Goal: Task Accomplishment & Management: Manage account settings

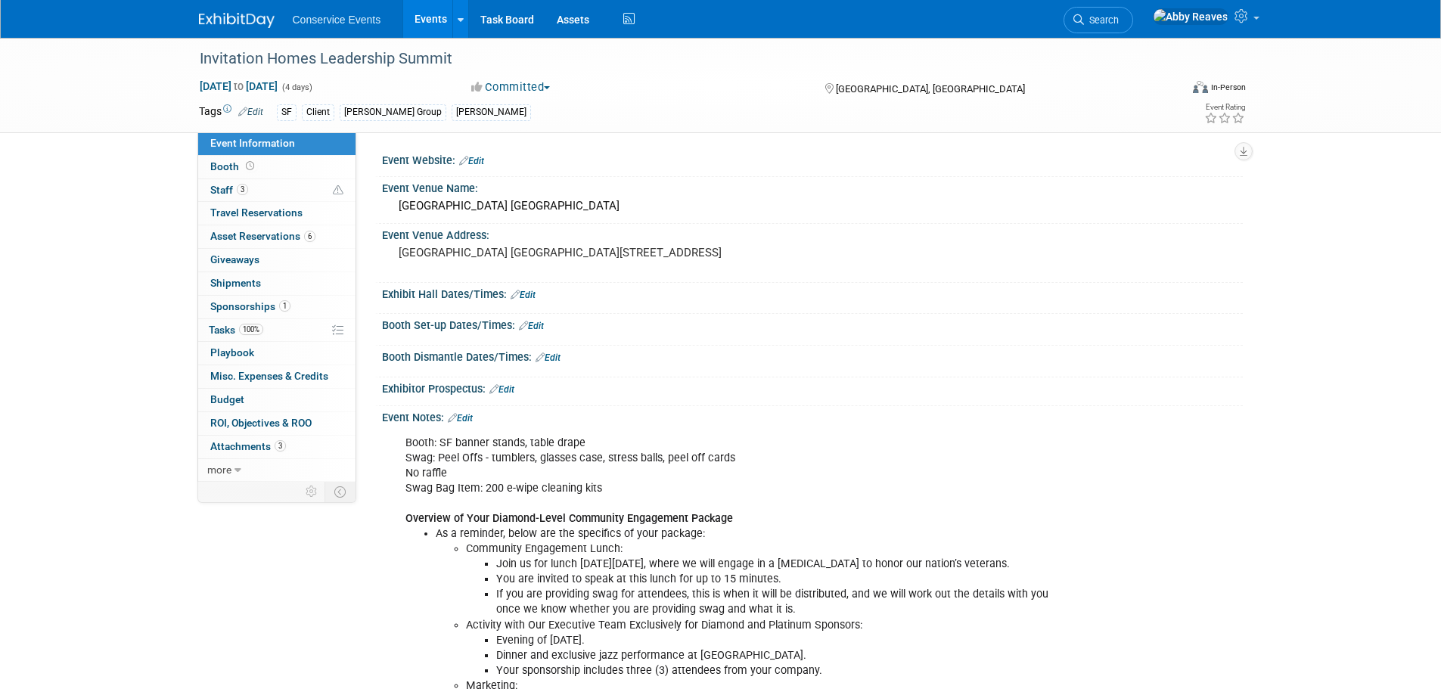
click at [412, 20] on link "Events" at bounding box center [430, 19] width 55 height 38
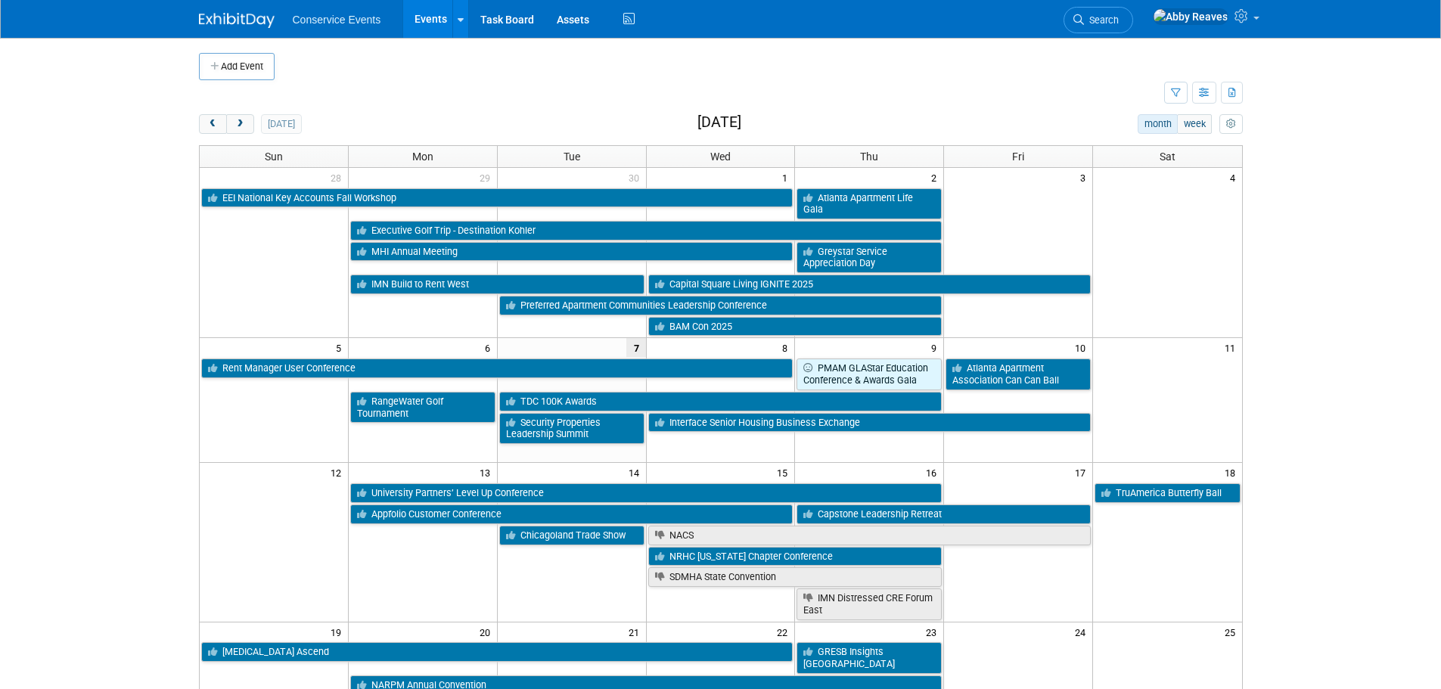
click at [1119, 20] on span "Search" at bounding box center [1101, 19] width 35 height 11
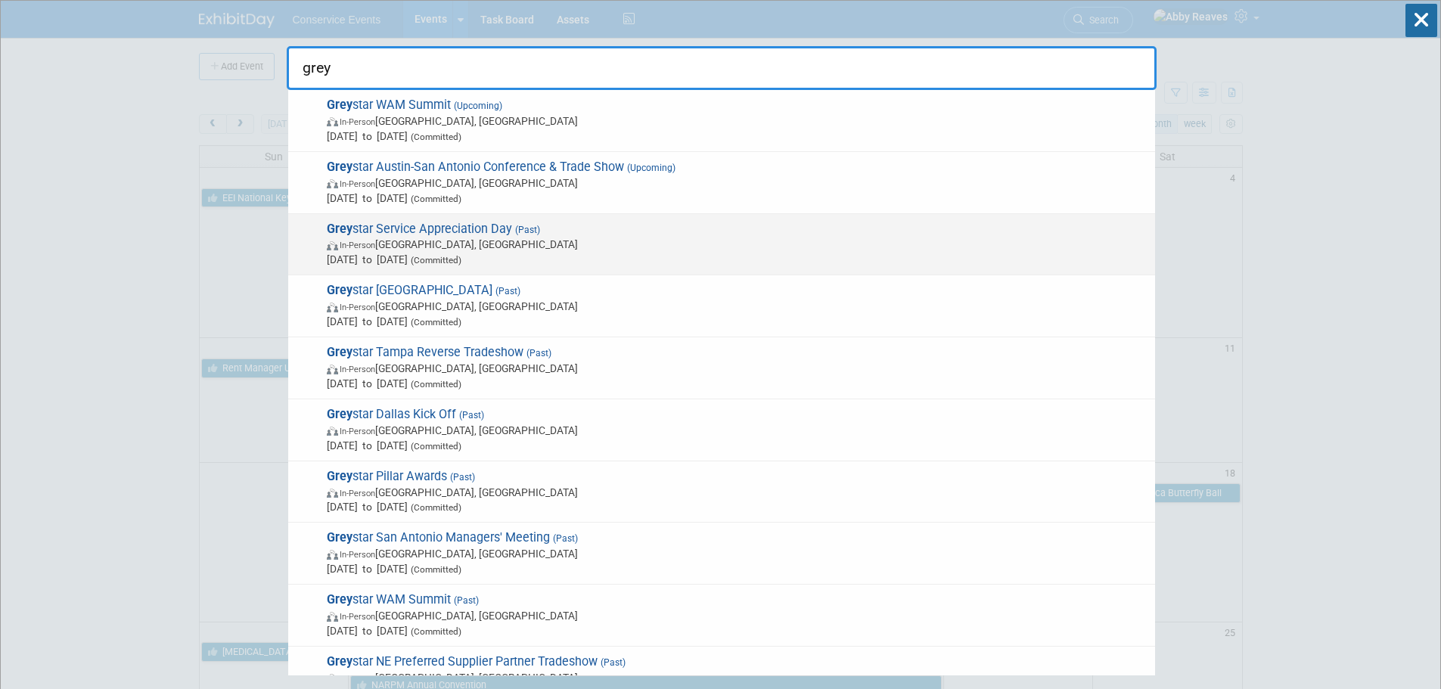
type input "grey"
click at [642, 232] on span "Grey star Service Appreciation Day (Past) In-Person Walnut Creek, CA Oct 2, 202…" at bounding box center [734, 245] width 825 height 46
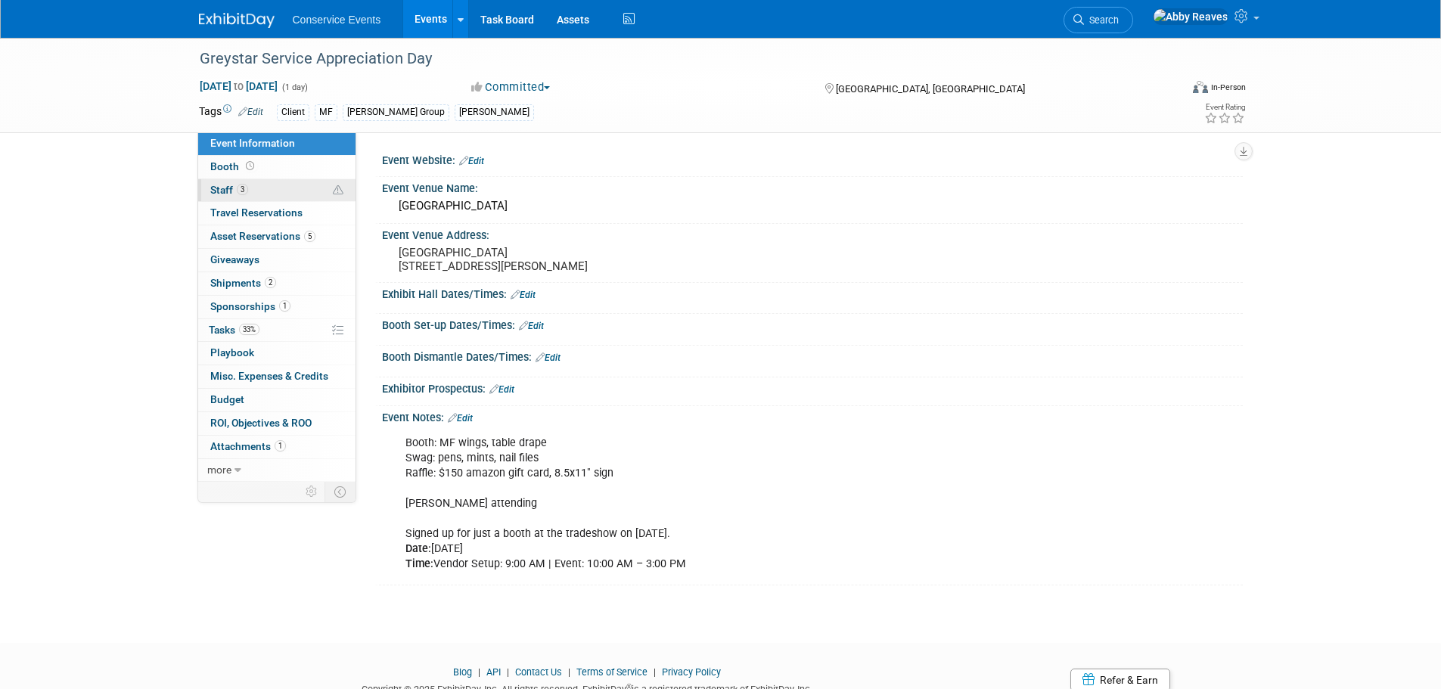
click at [256, 197] on link "3 Staff 3" at bounding box center [276, 190] width 157 height 23
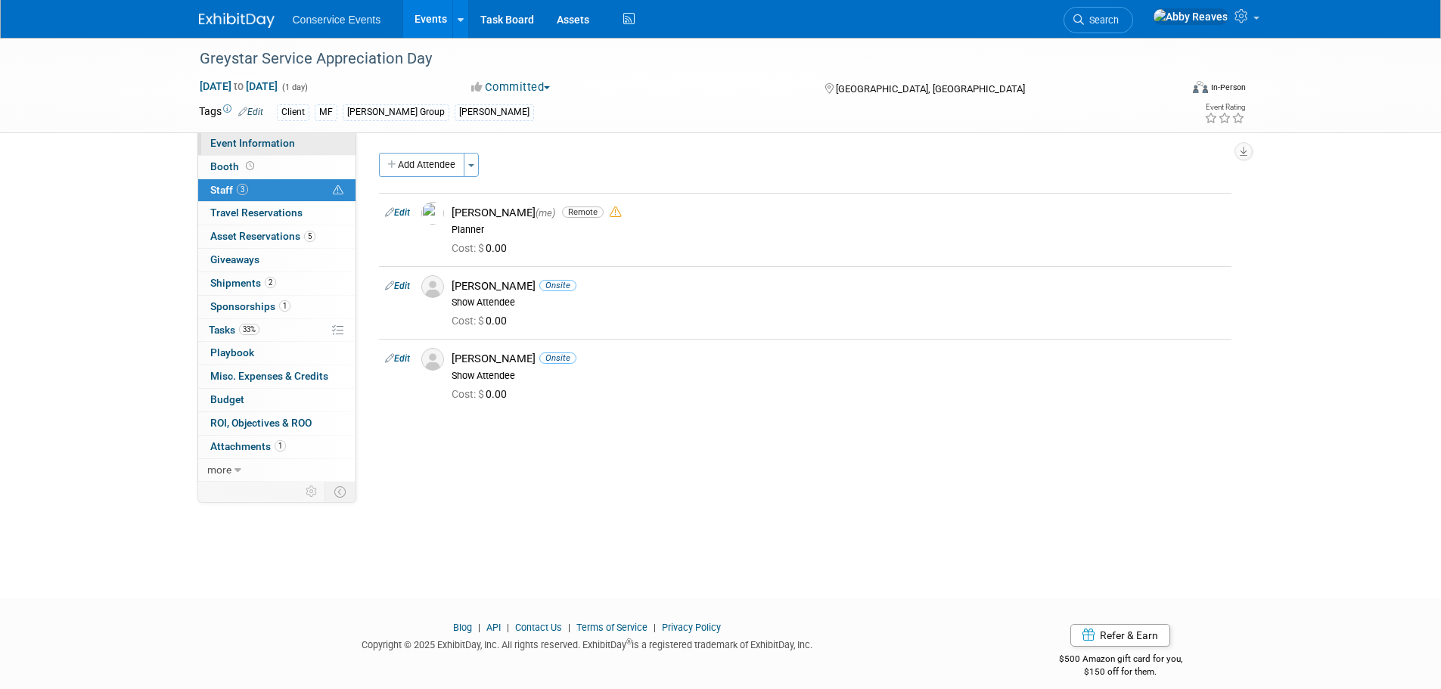
click at [278, 142] on span "Event Information" at bounding box center [252, 143] width 85 height 12
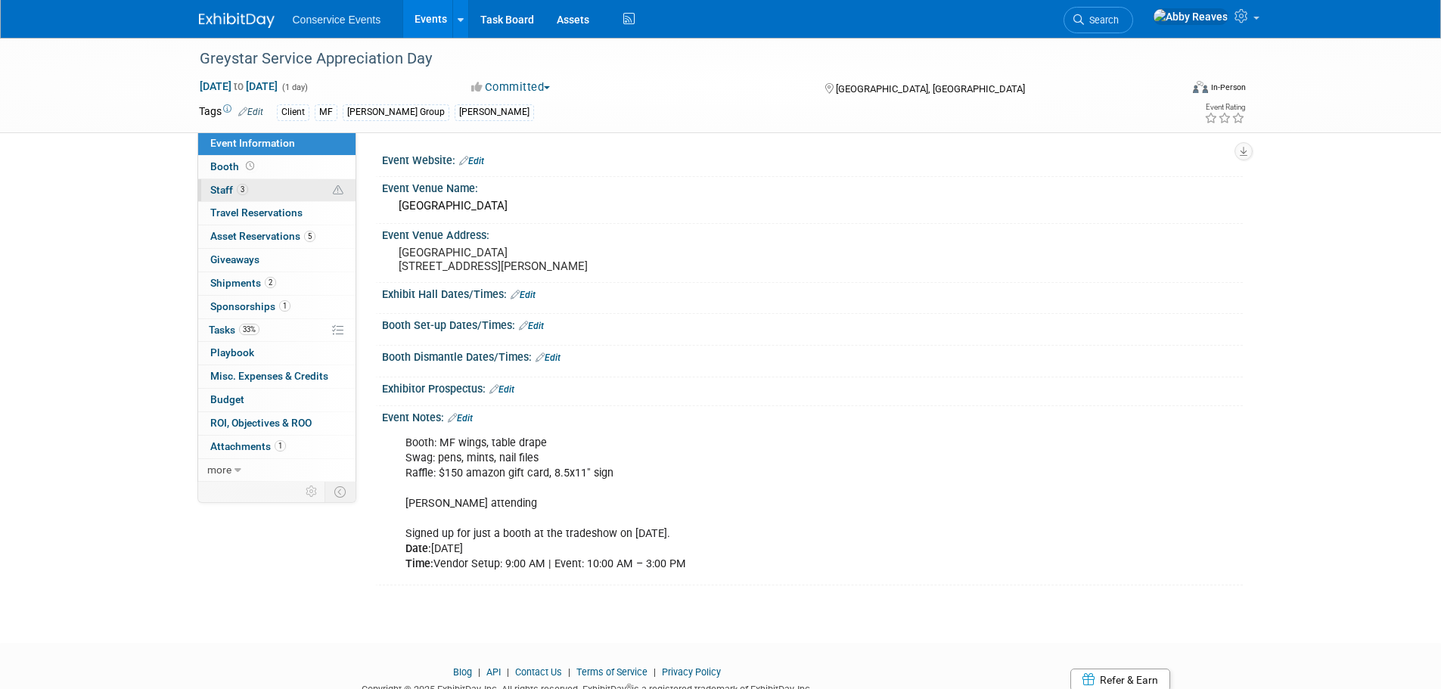
click at [248, 198] on link "3 Staff 3" at bounding box center [276, 190] width 157 height 23
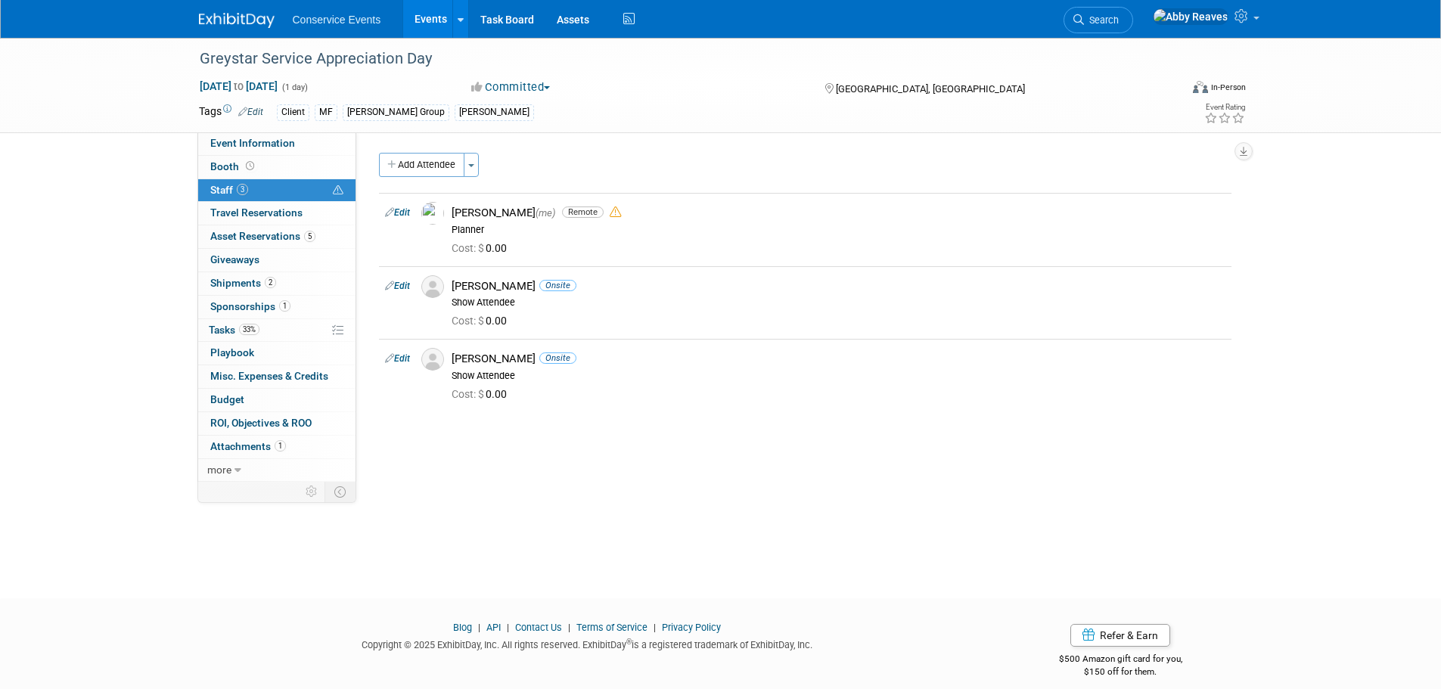
click at [421, 26] on link "Events" at bounding box center [430, 19] width 55 height 38
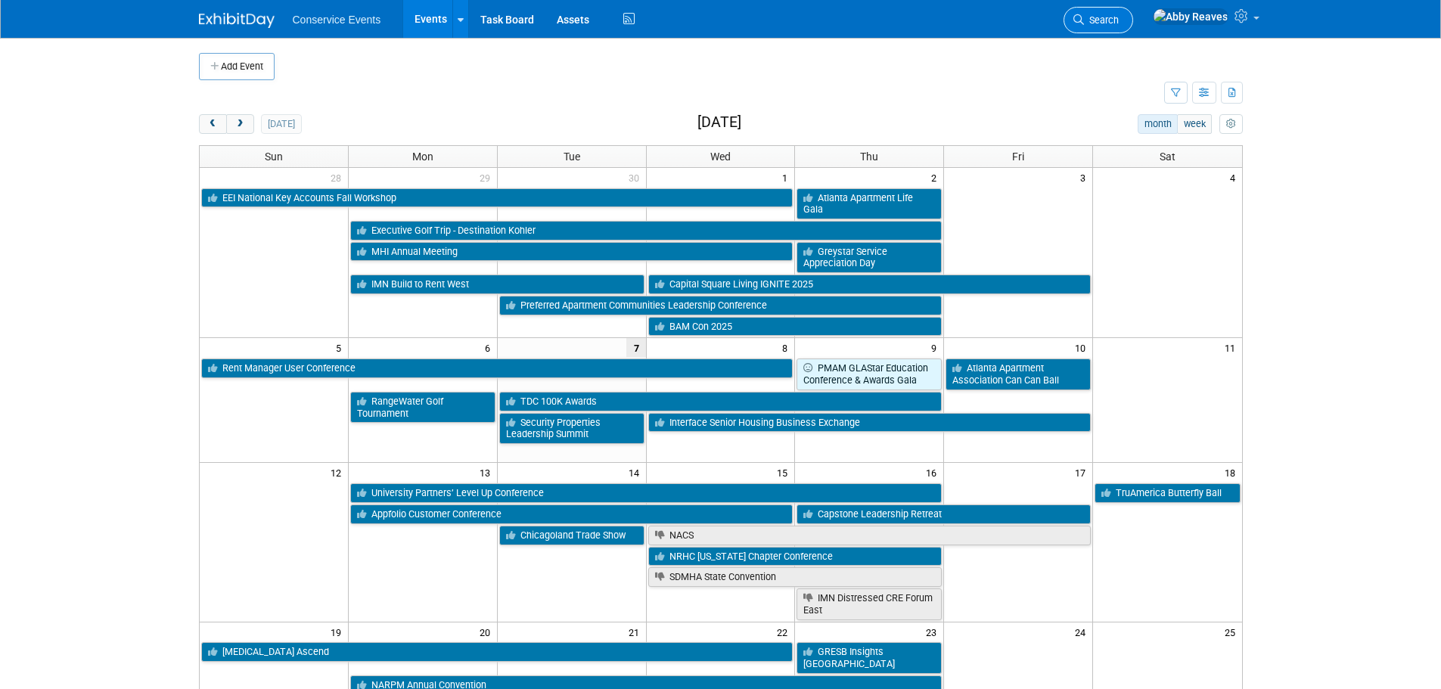
click at [1119, 17] on span "Search" at bounding box center [1101, 19] width 35 height 11
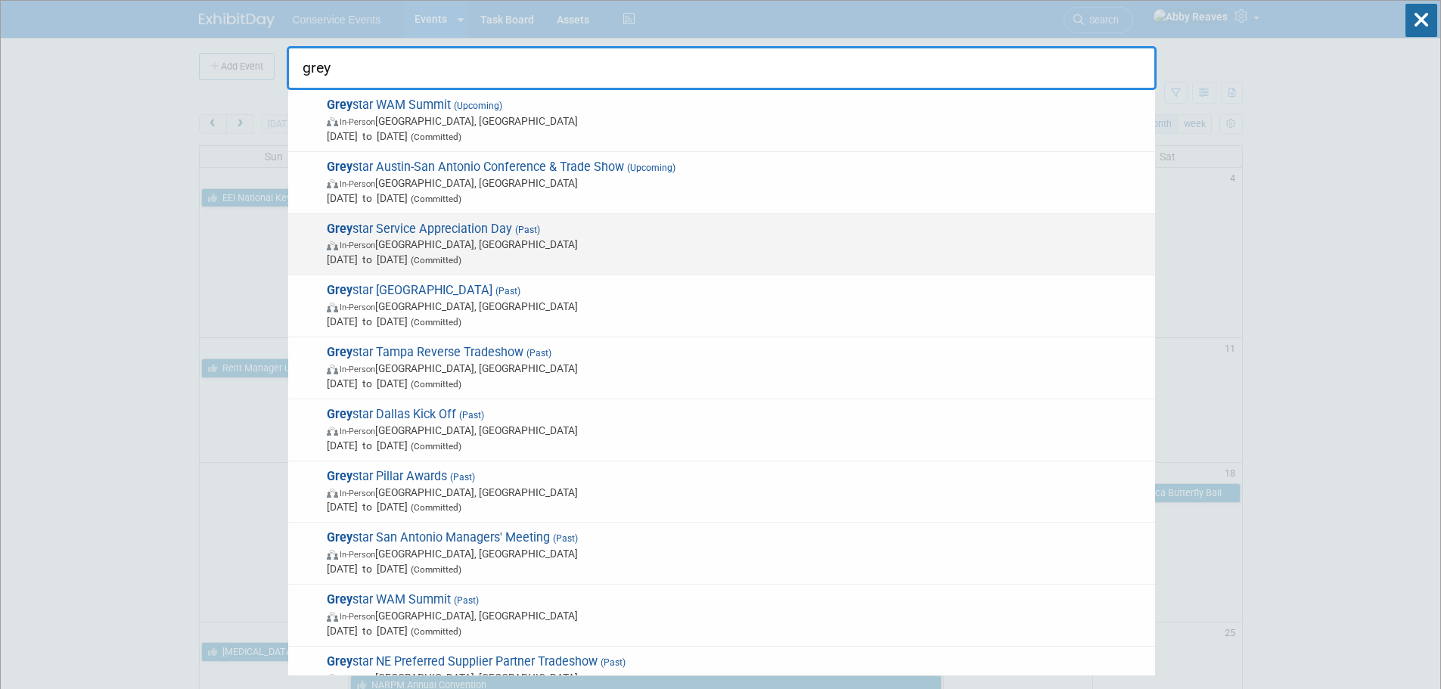
type input "grey"
click at [557, 230] on span "Grey star Service Appreciation Day (Past) In-Person Walnut Creek, CA Oct 2, 202…" at bounding box center [734, 245] width 825 height 46
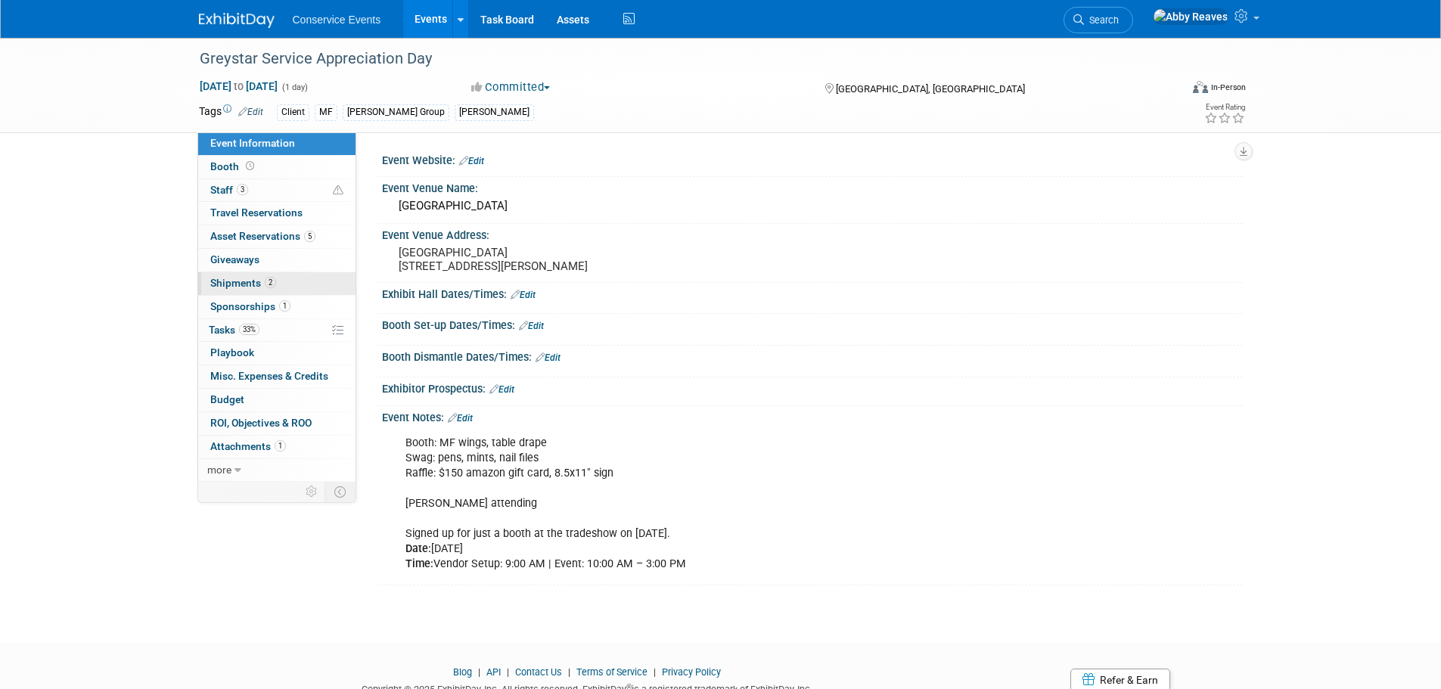
click at [258, 282] on span "Shipments 2" at bounding box center [243, 283] width 66 height 12
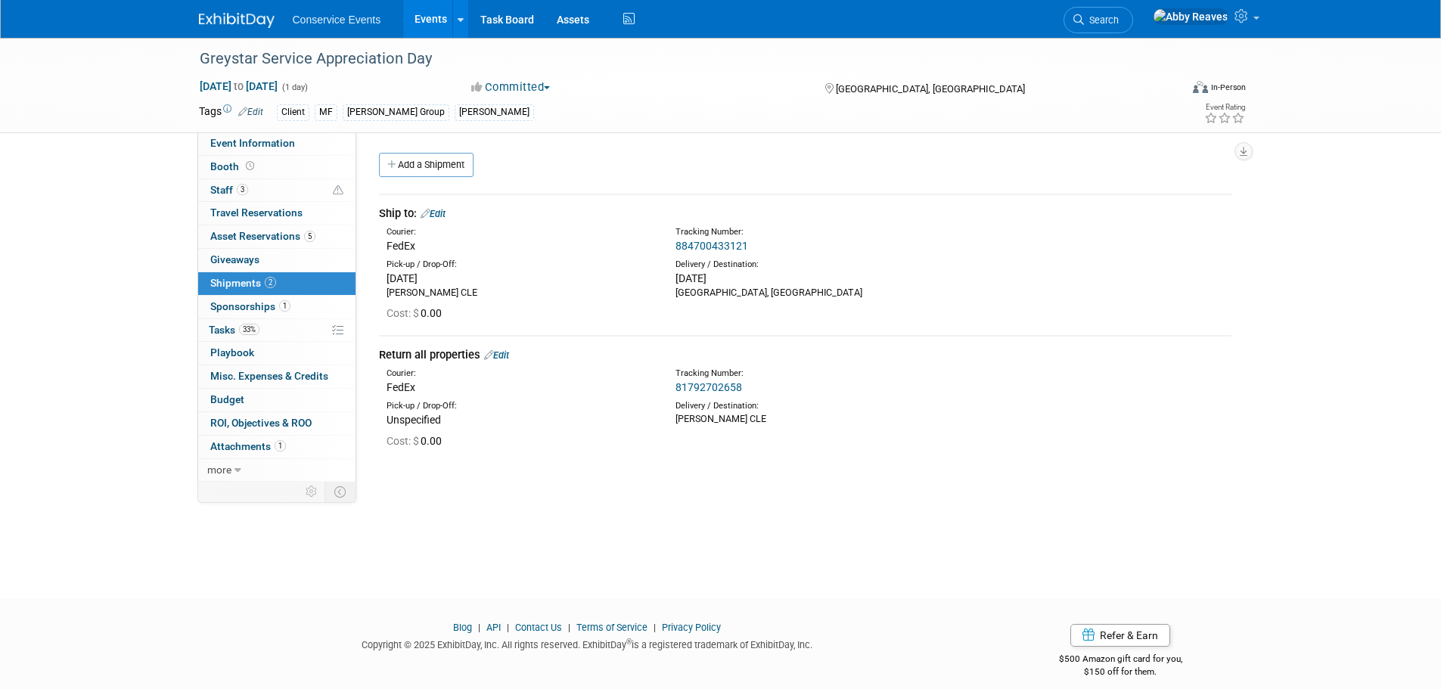
click at [715, 388] on link "81792702658" at bounding box center [708, 387] width 67 height 12
click at [327, 144] on link "Event Information" at bounding box center [276, 143] width 157 height 23
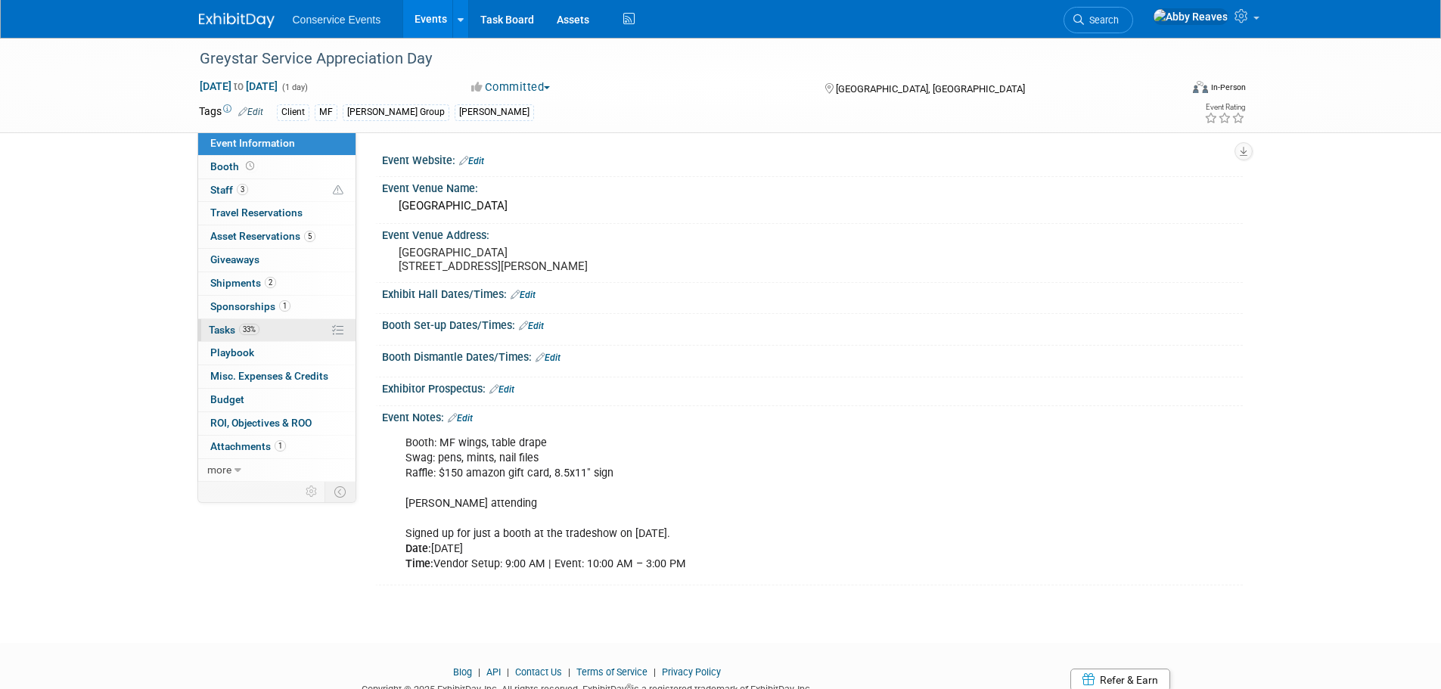
click at [241, 324] on span "33%" at bounding box center [249, 329] width 20 height 11
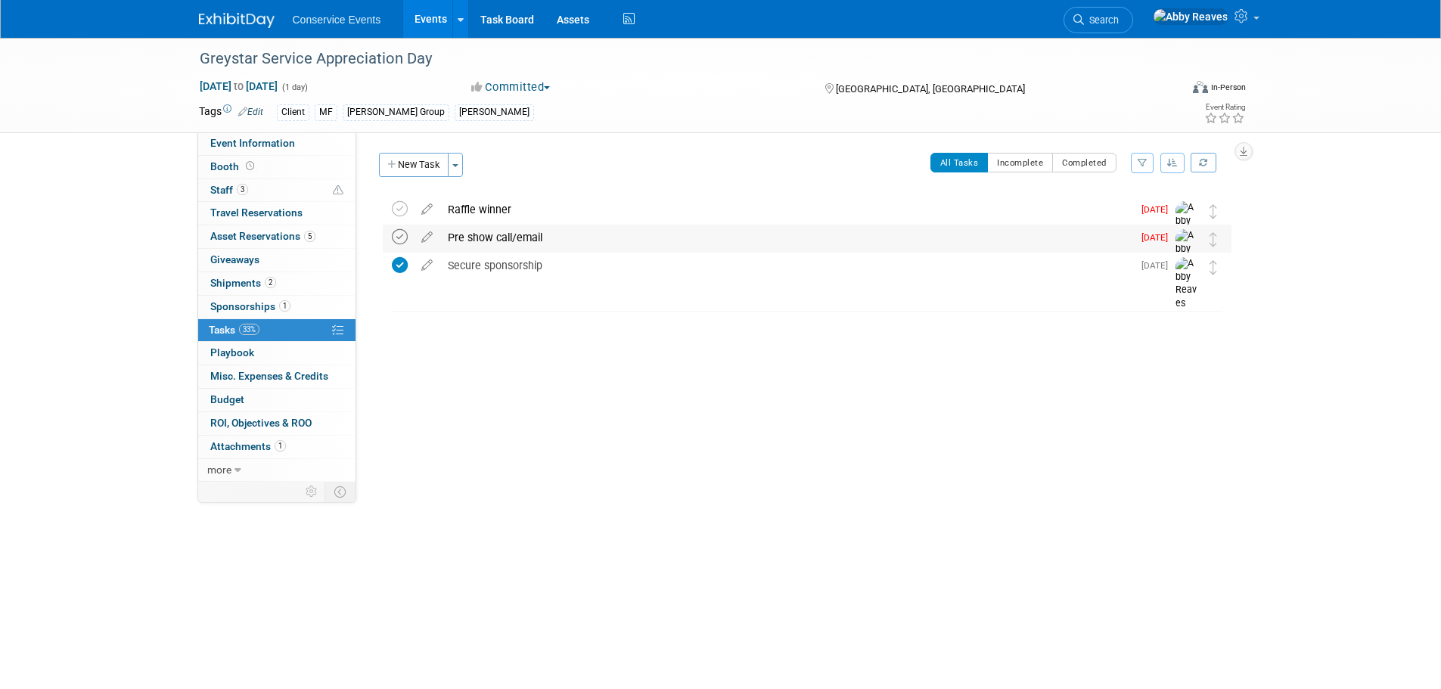
click at [406, 233] on icon at bounding box center [400, 237] width 16 height 16
click at [330, 147] on link "Event Information" at bounding box center [276, 143] width 157 height 23
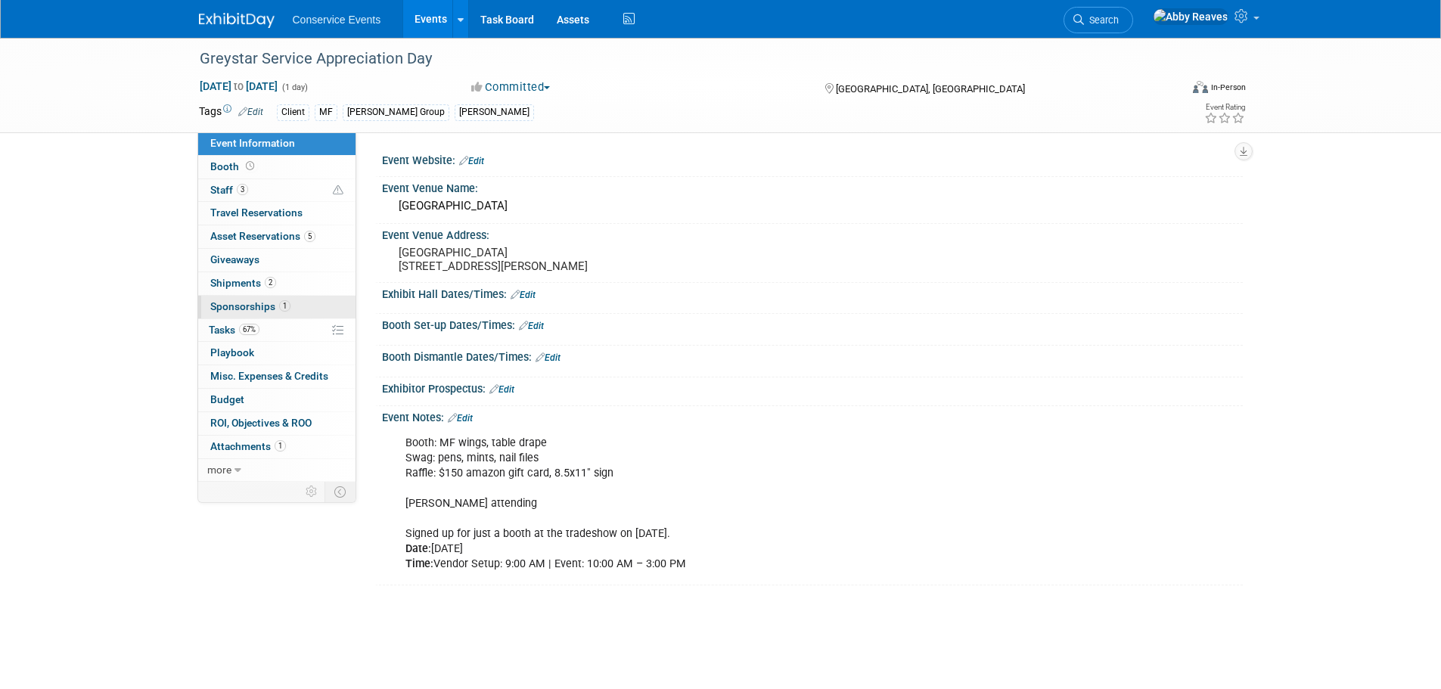
click at [296, 305] on link "1 Sponsorships 1" at bounding box center [276, 307] width 157 height 23
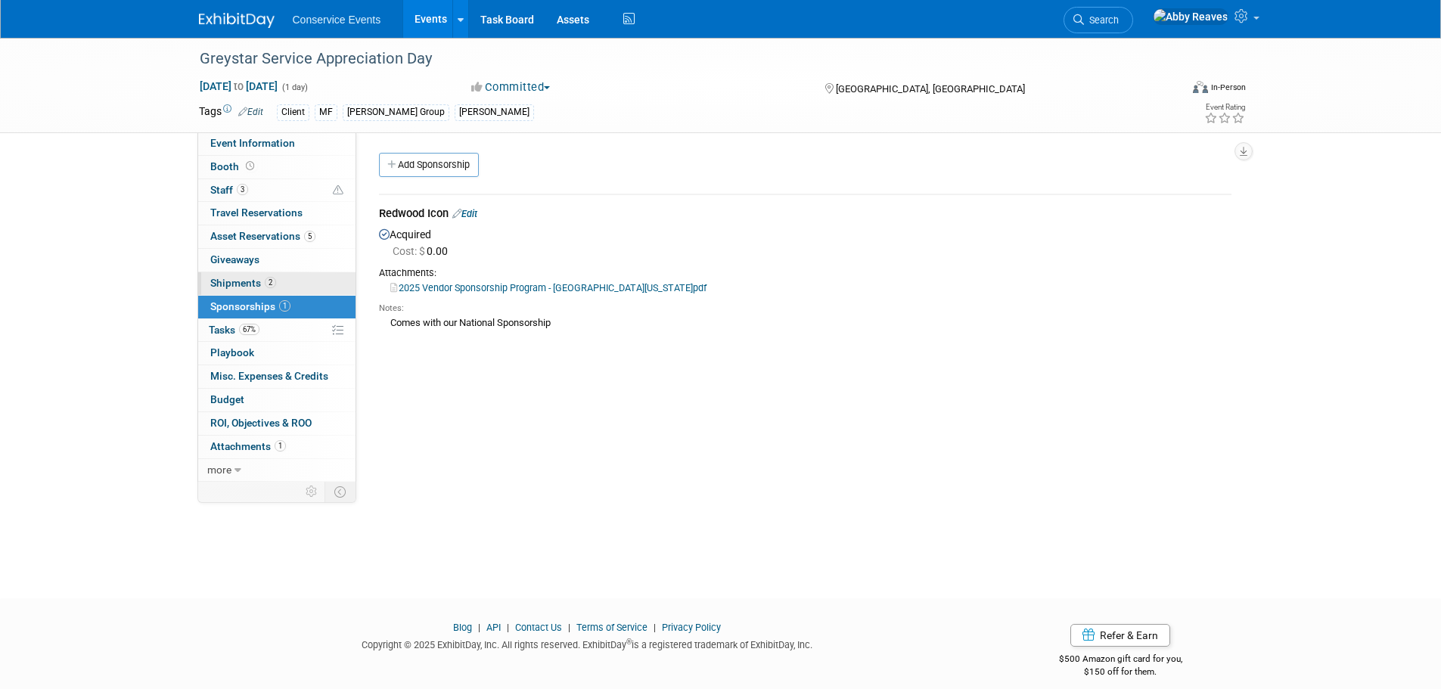
click at [309, 287] on link "2 Shipments 2" at bounding box center [276, 283] width 157 height 23
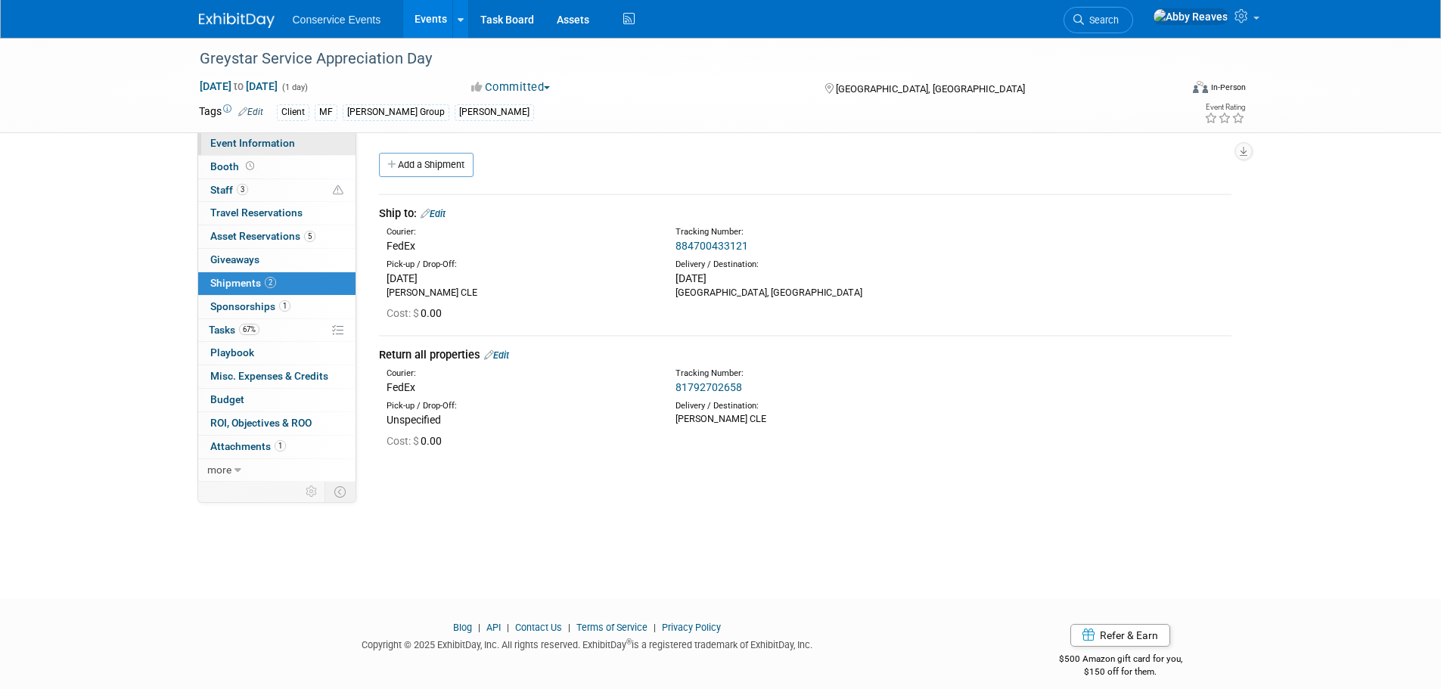
click at [301, 143] on link "Event Information" at bounding box center [276, 143] width 157 height 23
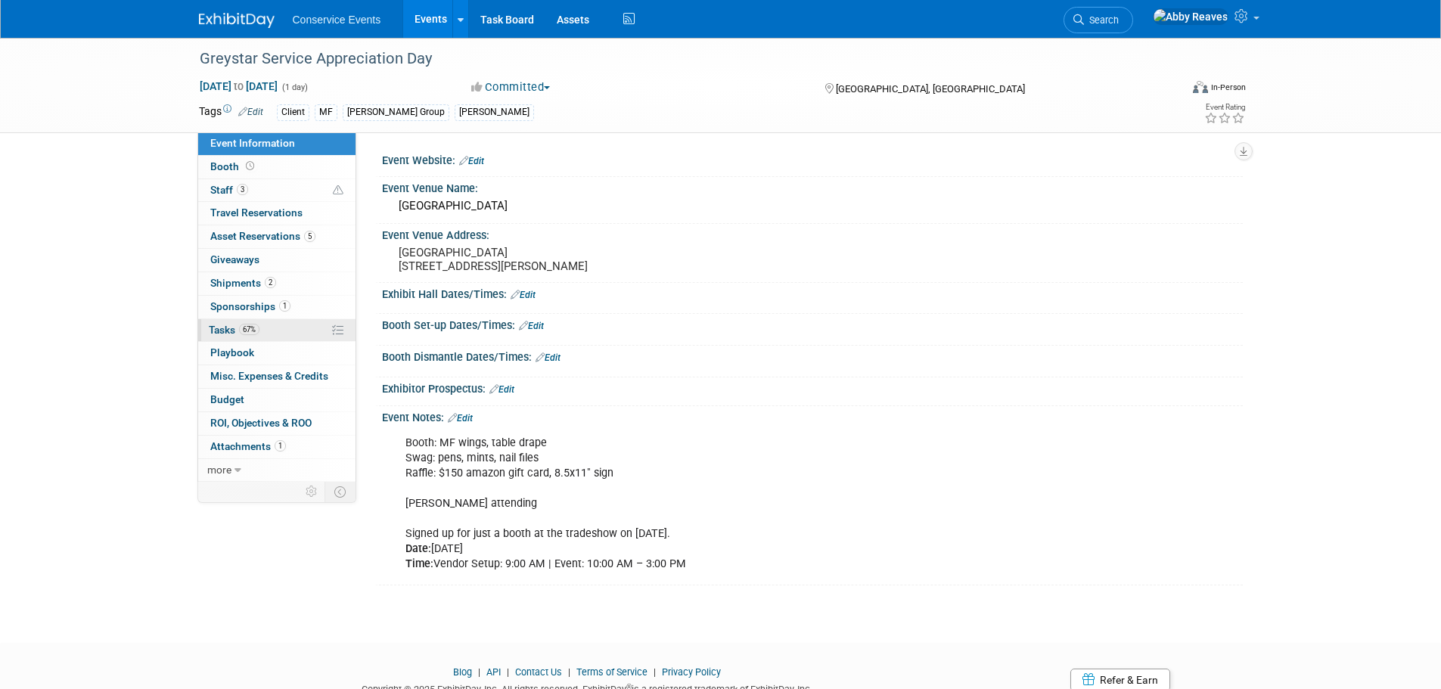
click at [281, 334] on link "67% Tasks 67%" at bounding box center [276, 330] width 157 height 23
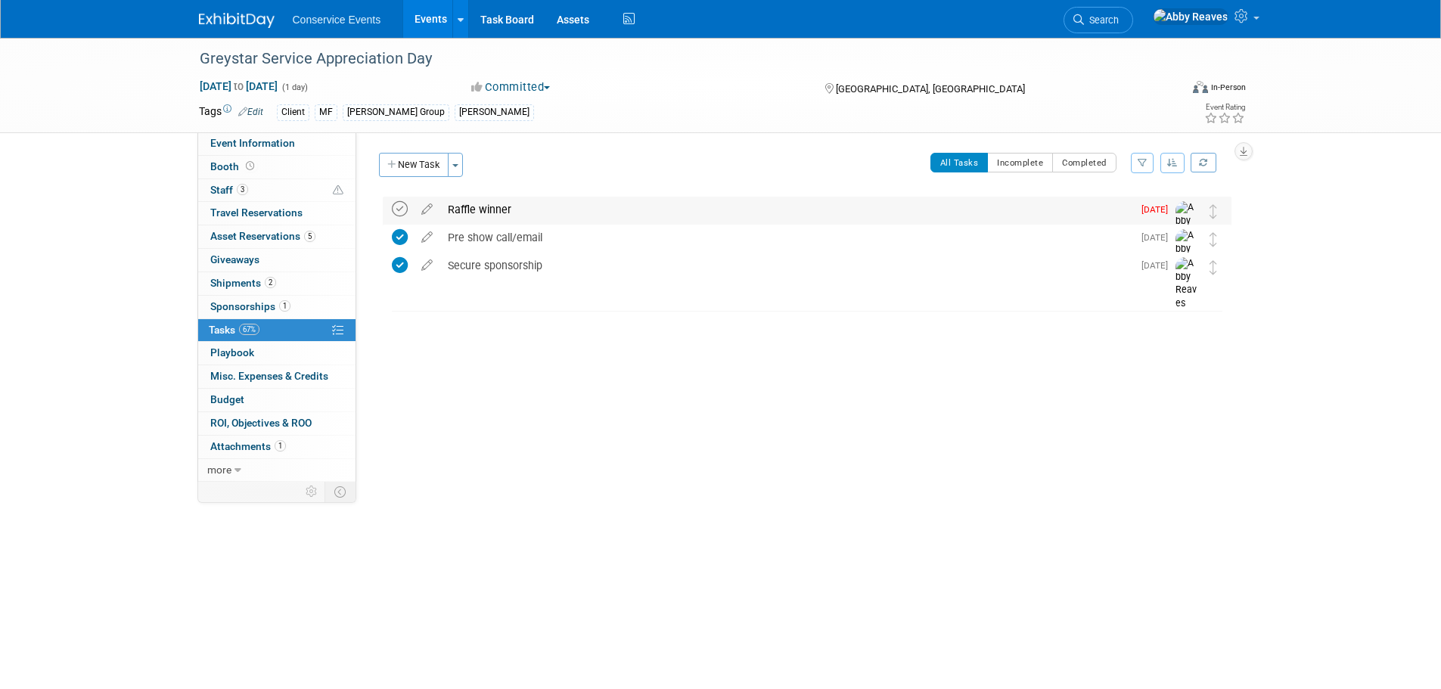
click at [403, 208] on icon at bounding box center [400, 209] width 16 height 16
click at [425, 20] on link "Events" at bounding box center [430, 19] width 55 height 38
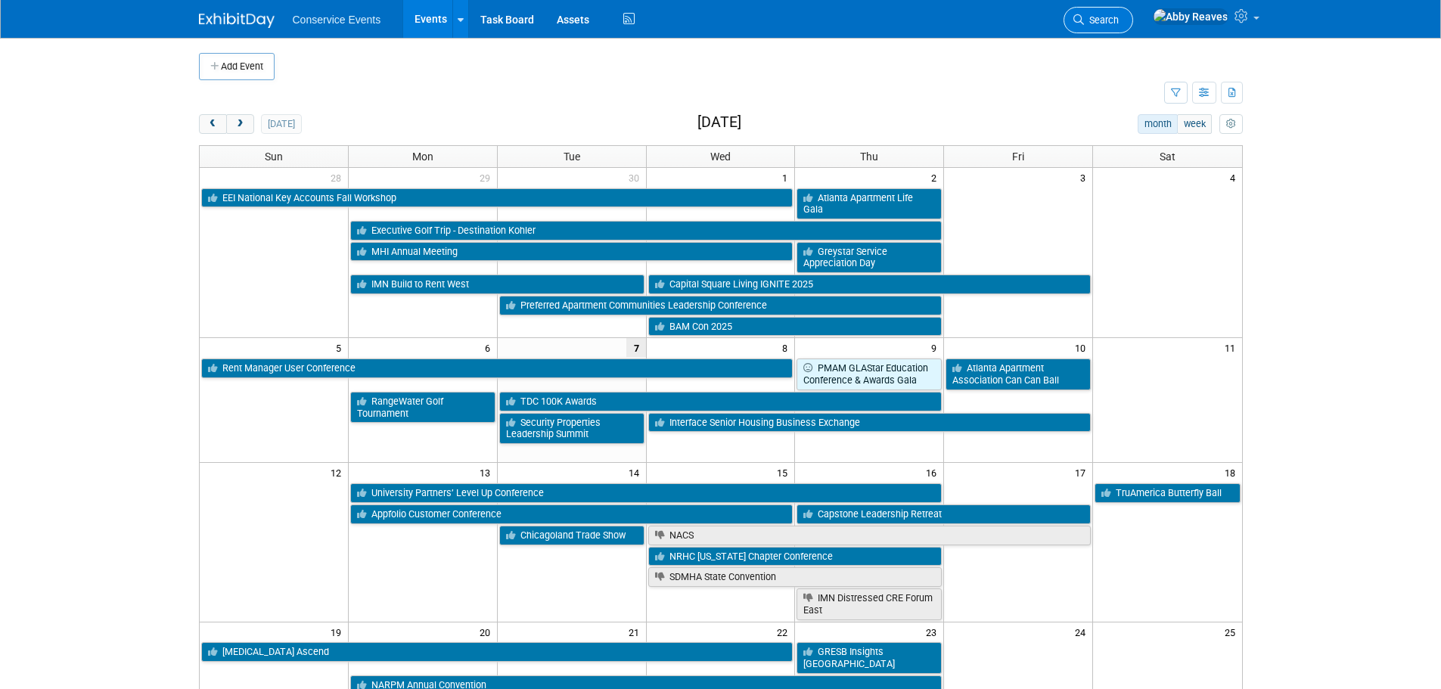
click at [1133, 26] on link "Search" at bounding box center [1098, 20] width 70 height 26
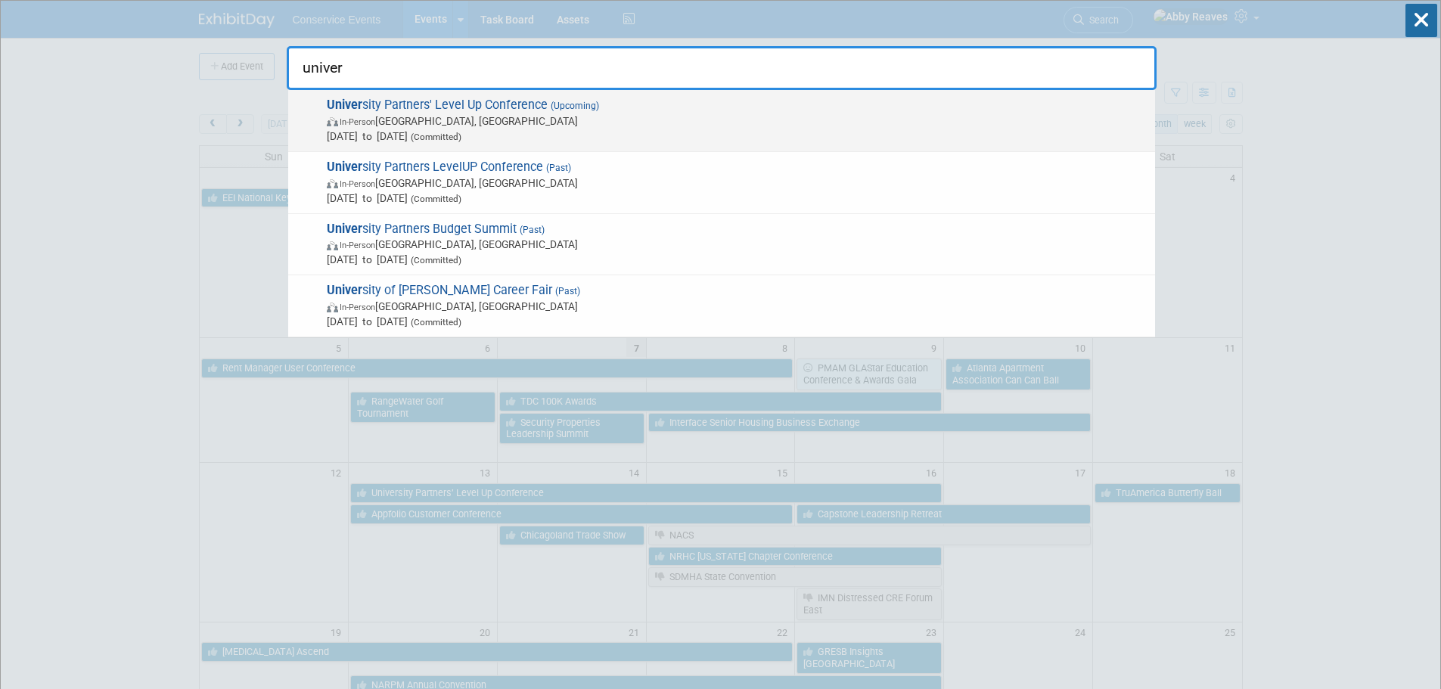
type input "univer"
click at [735, 118] on span "In-Person Dallas, TX" at bounding box center [737, 120] width 821 height 15
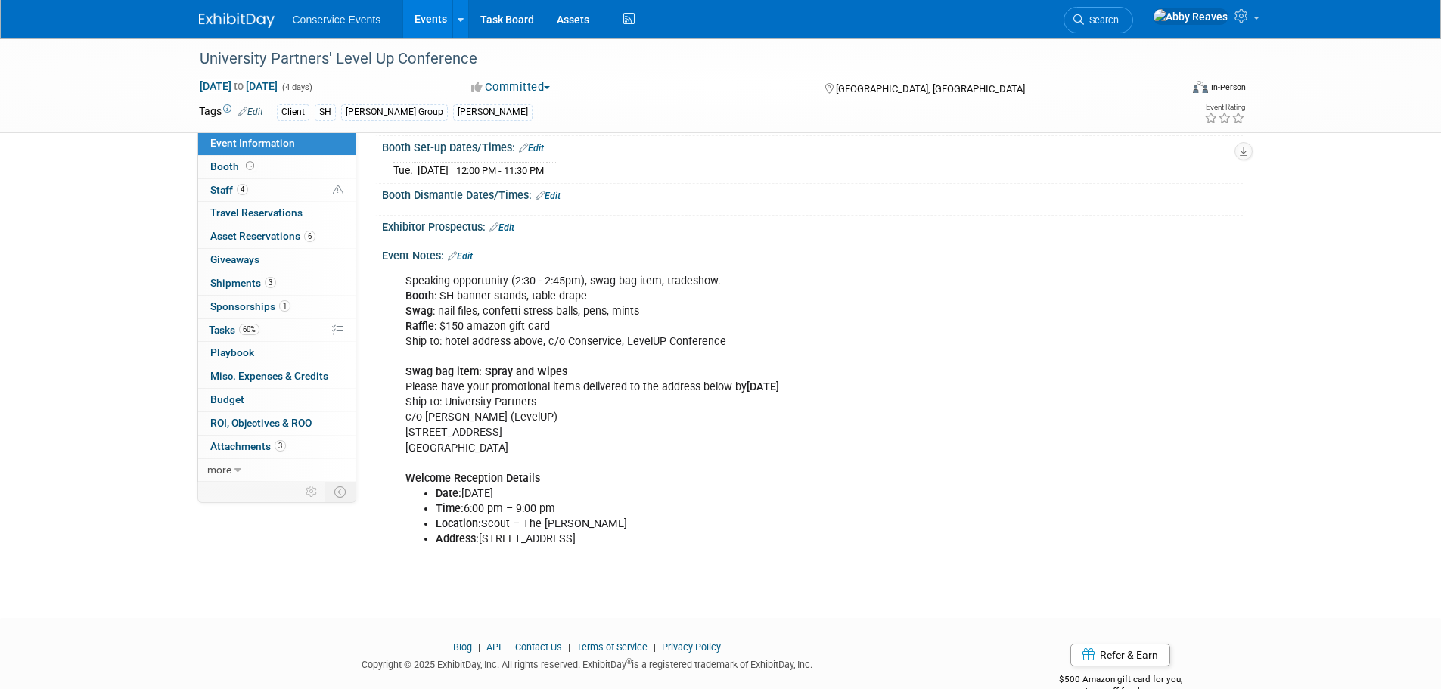
scroll to position [228, 0]
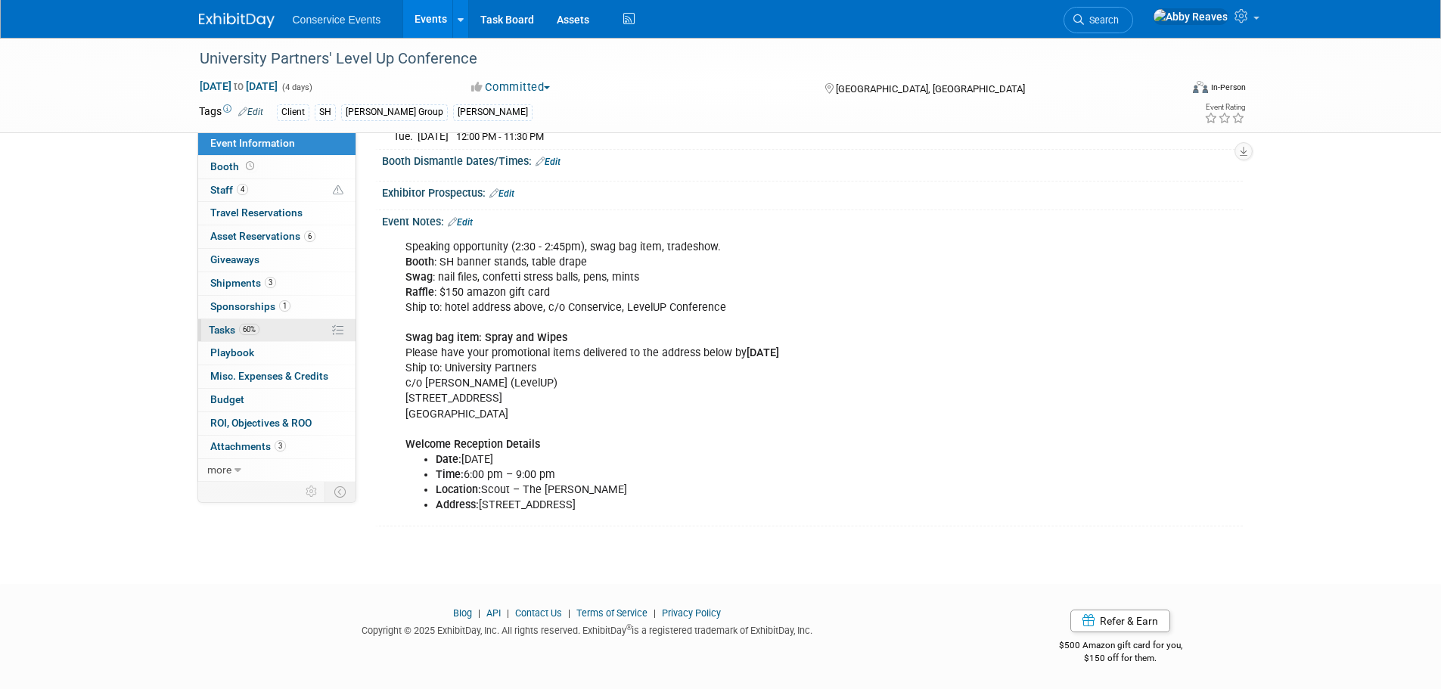
click at [307, 327] on link "60% Tasks 60%" at bounding box center [276, 330] width 157 height 23
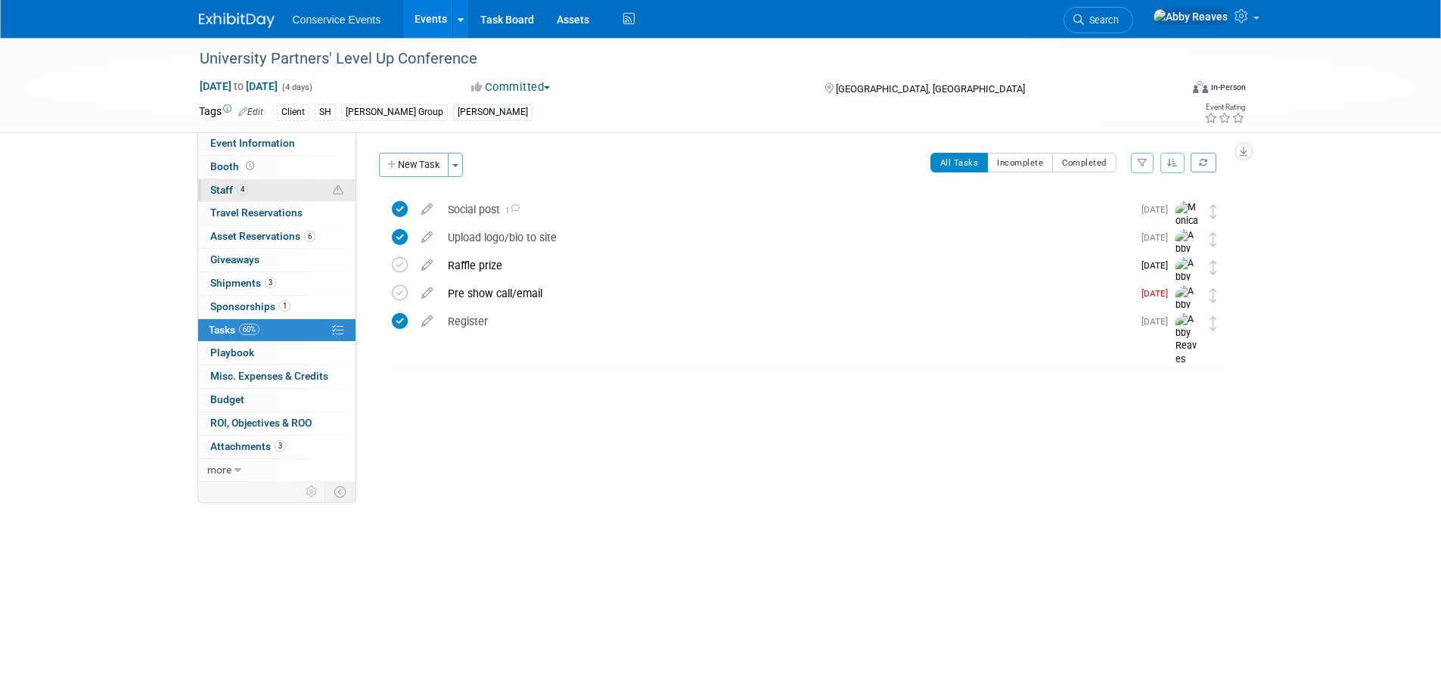
click at [275, 191] on link "4 Staff 4" at bounding box center [276, 190] width 157 height 23
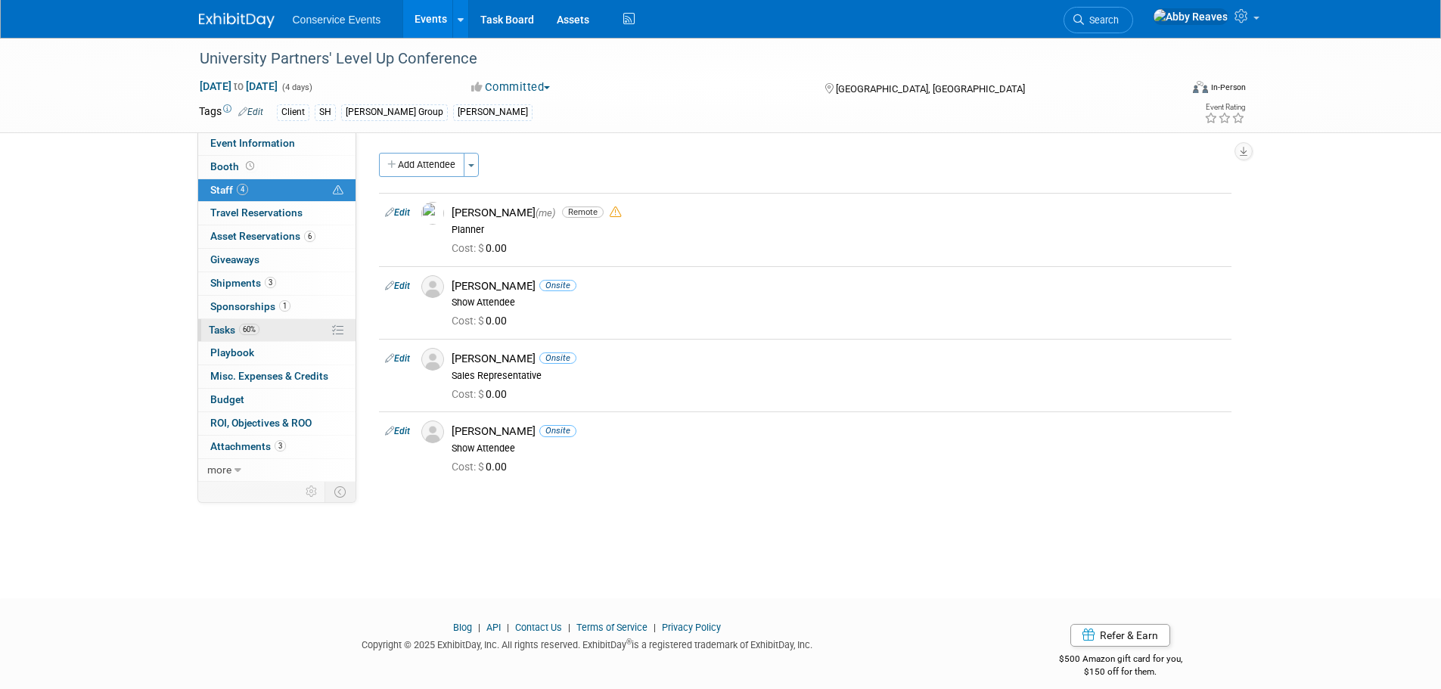
click at [249, 337] on link "60% Tasks 60%" at bounding box center [276, 330] width 157 height 23
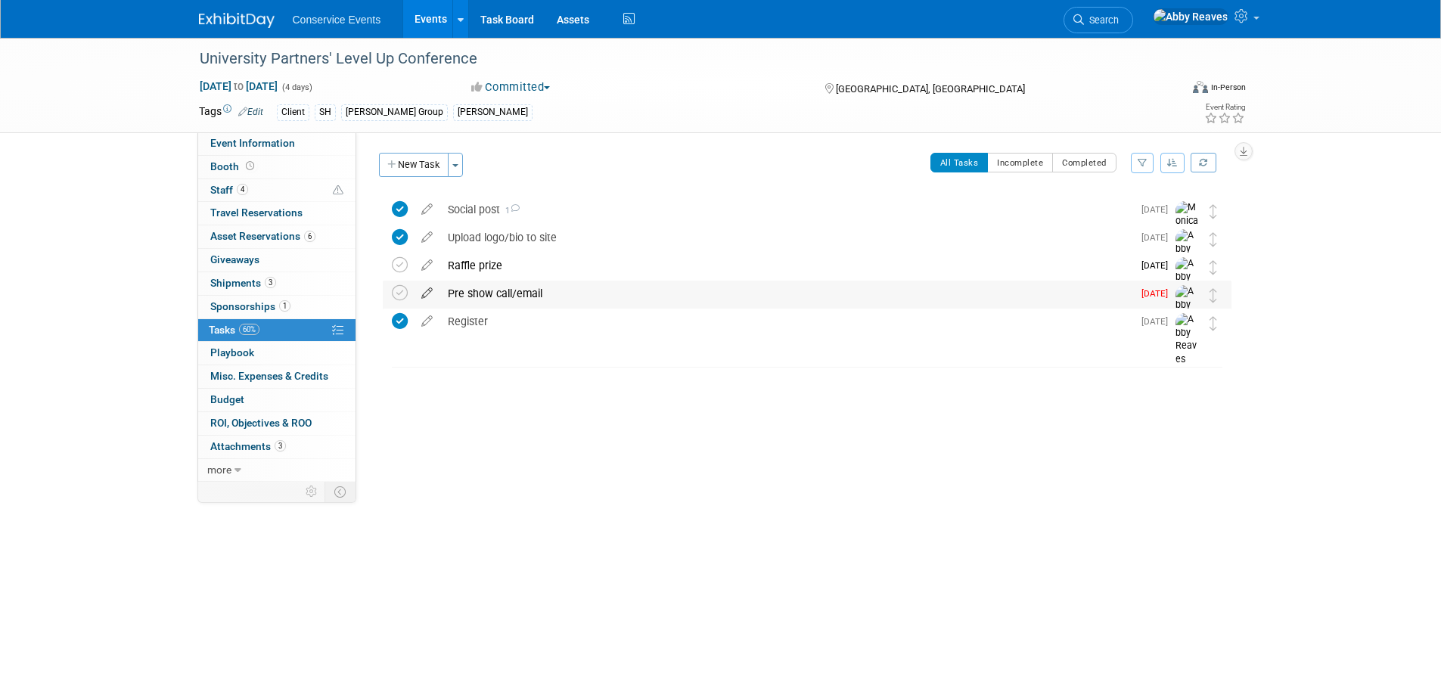
click at [428, 287] on icon at bounding box center [427, 290] width 26 height 19
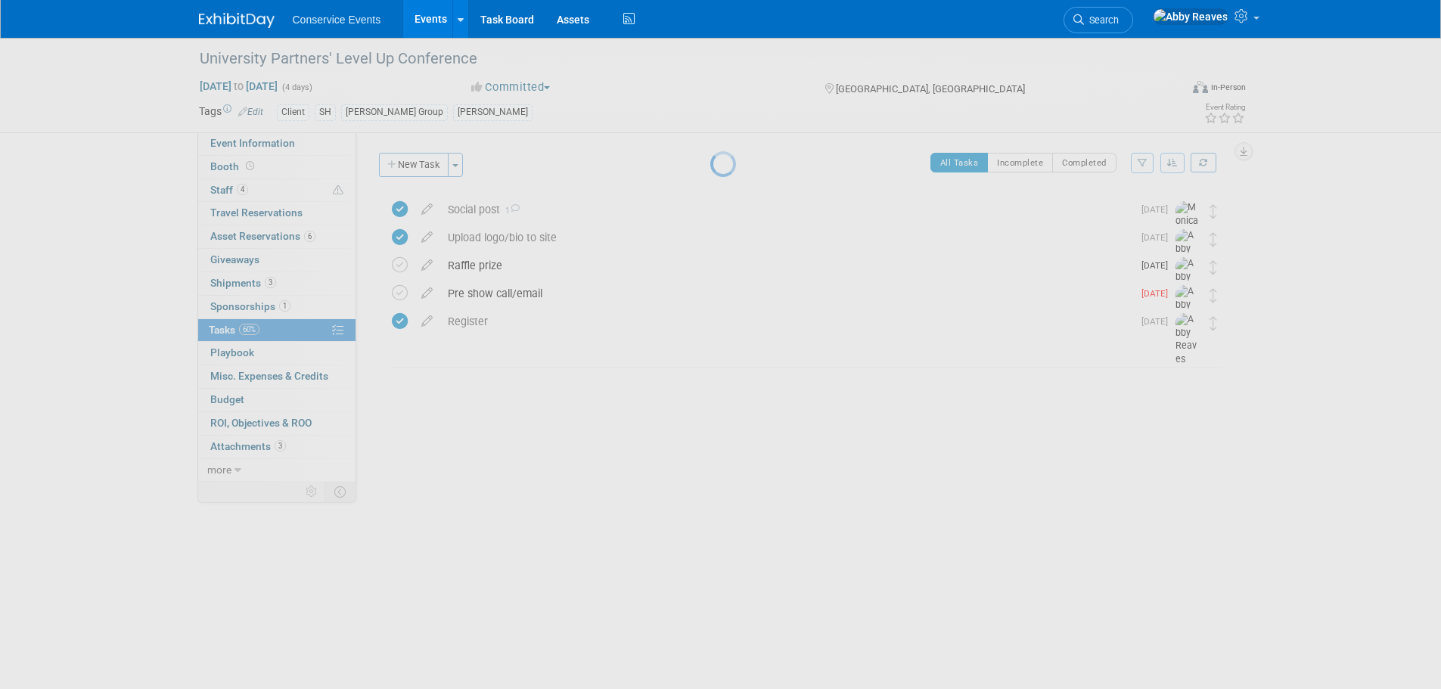
select select "9"
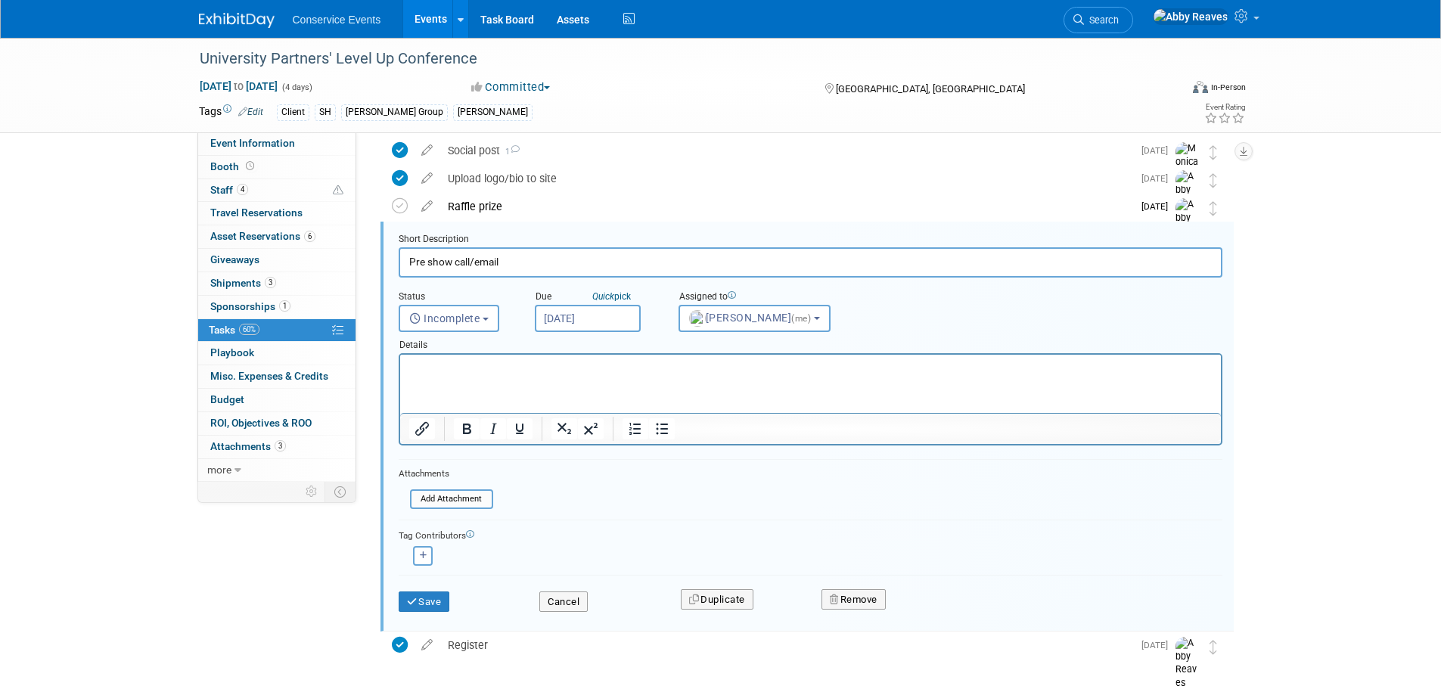
click at [595, 311] on input "Oct 6, 2025" at bounding box center [588, 318] width 106 height 27
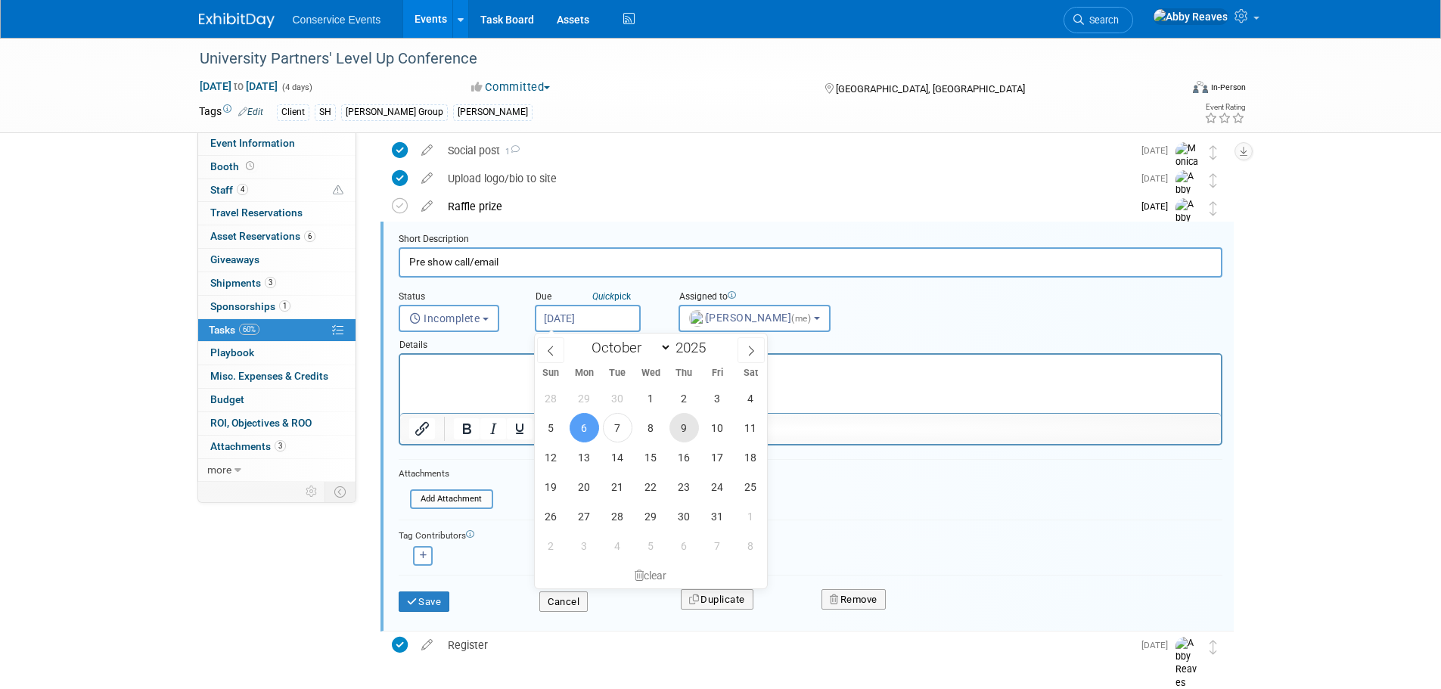
click at [681, 420] on span "9" at bounding box center [683, 427] width 29 height 29
type input "Oct 9, 2025"
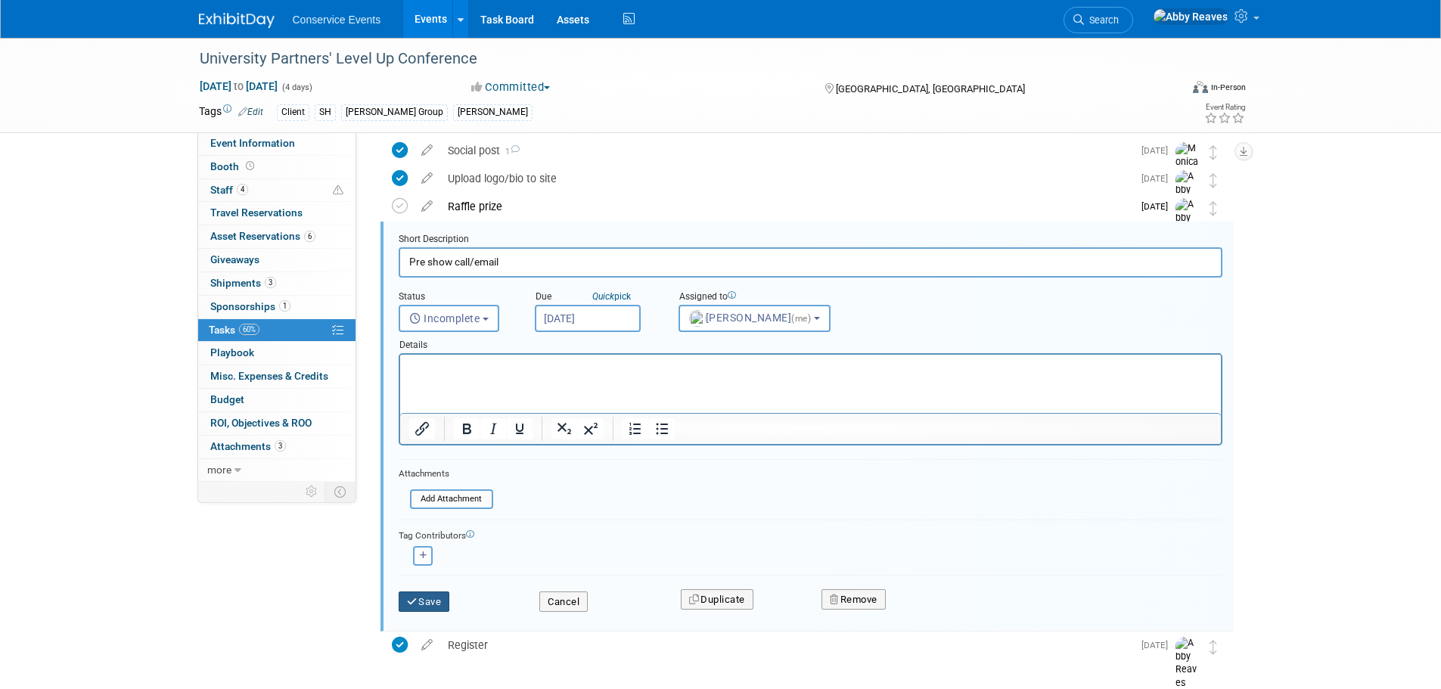
drag, startPoint x: 425, startPoint y: 599, endPoint x: 448, endPoint y: 541, distance: 62.8
click at [426, 599] on button "Save" at bounding box center [424, 601] width 51 height 21
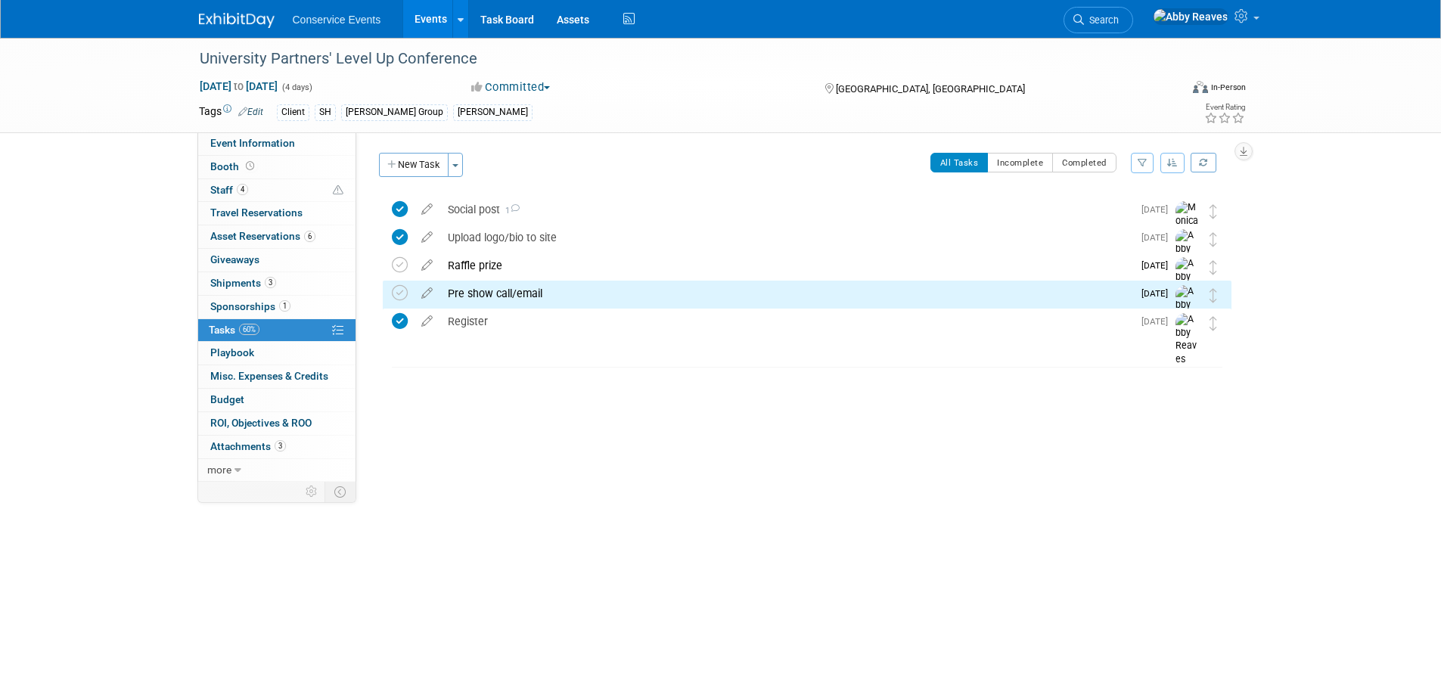
click at [428, 22] on link "Events" at bounding box center [430, 19] width 55 height 38
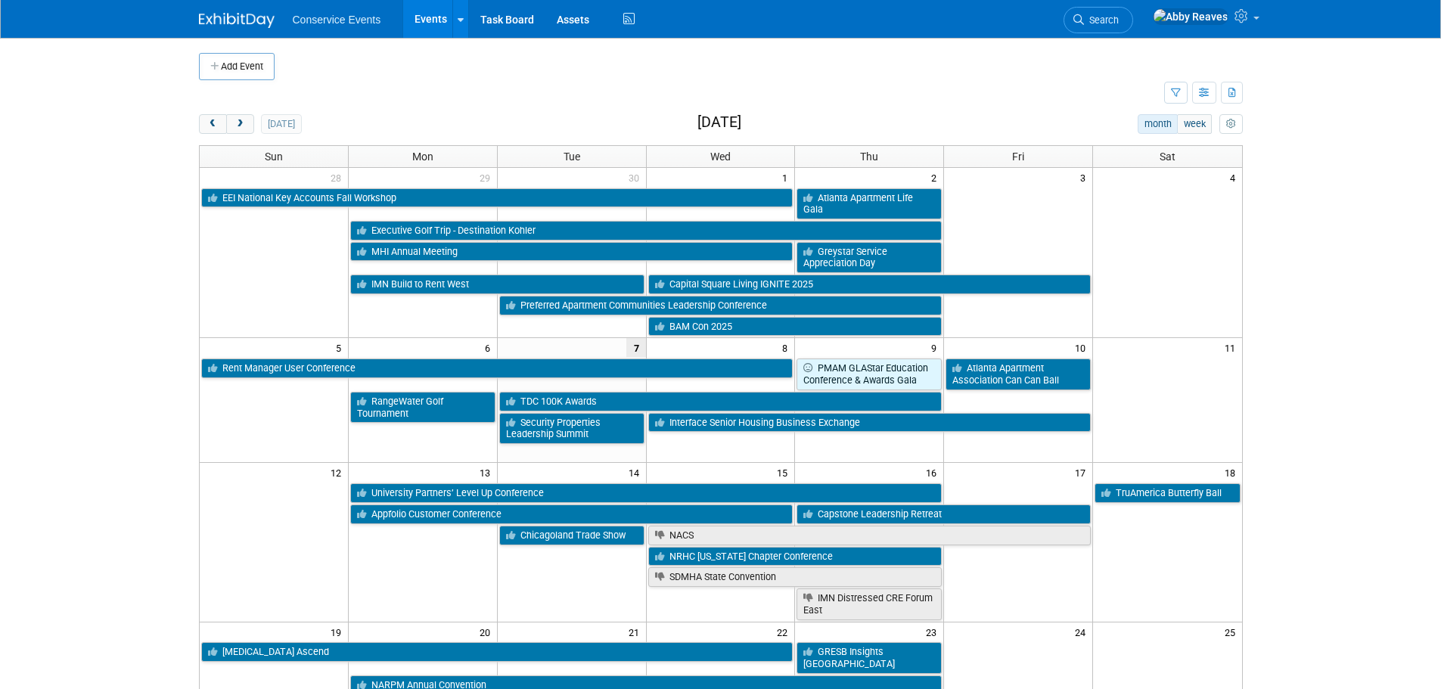
click at [479, 83] on td at bounding box center [681, 93] width 965 height 26
click at [1133, 8] on link "Search" at bounding box center [1098, 20] width 70 height 26
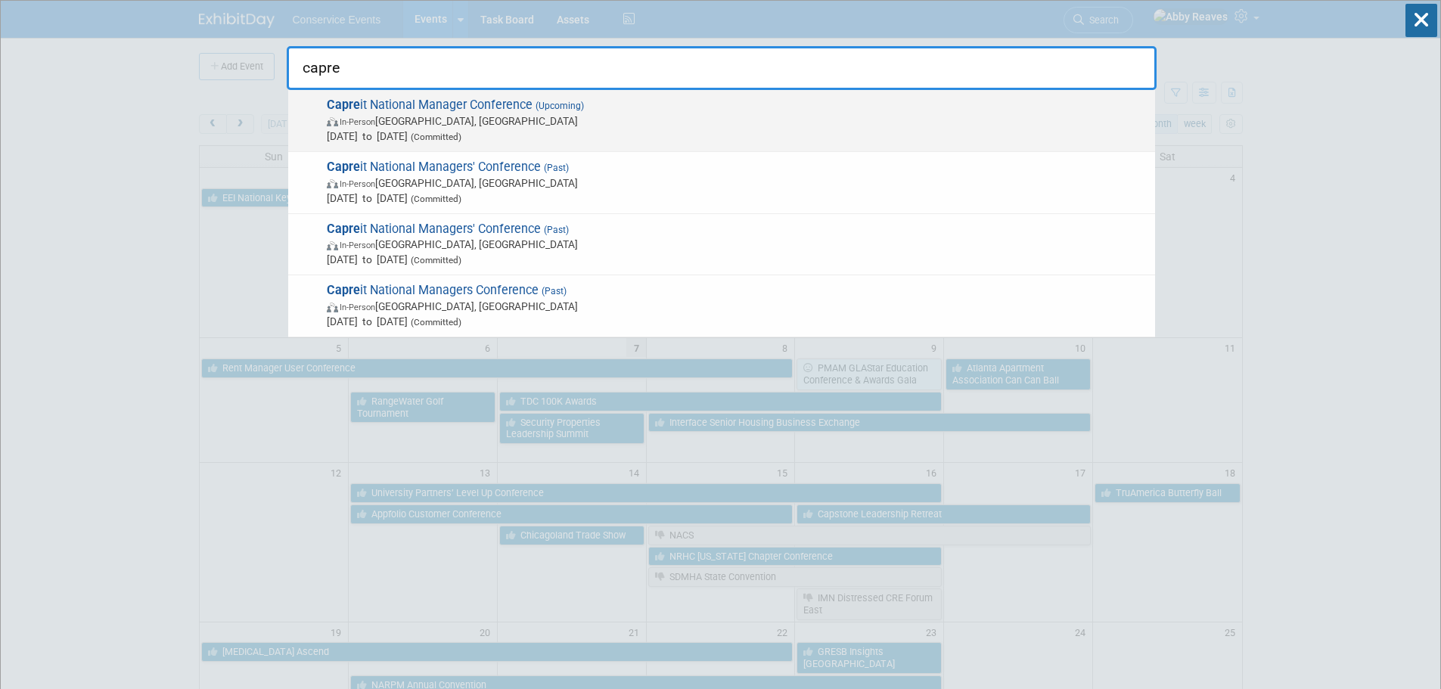
type input "capre"
click at [543, 134] on span "Apr 19, 2026 to Apr 22, 2026 (Committed)" at bounding box center [737, 136] width 821 height 15
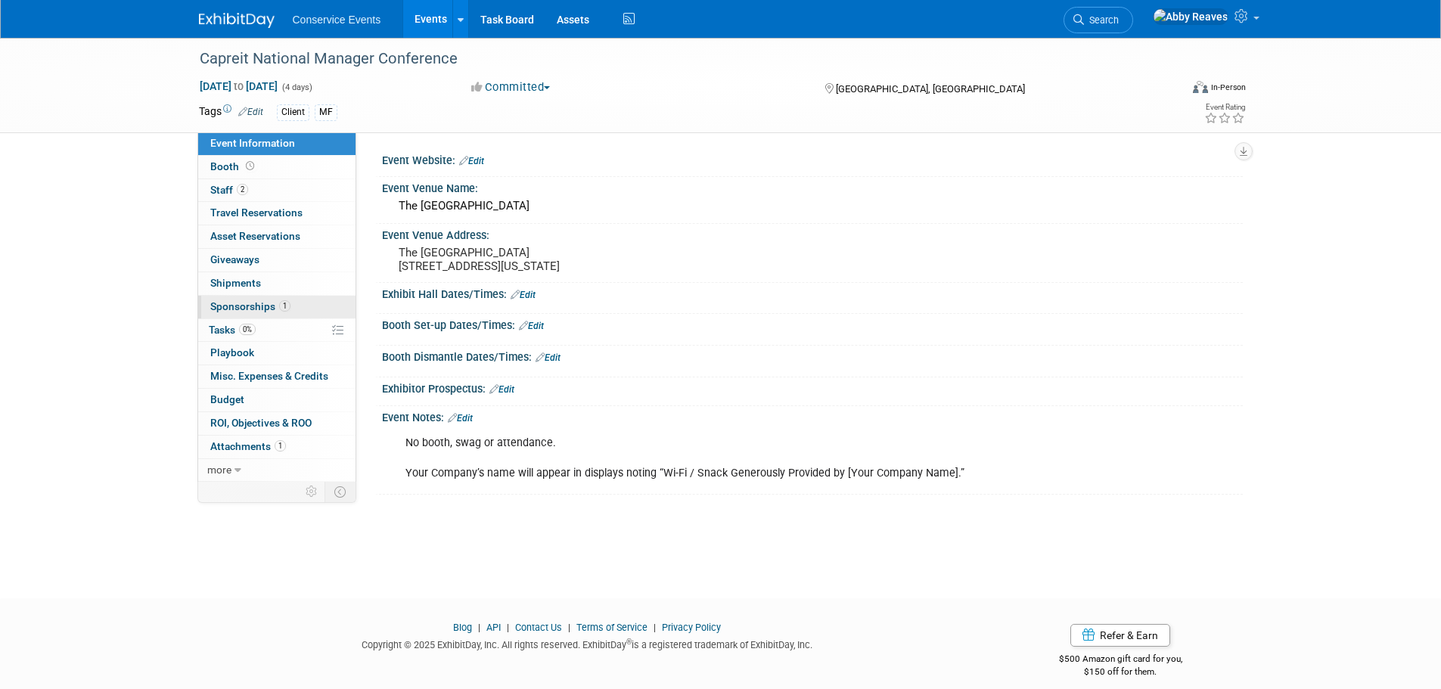
click at [304, 306] on link "1 Sponsorships 1" at bounding box center [276, 307] width 157 height 23
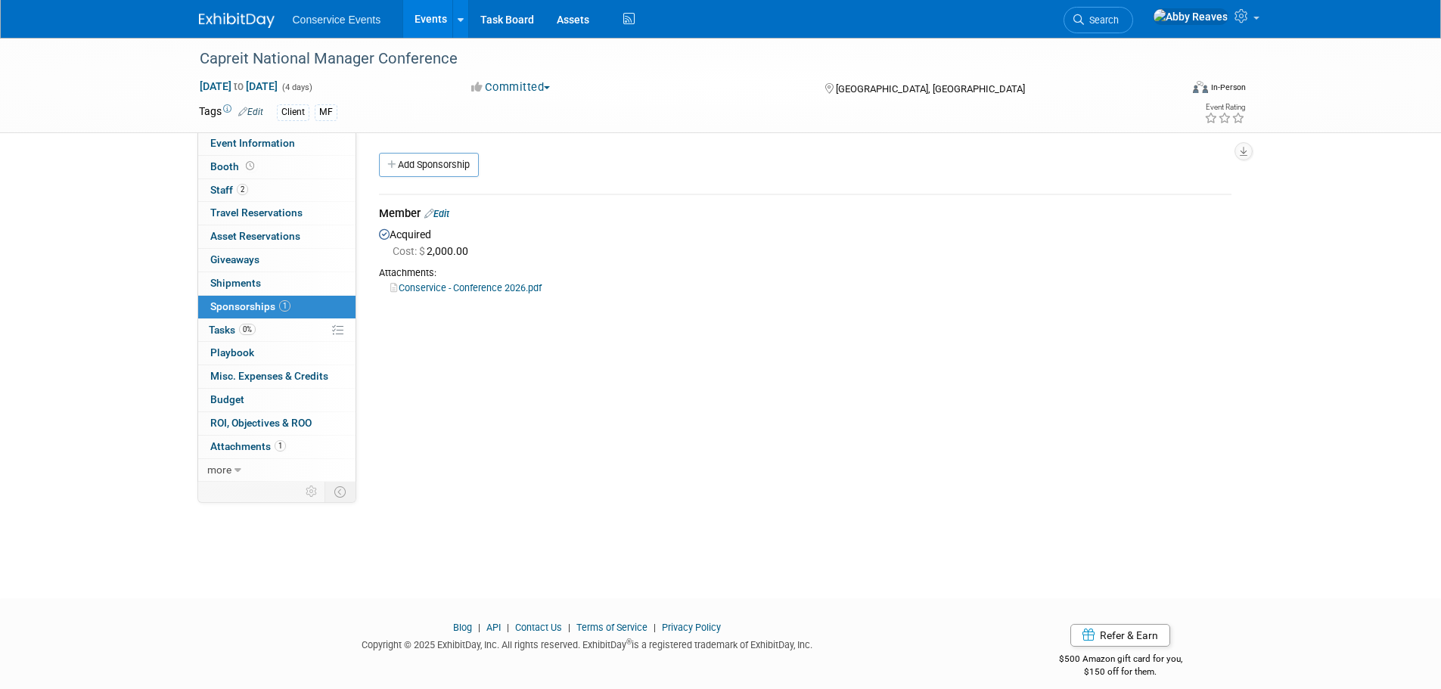
click at [449, 210] on link "Edit" at bounding box center [436, 213] width 25 height 11
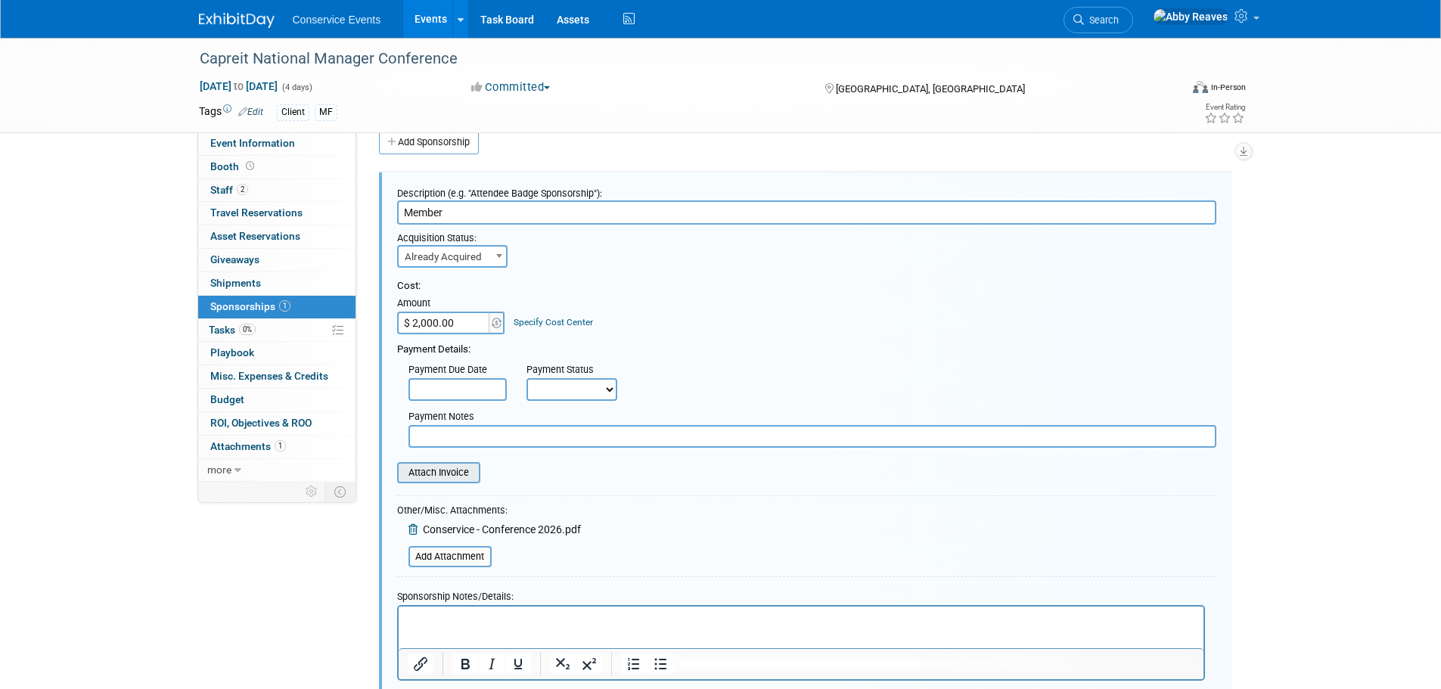
click at [451, 471] on input "file" at bounding box center [389, 473] width 180 height 18
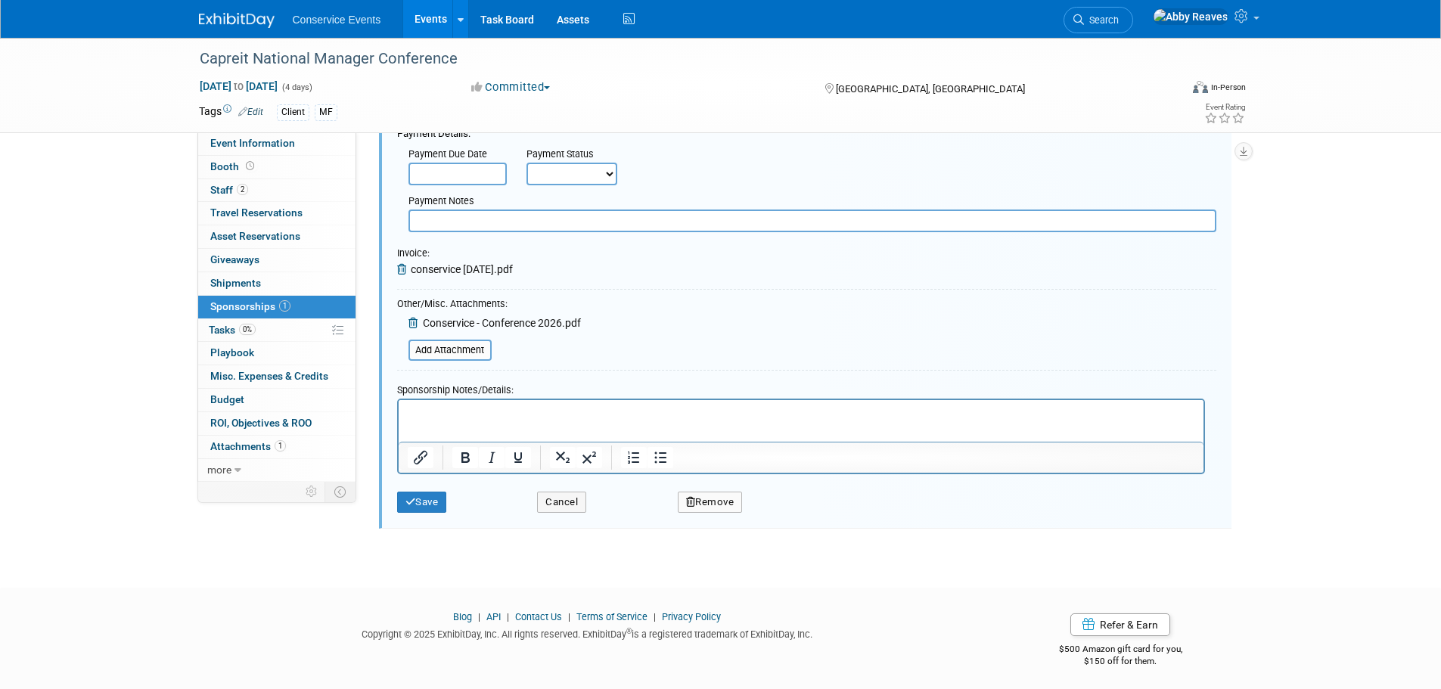
scroll to position [244, 0]
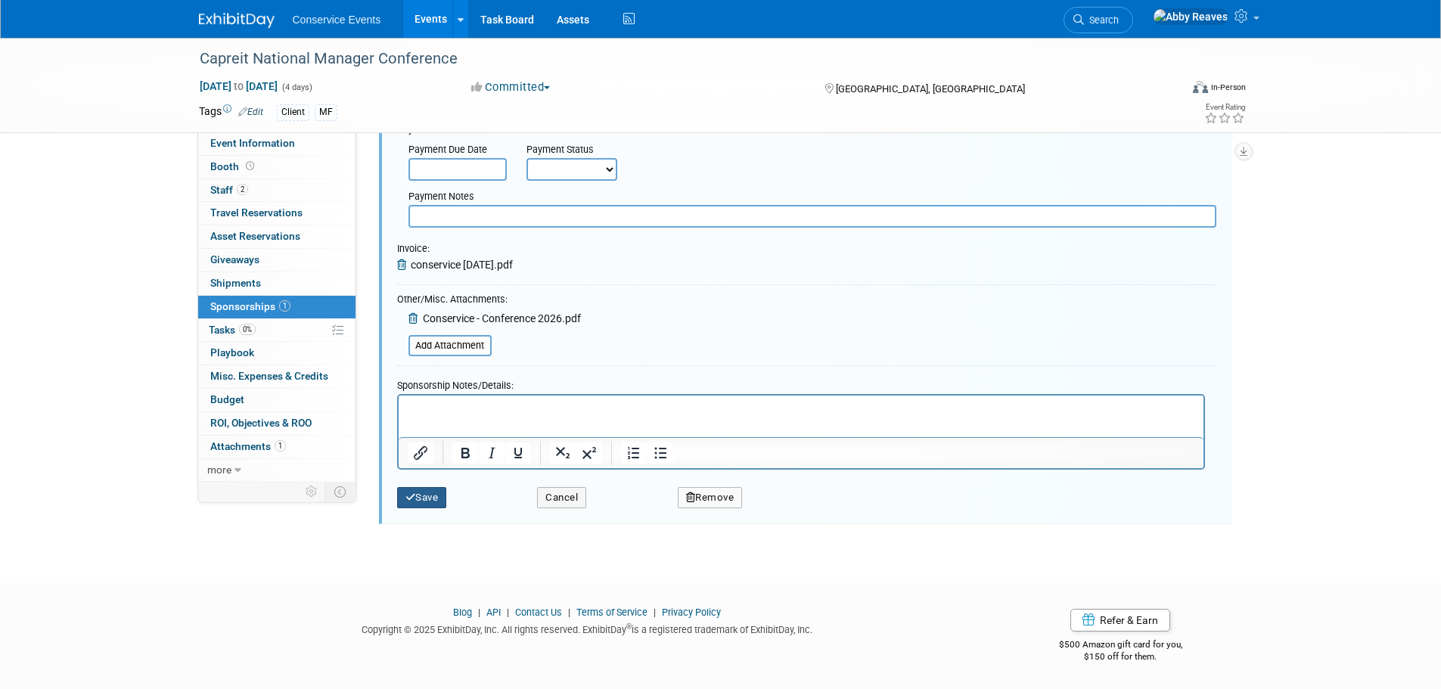
click at [434, 498] on button "Save" at bounding box center [422, 497] width 50 height 21
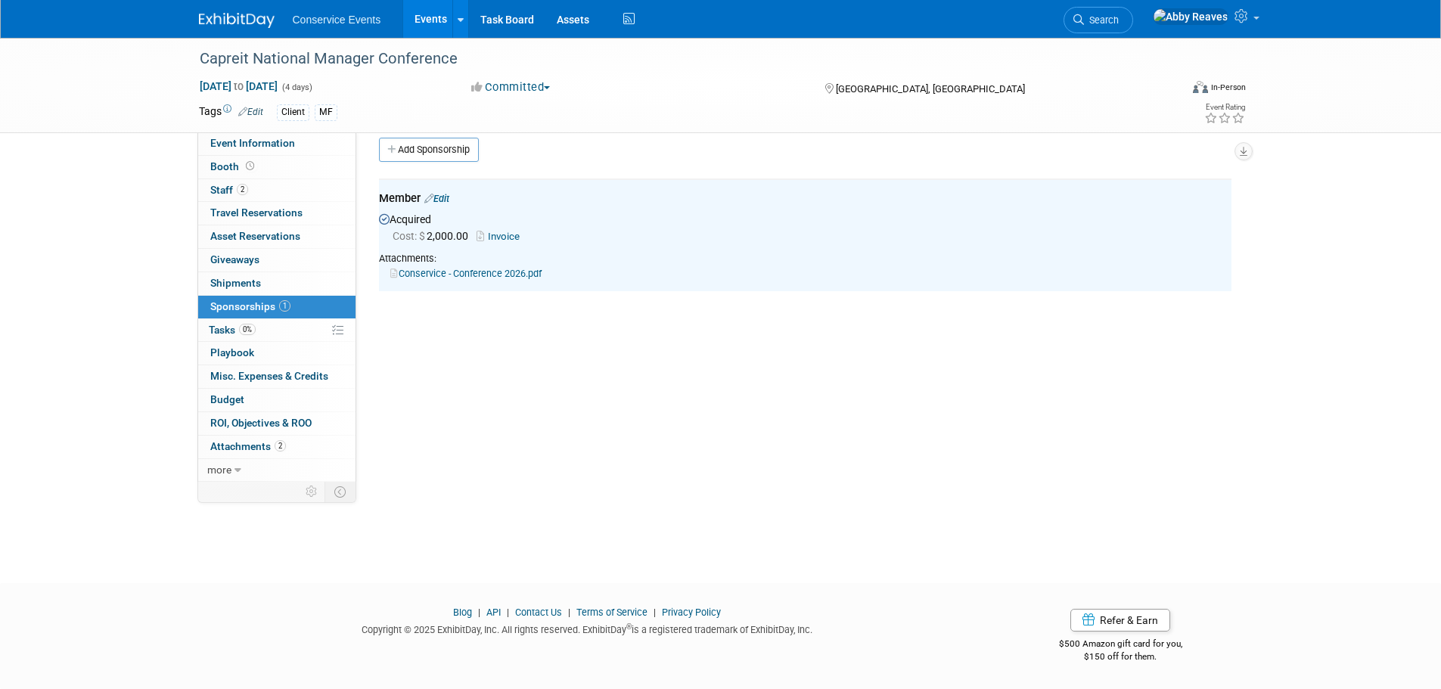
scroll to position [0, 0]
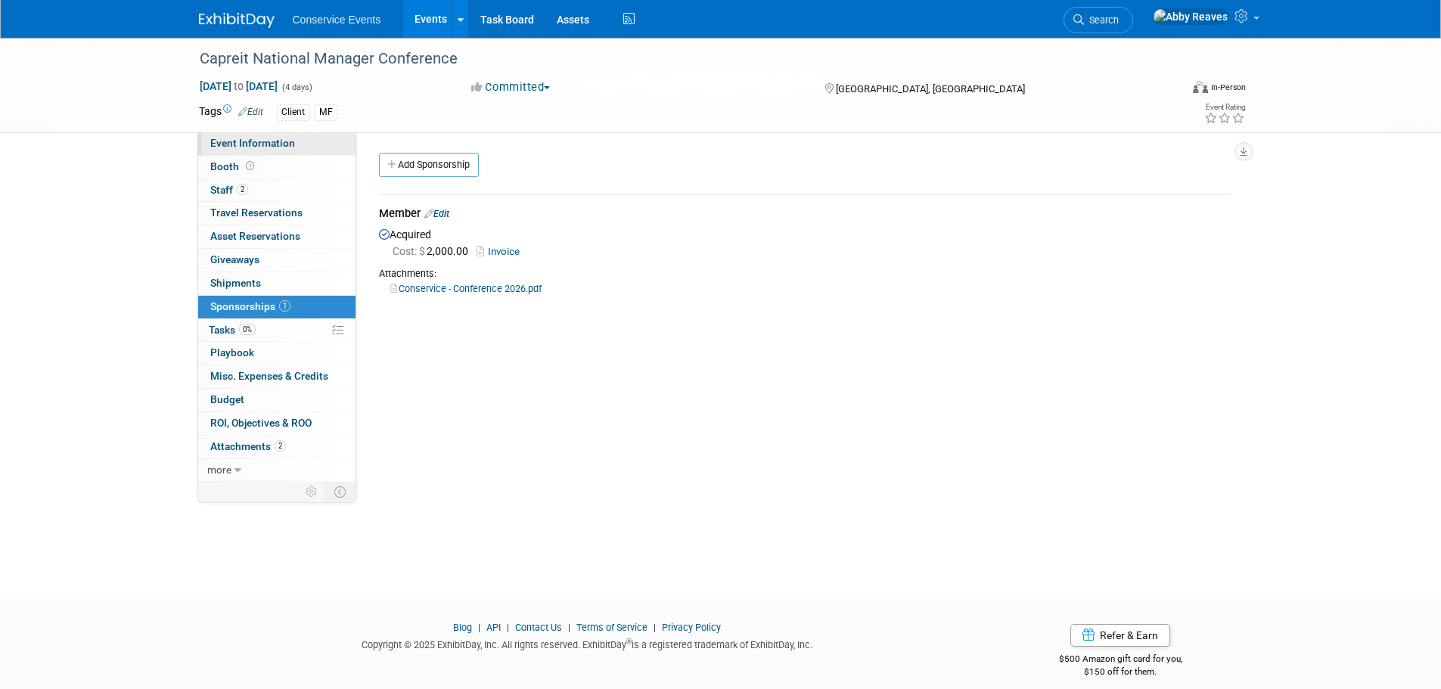
click at [317, 137] on link "Event Information" at bounding box center [276, 143] width 157 height 23
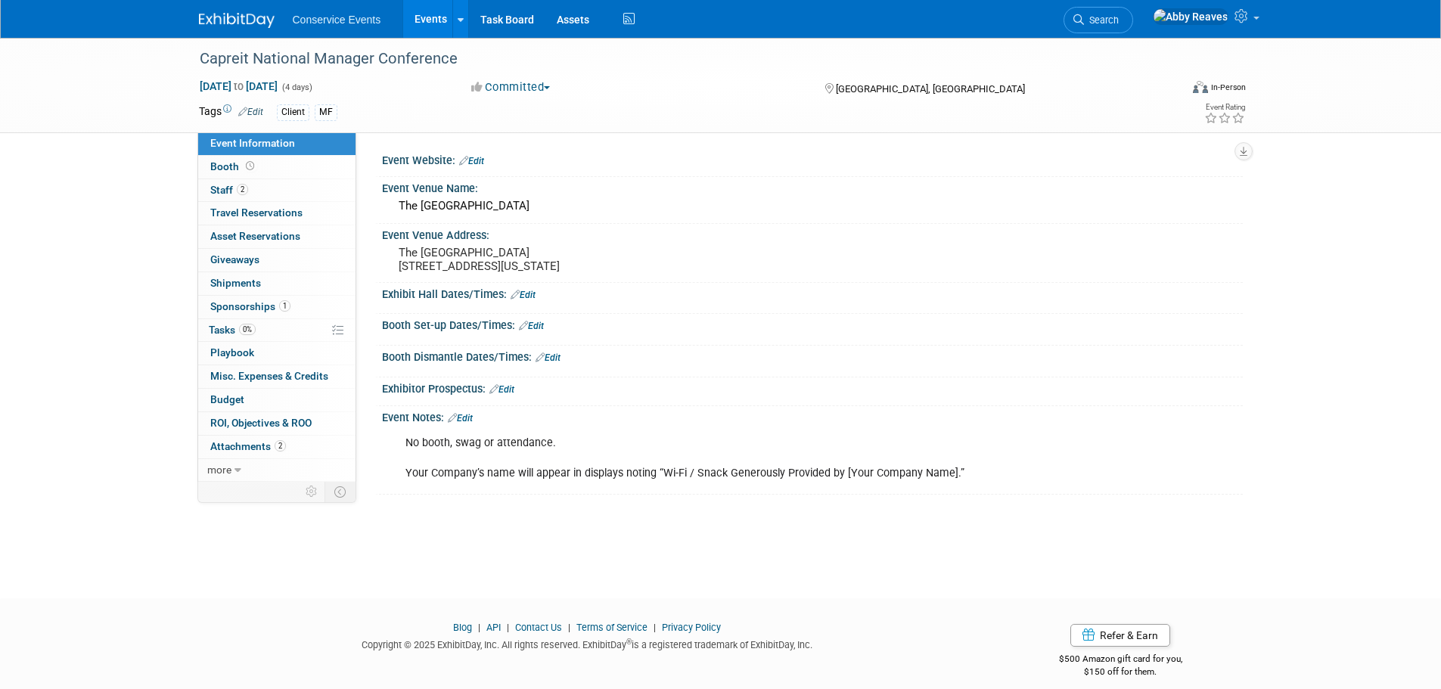
click at [429, 33] on link "Events" at bounding box center [430, 19] width 55 height 38
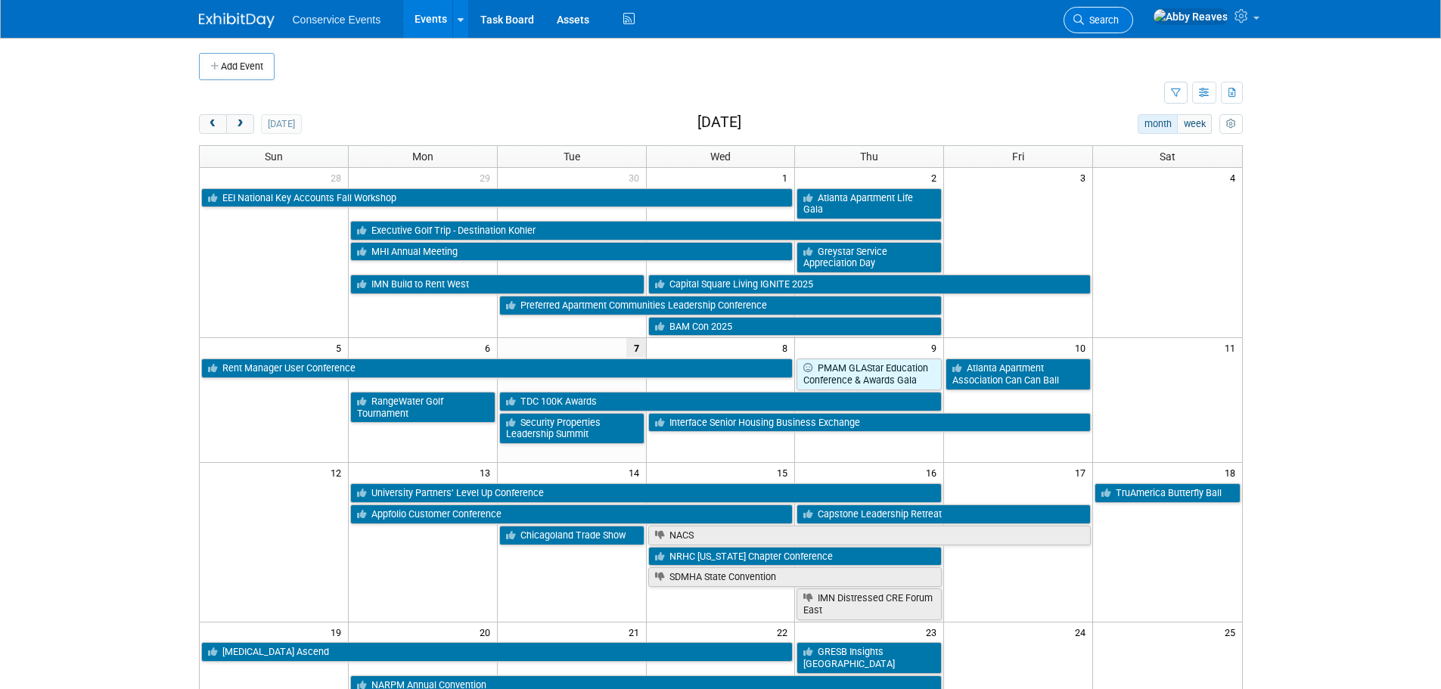
click at [1119, 22] on span "Search" at bounding box center [1101, 19] width 35 height 11
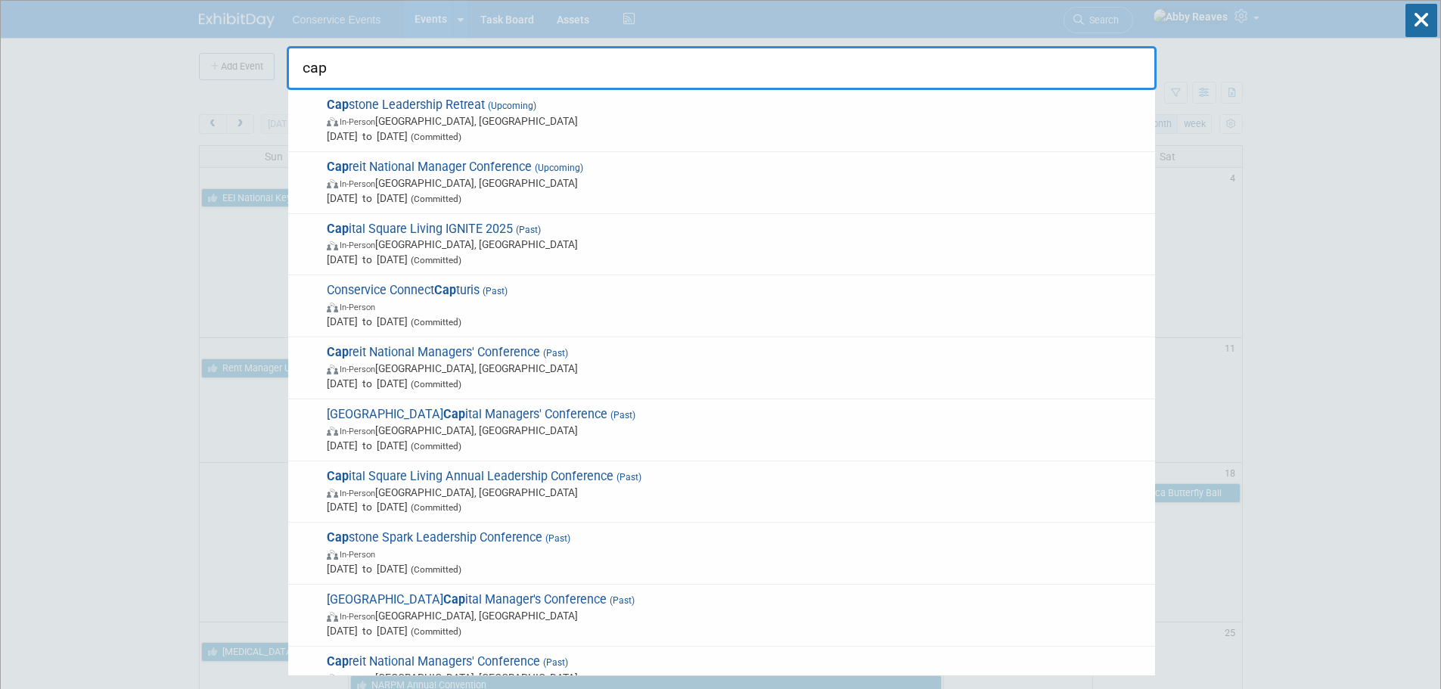
type input "cap"
click at [536, 117] on span "In-Person [GEOGRAPHIC_DATA], [GEOGRAPHIC_DATA]" at bounding box center [737, 120] width 821 height 15
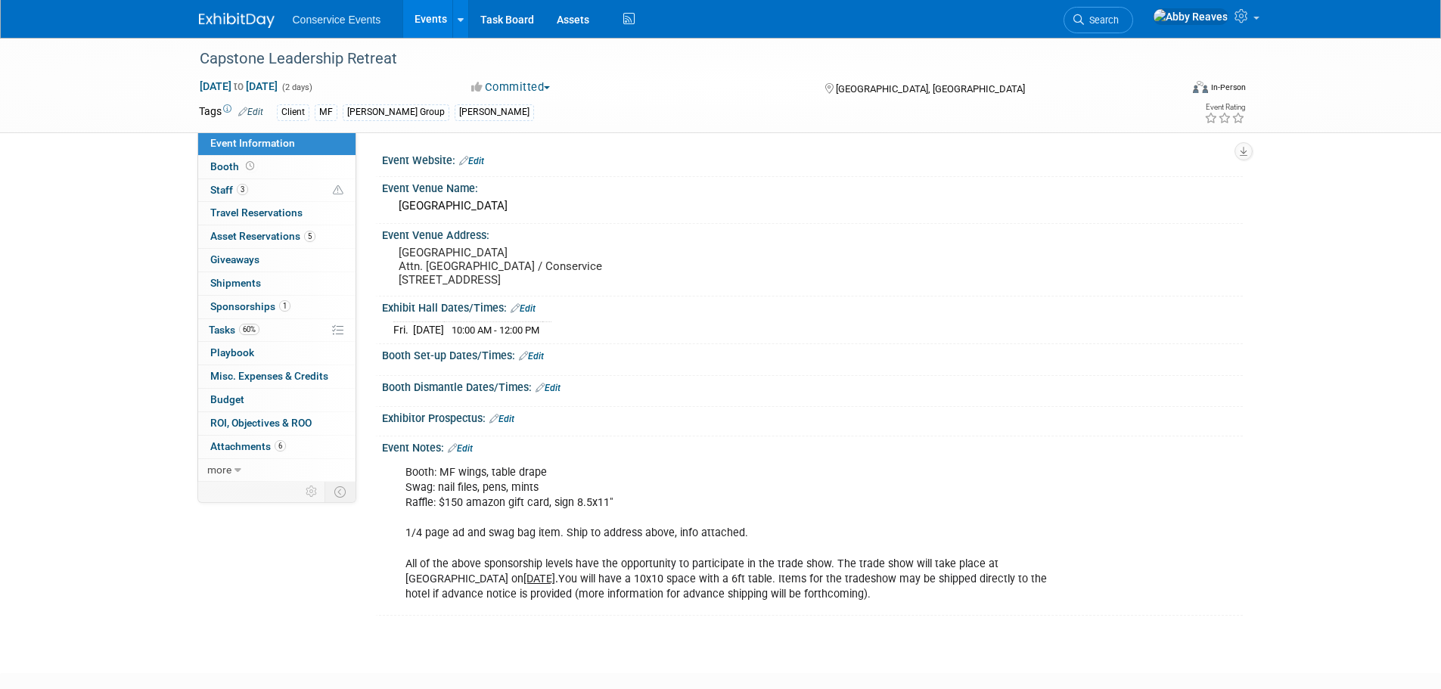
click at [1130, 33] on li "Search" at bounding box center [1098, 18] width 70 height 37
click at [1133, 30] on link "Search" at bounding box center [1098, 20] width 70 height 26
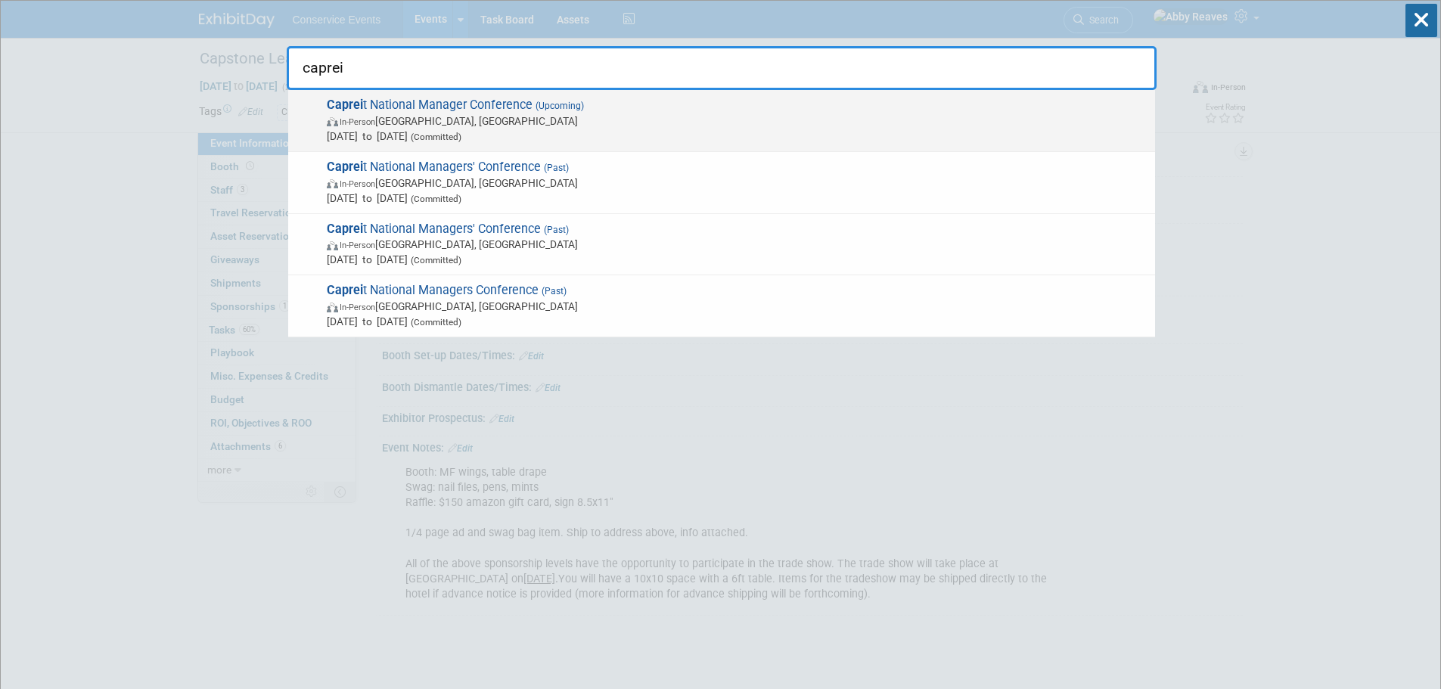
type input "caprei"
click at [461, 141] on span "(Committed)" at bounding box center [435, 137] width 54 height 11
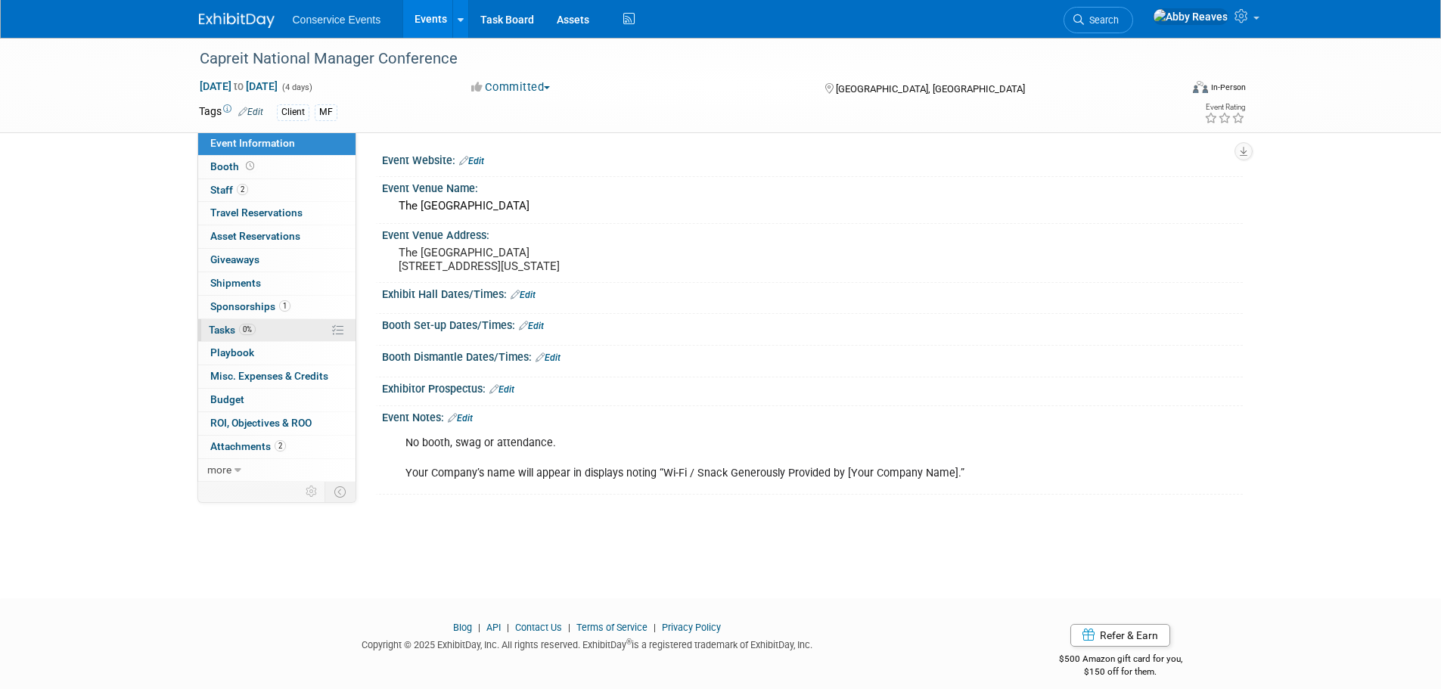
click at [282, 334] on link "0% Tasks 0%" at bounding box center [276, 330] width 157 height 23
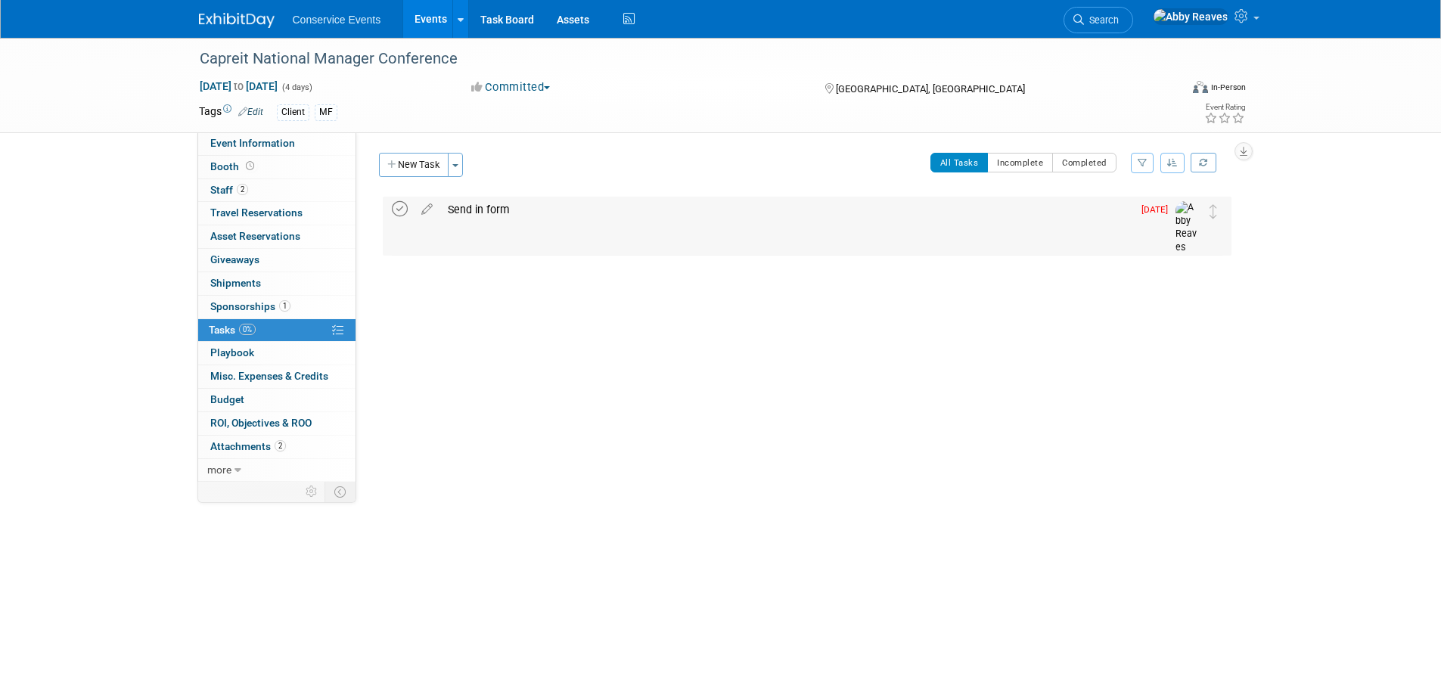
click at [402, 213] on icon at bounding box center [400, 209] width 16 height 16
click at [283, 140] on span "Event Information" at bounding box center [252, 143] width 85 height 12
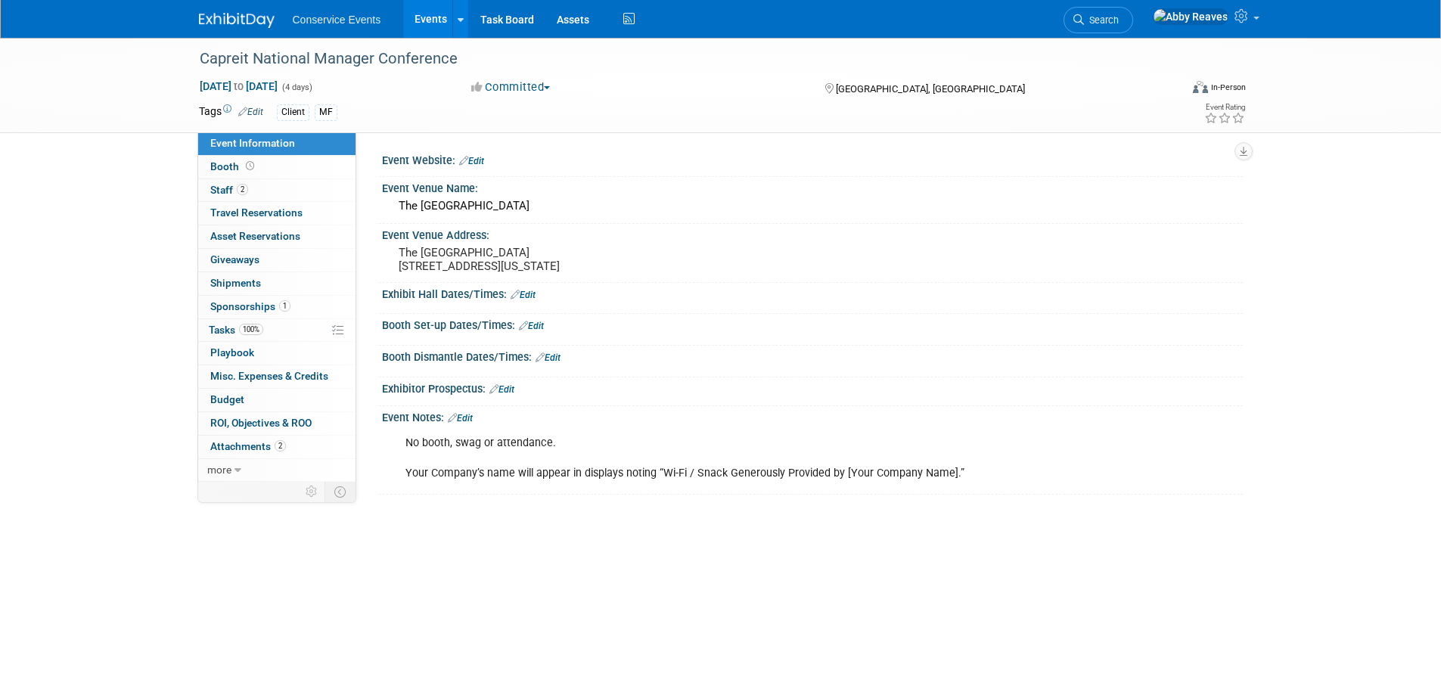
click at [433, 29] on link "Events" at bounding box center [430, 19] width 55 height 38
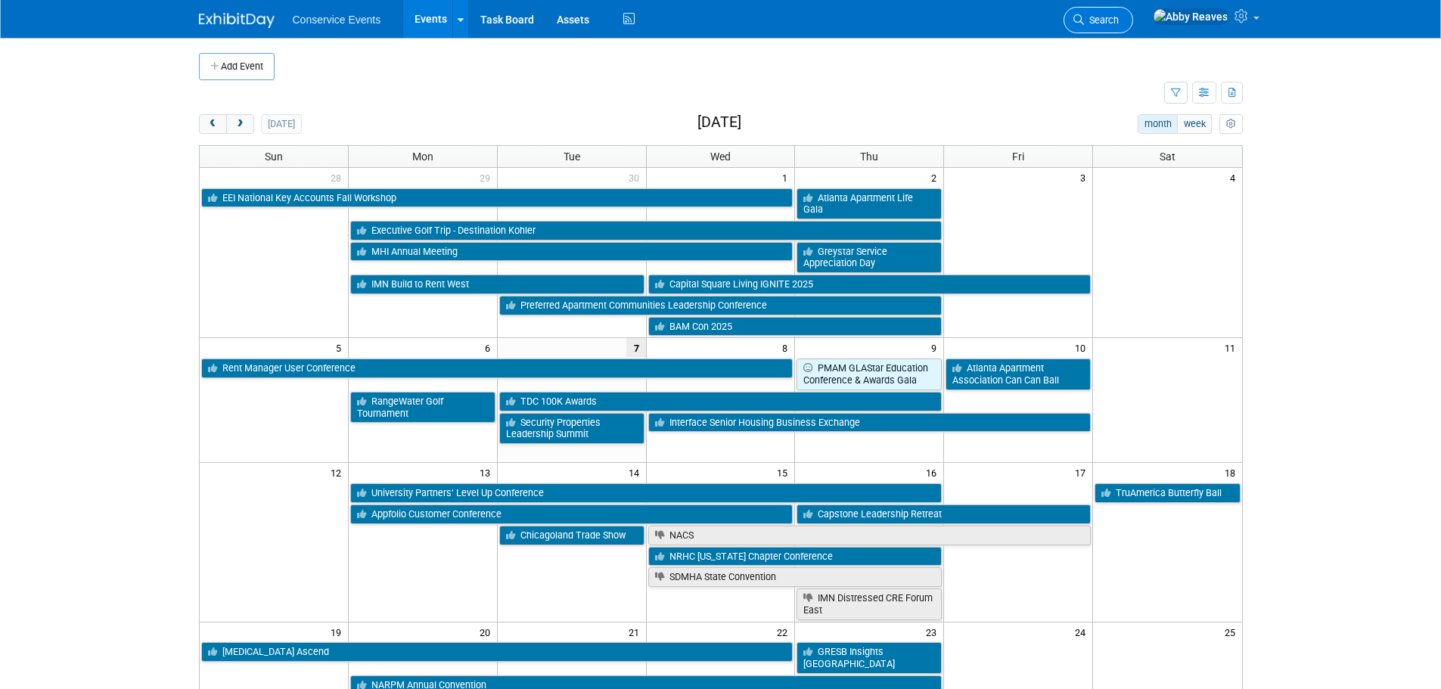
click at [1119, 19] on link "Search" at bounding box center [1098, 20] width 70 height 26
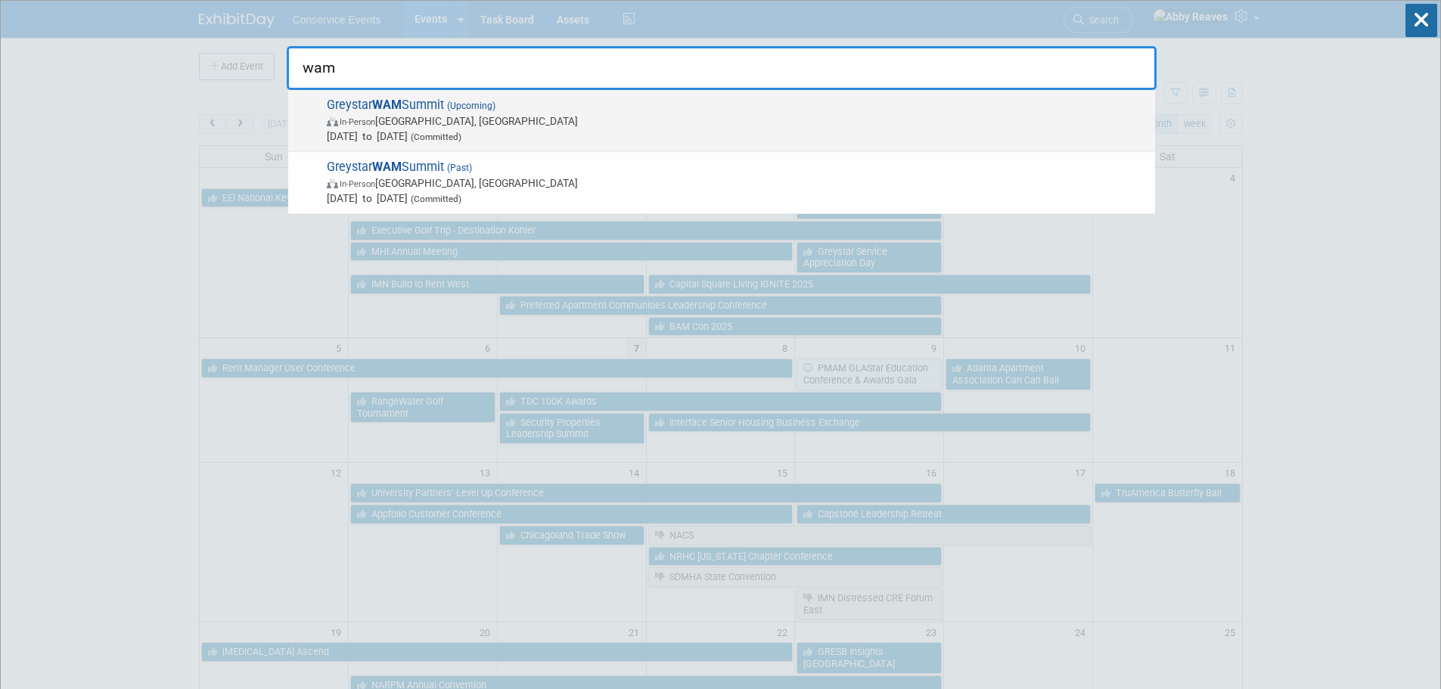
type input "wam"
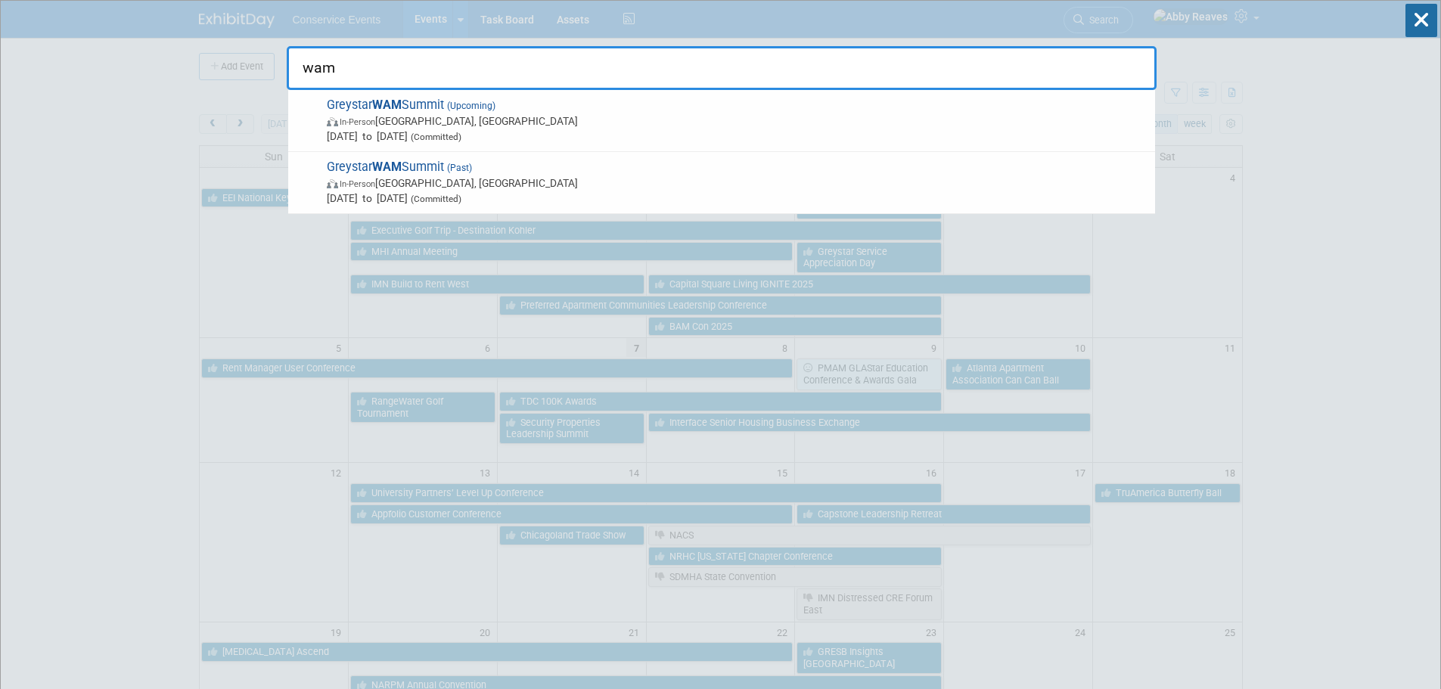
drag, startPoint x: 650, startPoint y: 123, endPoint x: 658, endPoint y: 129, distance: 10.3
click at [658, 129] on span "Greystar WAM Summit (Upcoming) In-Person Frisco, TX Oct 27, 2025 to Oct 29, 202…" at bounding box center [734, 121] width 825 height 46
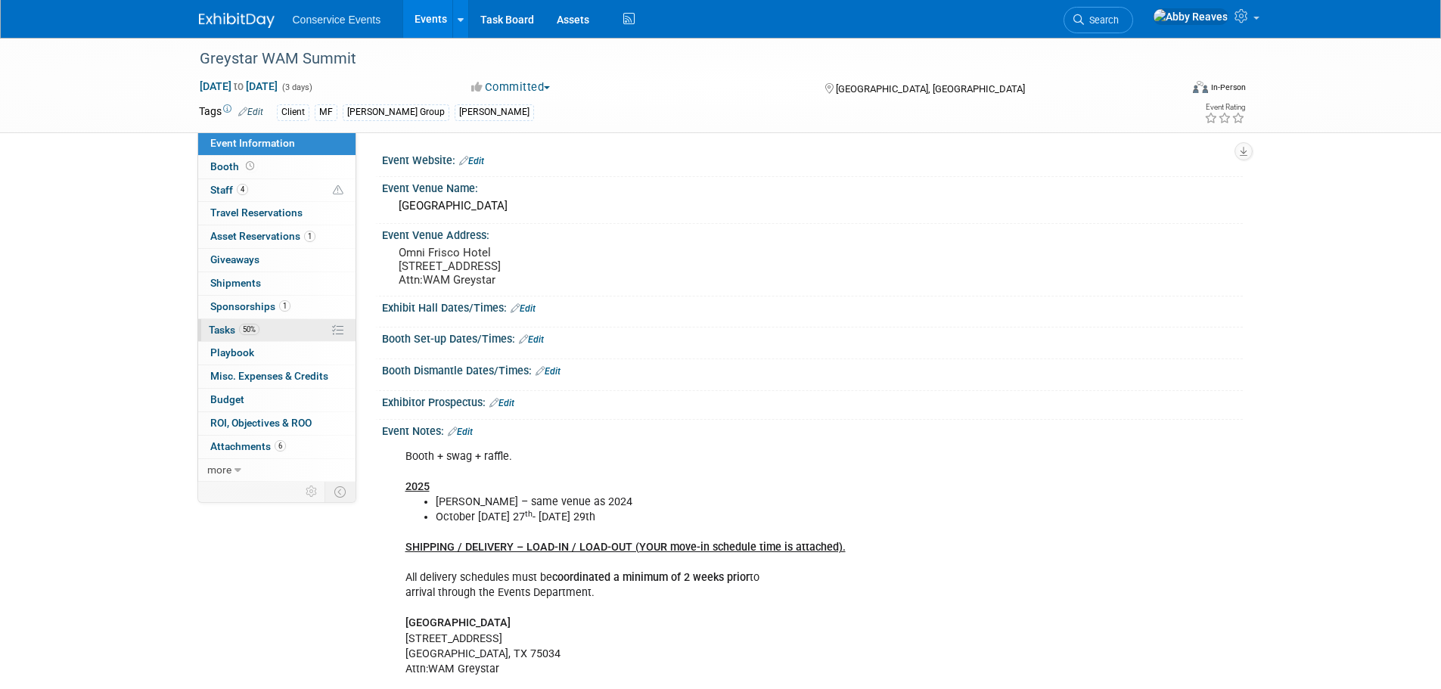
click at [312, 326] on link "50% Tasks 50%" at bounding box center [276, 330] width 157 height 23
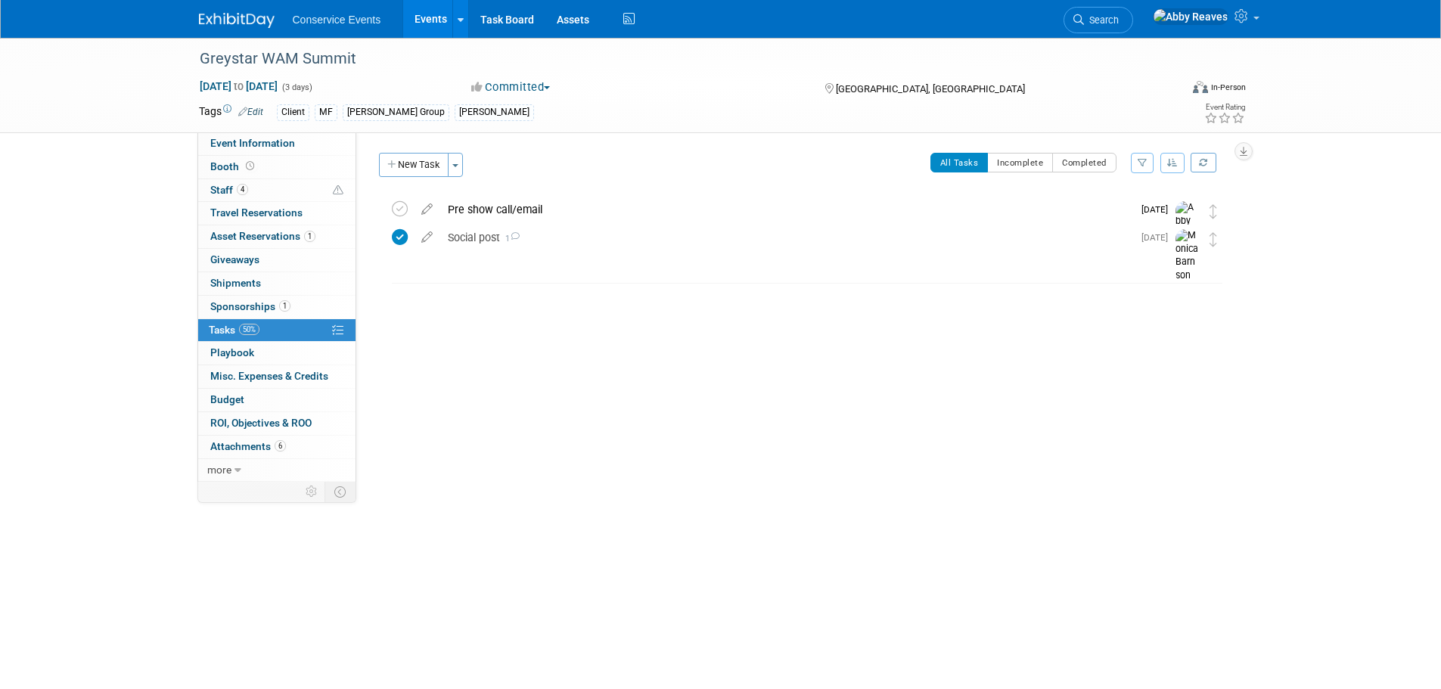
click at [426, 178] on div "New Task Toggle Dropdown Create a new task for this event Copy tasks from anoth…" at bounding box center [423, 171] width 96 height 36
click at [420, 172] on button "New Task" at bounding box center [414, 165] width 70 height 24
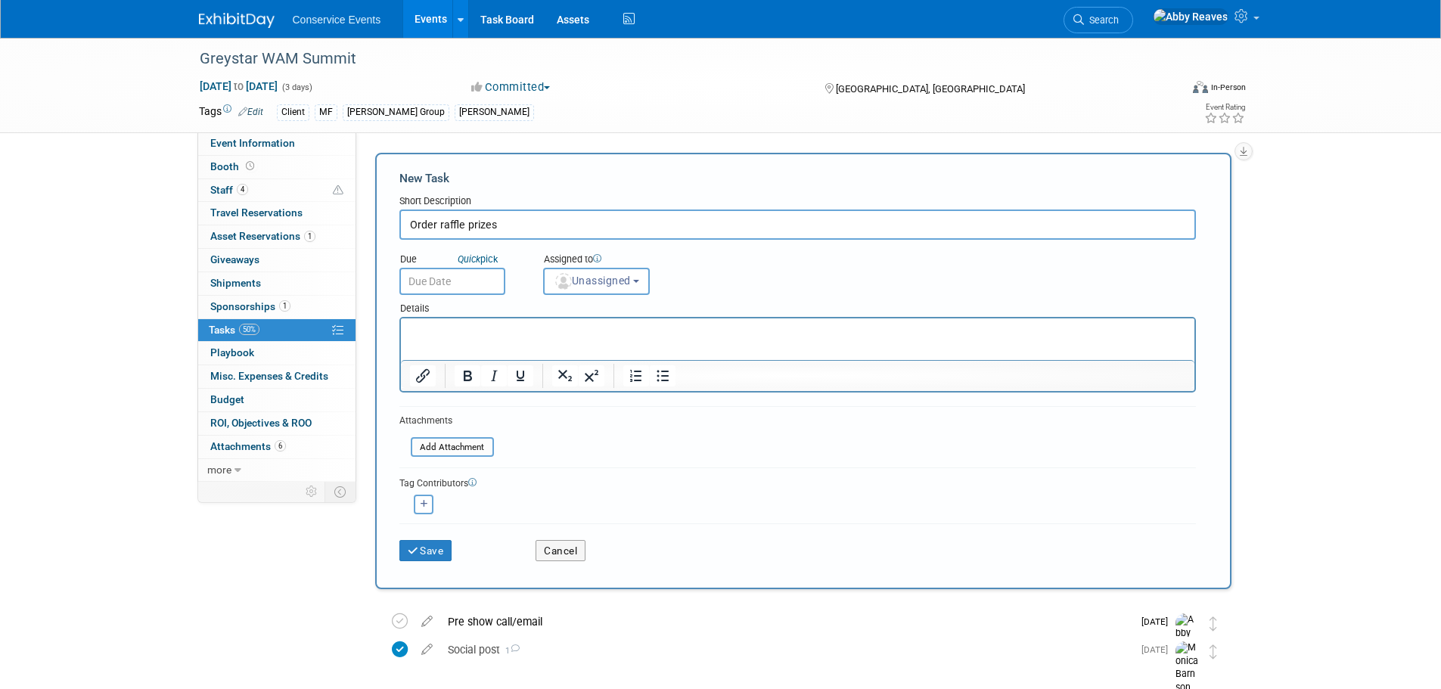
type input "Order raffle prizes"
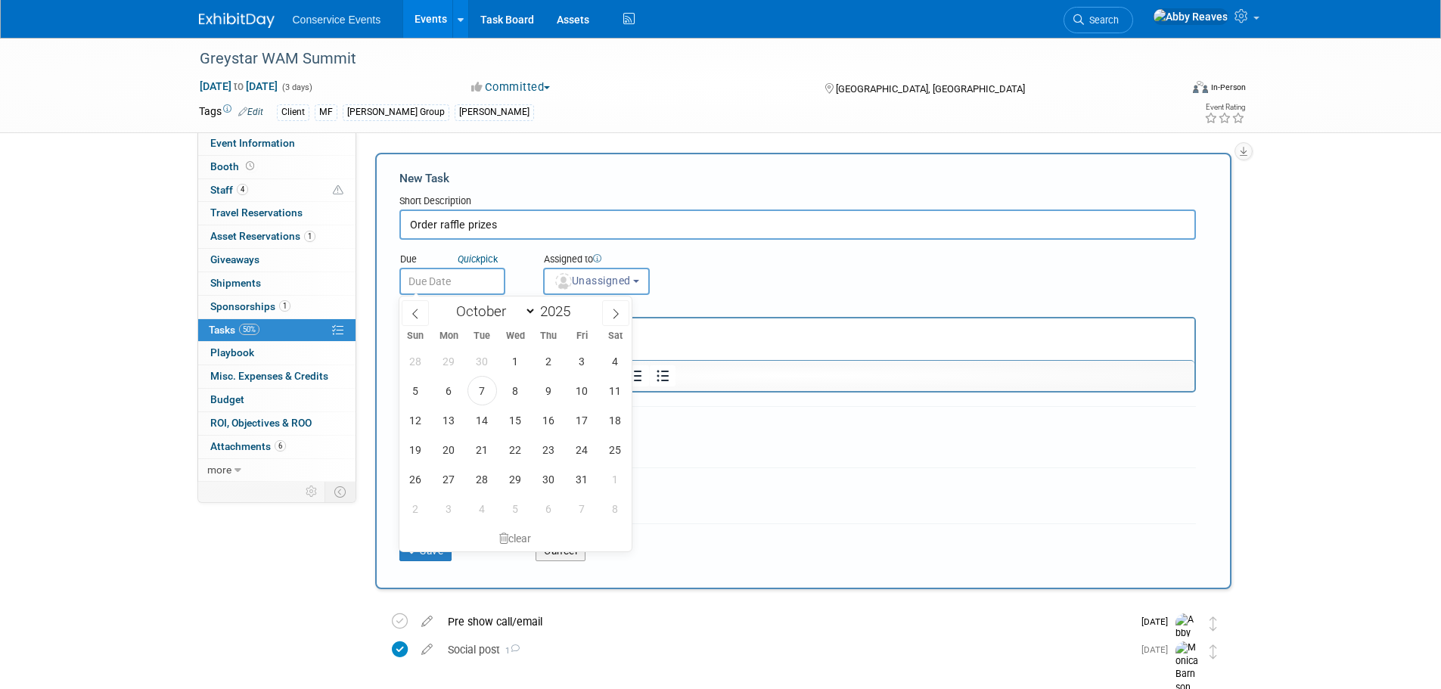
click at [448, 292] on body "Conservice Events Events Add Event Bulk Upload Events Shareable Event Boards Re…" at bounding box center [720, 344] width 1441 height 689
click at [474, 386] on span "7" at bounding box center [481, 390] width 29 height 29
type input "[DATE]"
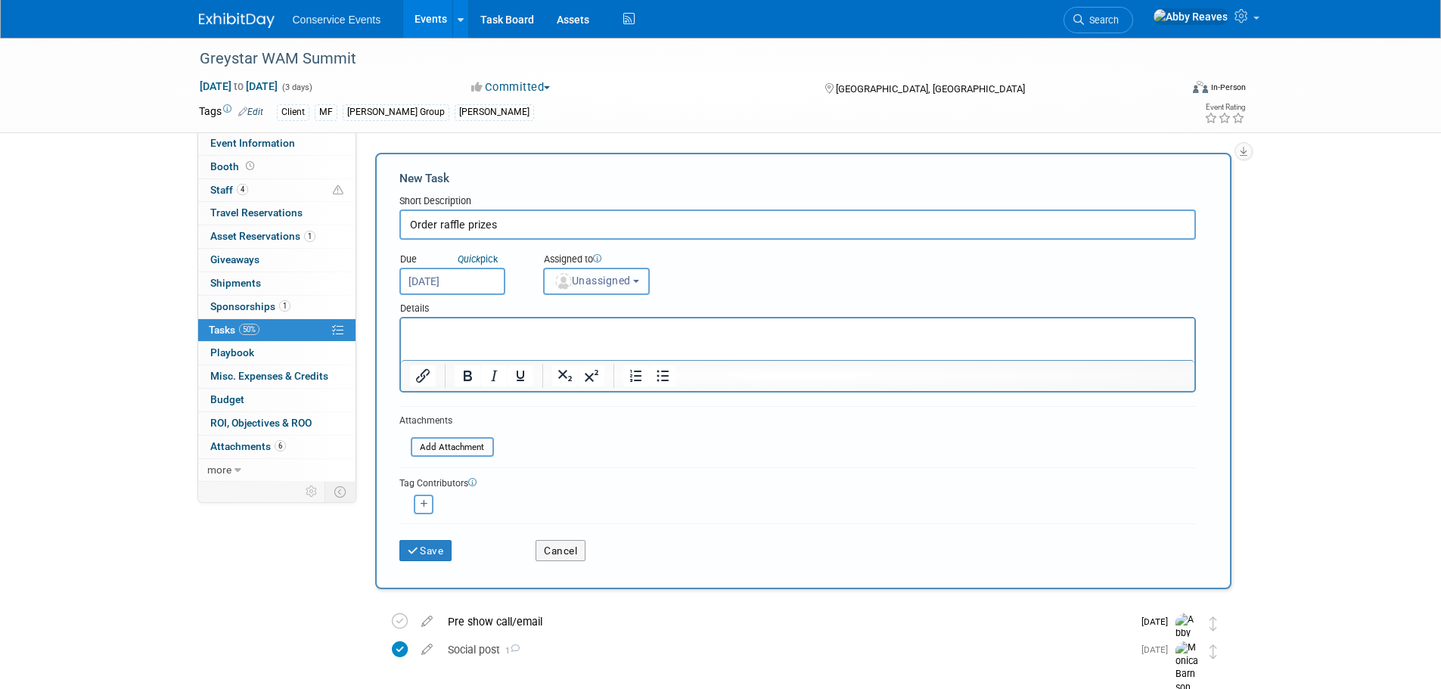
click at [594, 280] on span "Unassigned" at bounding box center [592, 281] width 77 height 12
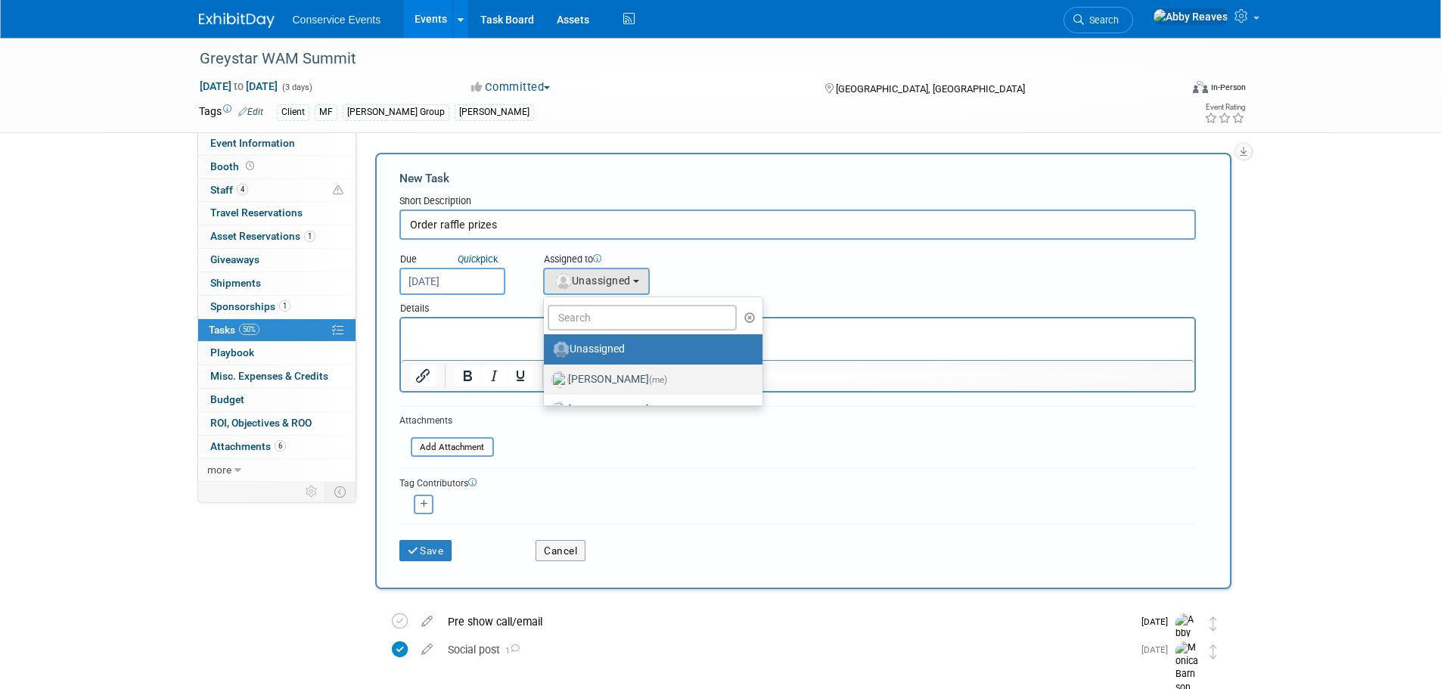
click at [600, 386] on label "[PERSON_NAME] (me)" at bounding box center [649, 380] width 196 height 24
click at [546, 383] on input "[PERSON_NAME] (me)" at bounding box center [541, 378] width 10 height 10
select select "888e4ed3-42fd-4820-a89e-ed4ce941d196"
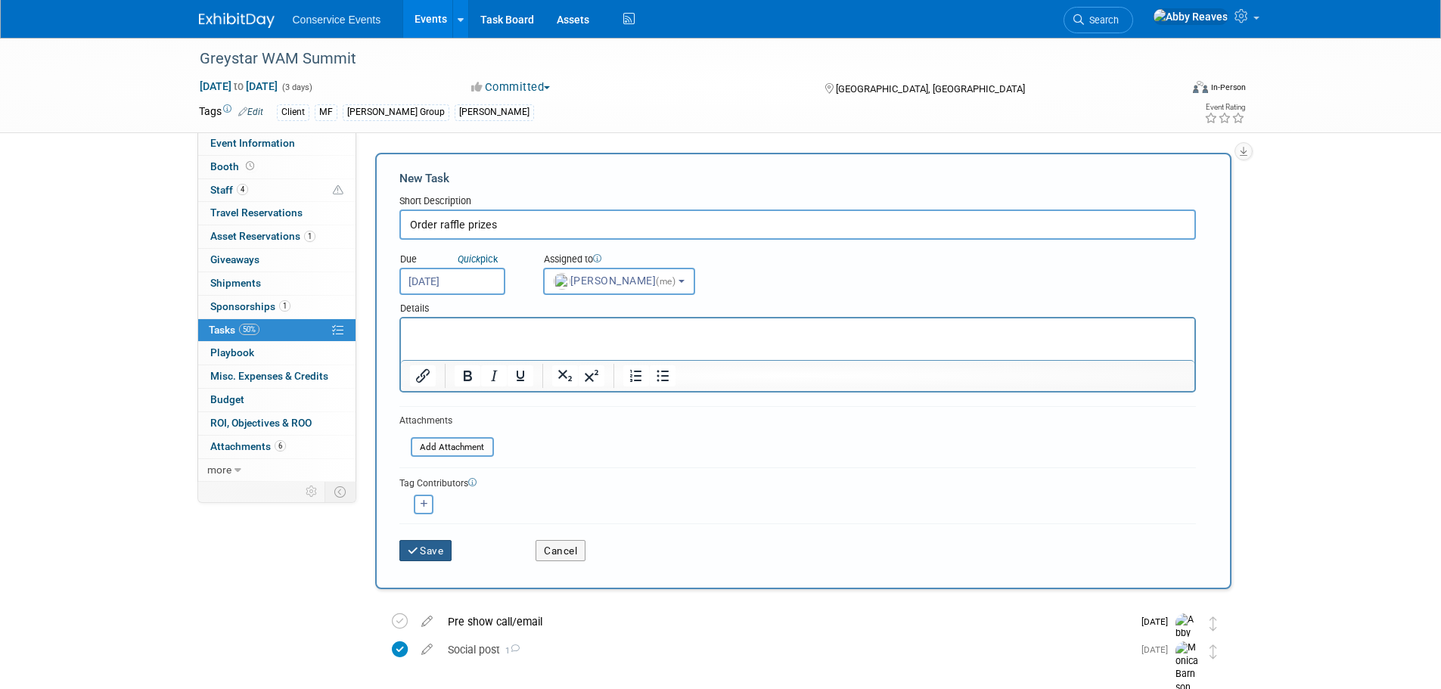
click at [422, 544] on button "Save" at bounding box center [425, 550] width 53 height 21
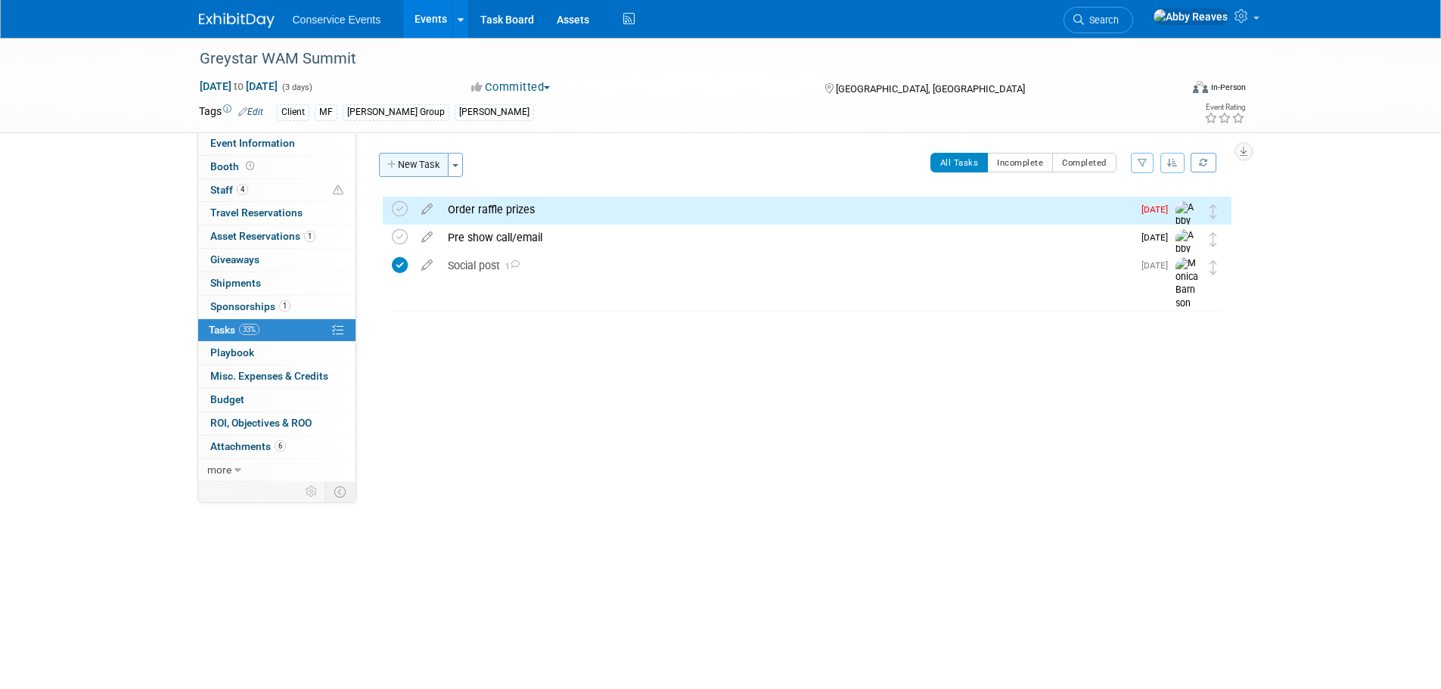
click at [428, 157] on button "New Task" at bounding box center [414, 165] width 70 height 24
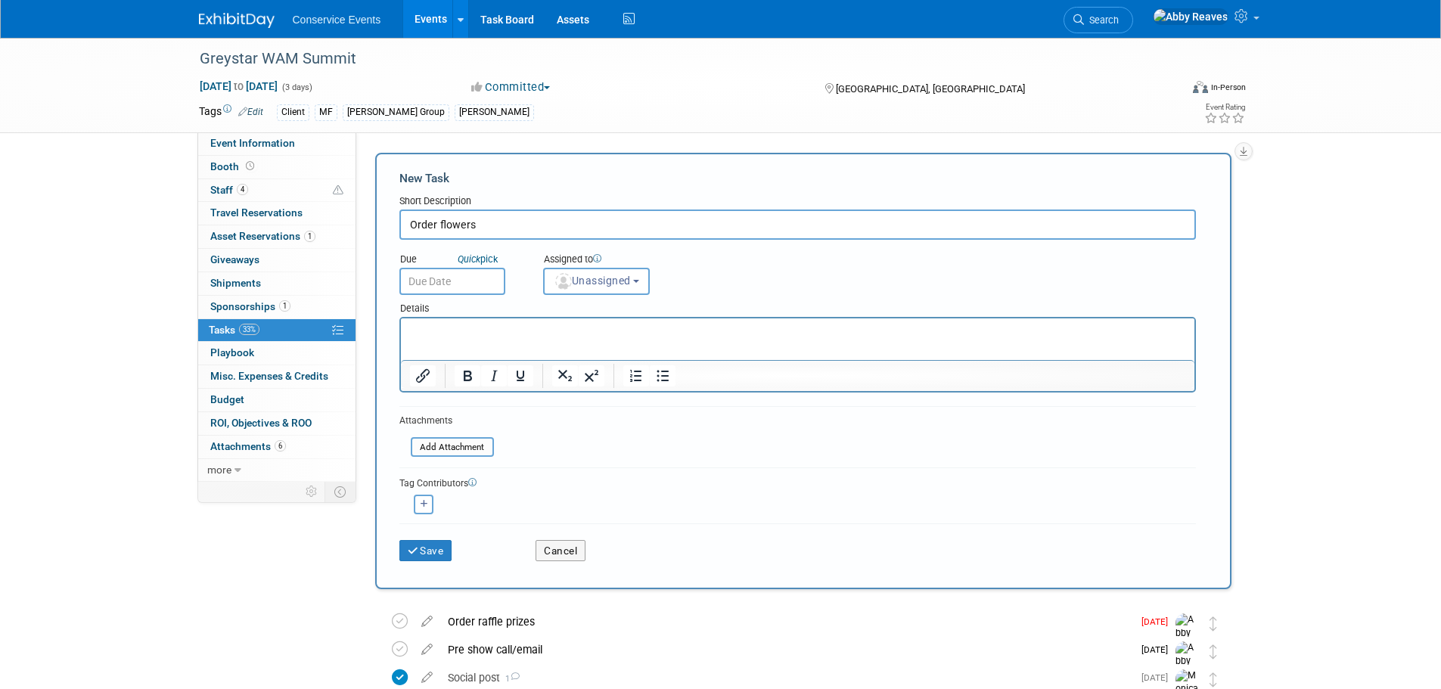
type input "Order flowers"
click at [448, 278] on input "text" at bounding box center [452, 281] width 106 height 27
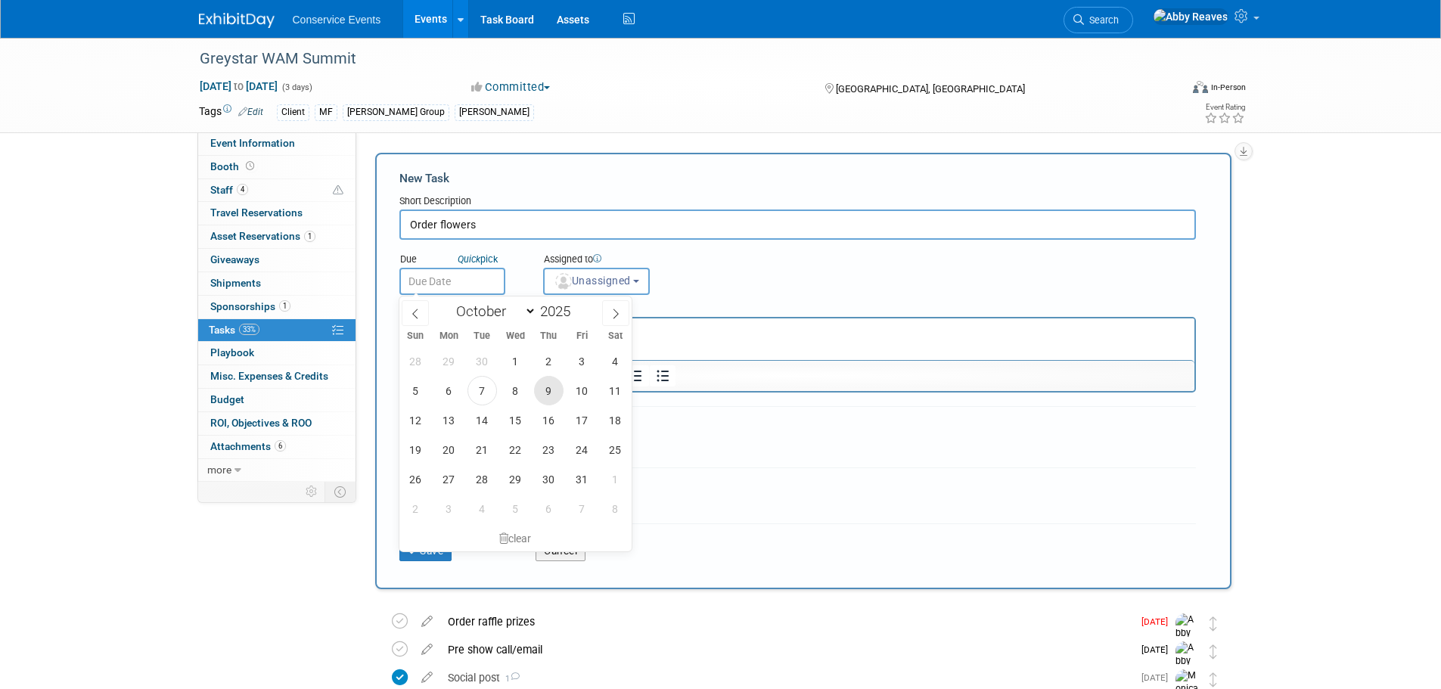
click at [554, 389] on span "9" at bounding box center [548, 390] width 29 height 29
type input "[DATE]"
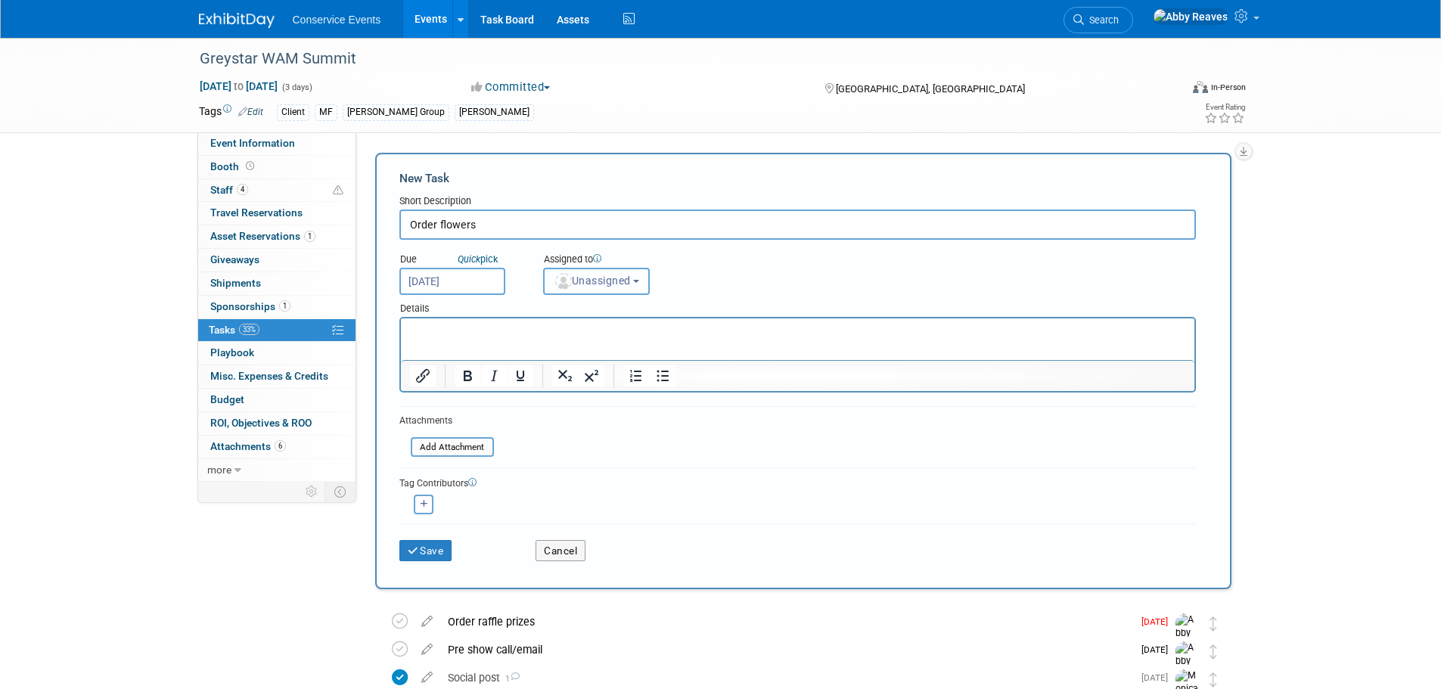
click at [586, 288] on button "Unassigned" at bounding box center [596, 281] width 107 height 27
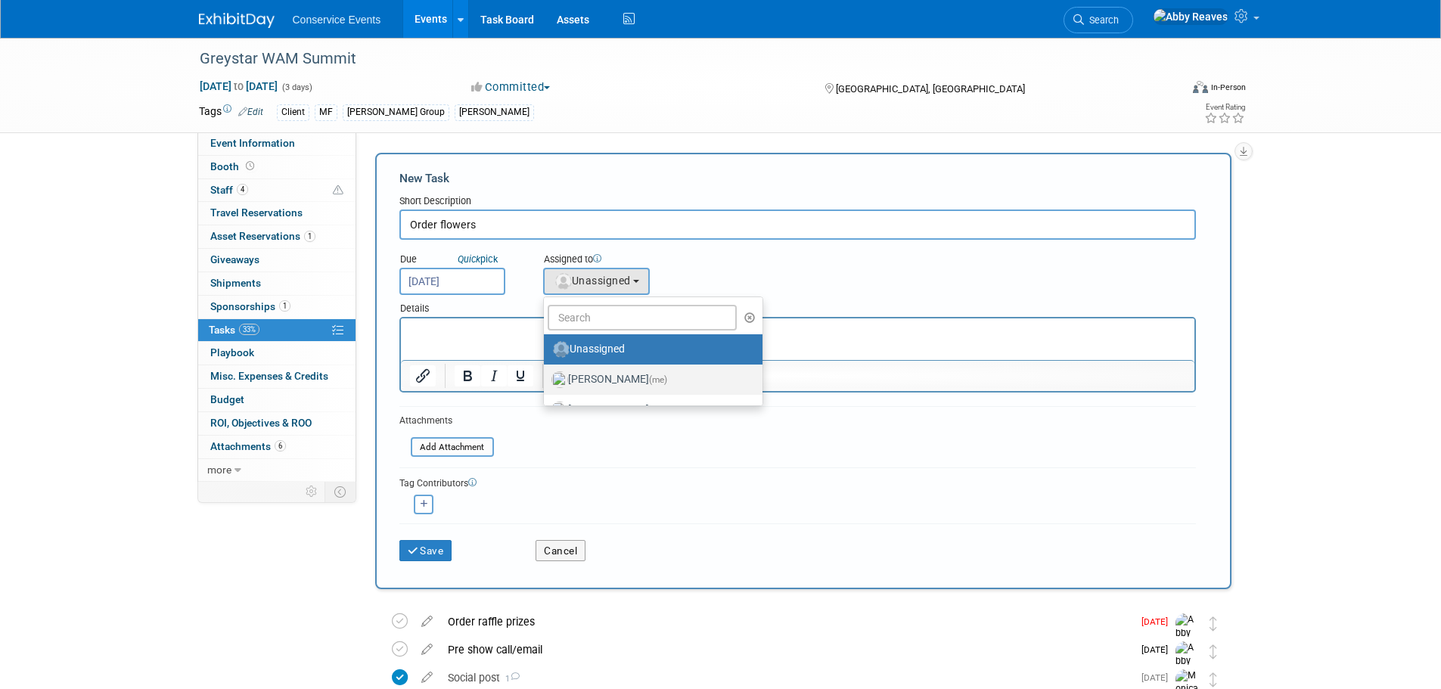
drag, startPoint x: 586, startPoint y: 379, endPoint x: 490, endPoint y: 508, distance: 161.1
click at [586, 380] on label "[PERSON_NAME] (me)" at bounding box center [649, 380] width 196 height 24
click at [546, 380] on input "[PERSON_NAME] (me)" at bounding box center [541, 378] width 10 height 10
select select "888e4ed3-42fd-4820-a89e-ed4ce941d196"
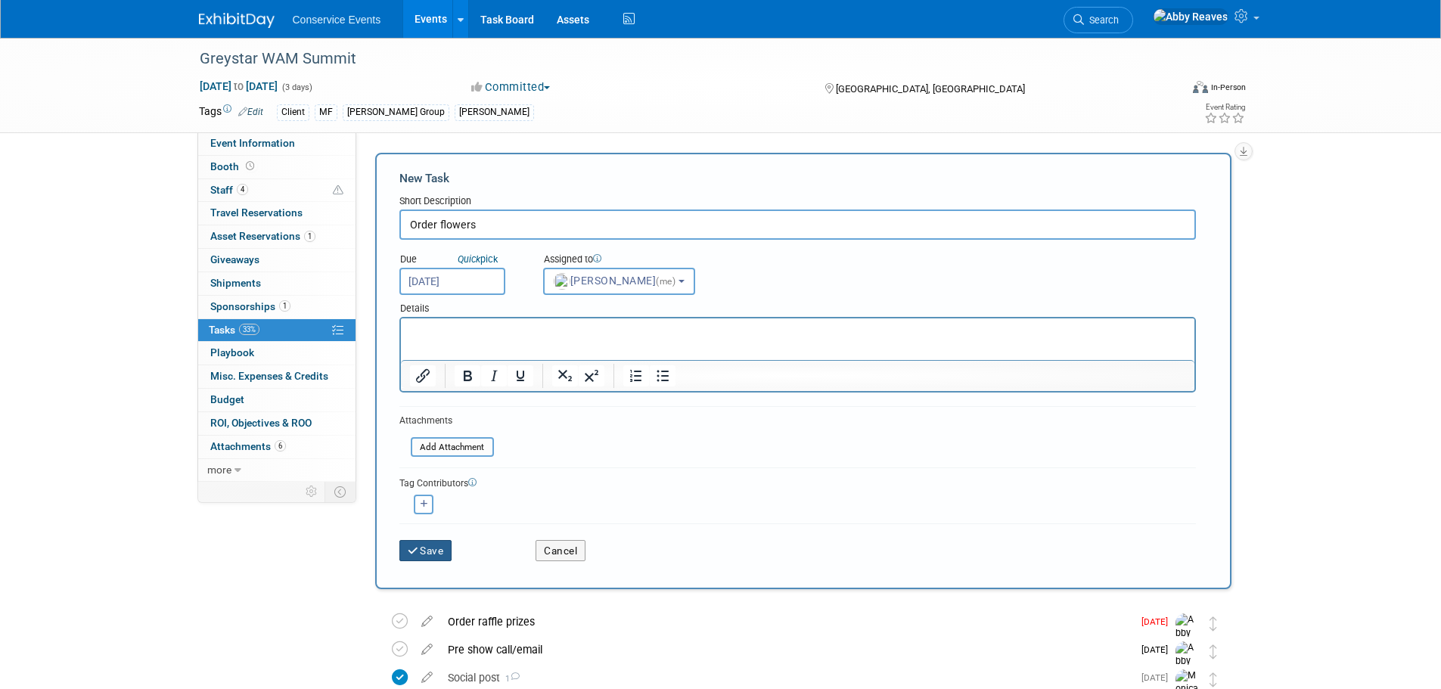
click at [431, 551] on button "Save" at bounding box center [425, 550] width 53 height 21
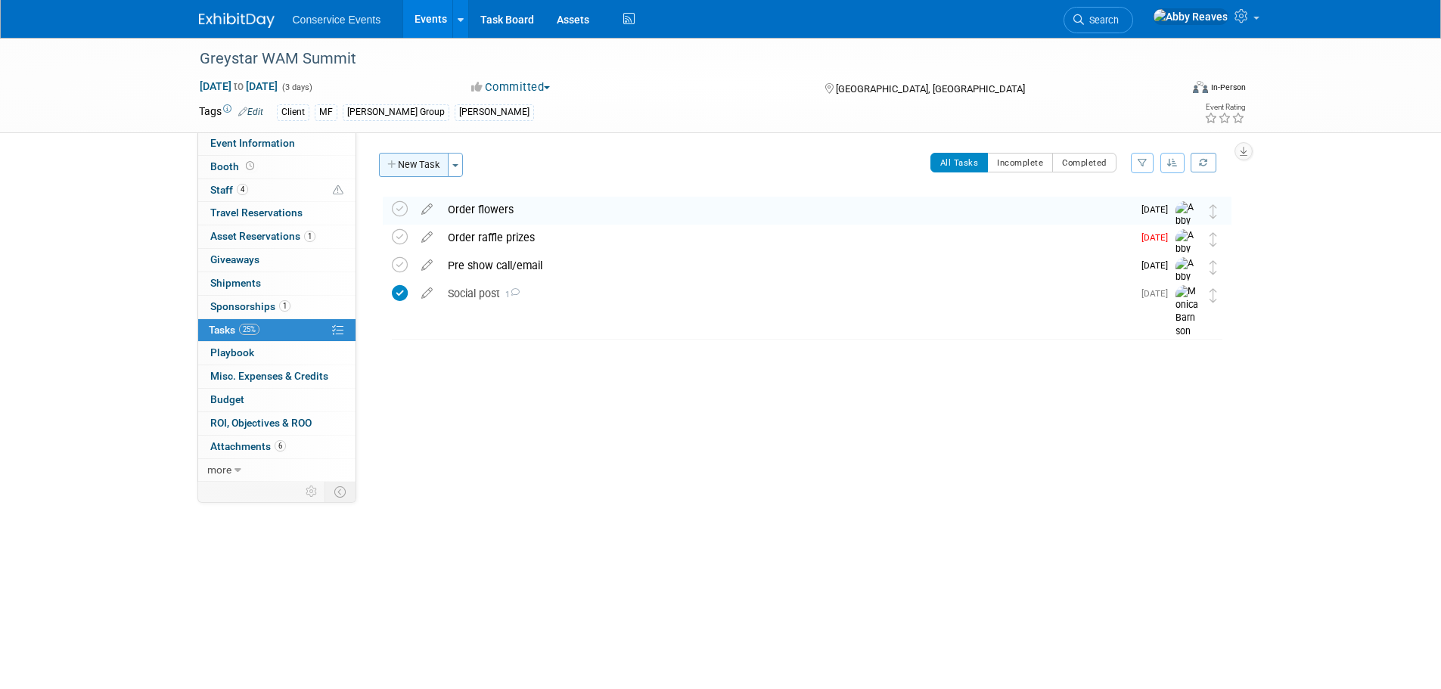
click at [415, 173] on button "New Task" at bounding box center [414, 165] width 70 height 24
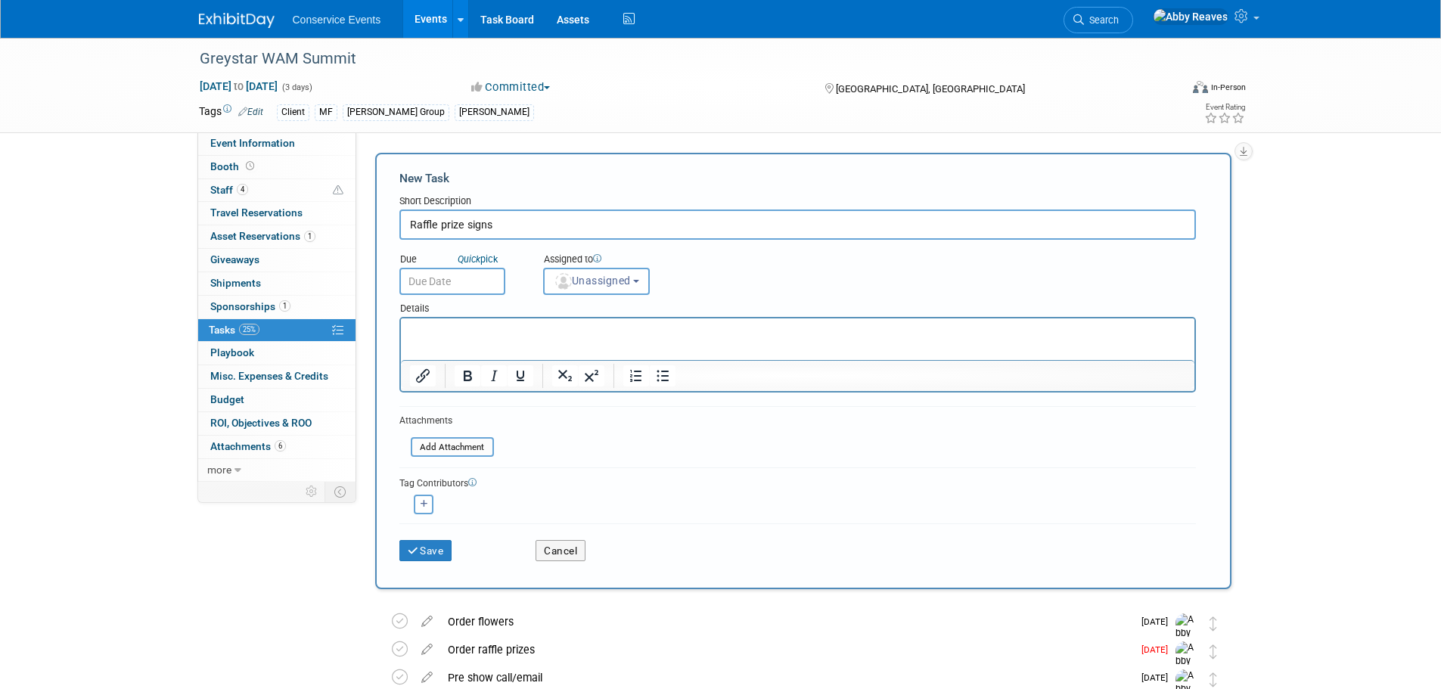
type input "Raffle prize signs"
click at [476, 290] on body "Conservice Events Events Add Event Bulk Upload Events Shareable Event Boards Re…" at bounding box center [720, 344] width 1441 height 689
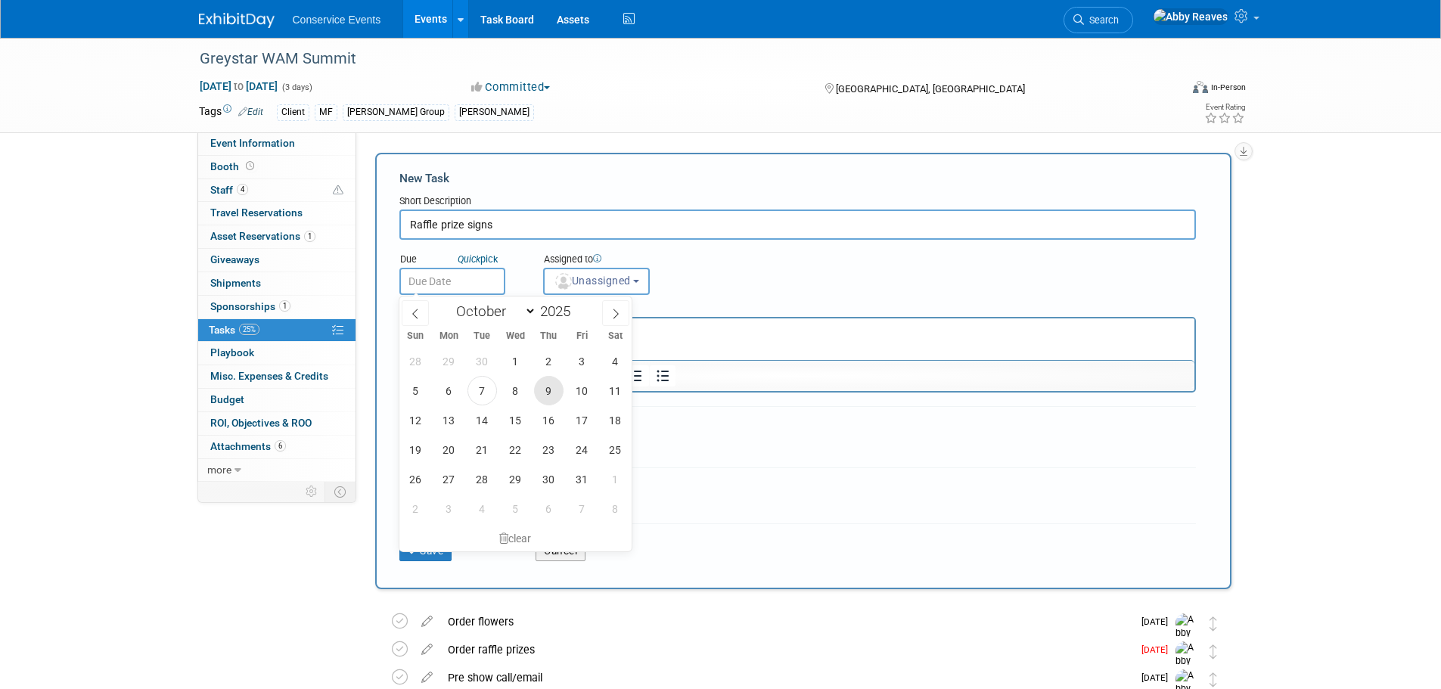
click at [539, 386] on span "9" at bounding box center [548, 390] width 29 height 29
type input "[DATE]"
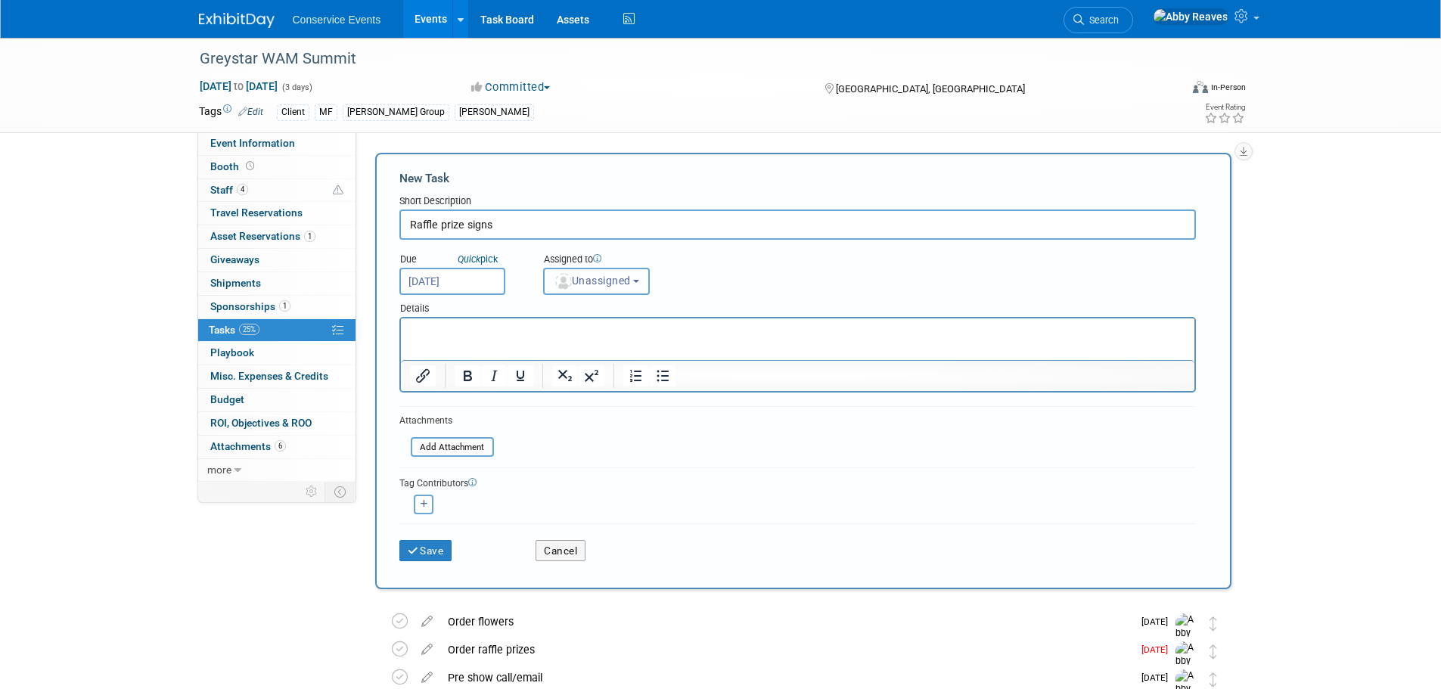
click at [573, 272] on button "Unassigned" at bounding box center [596, 281] width 107 height 27
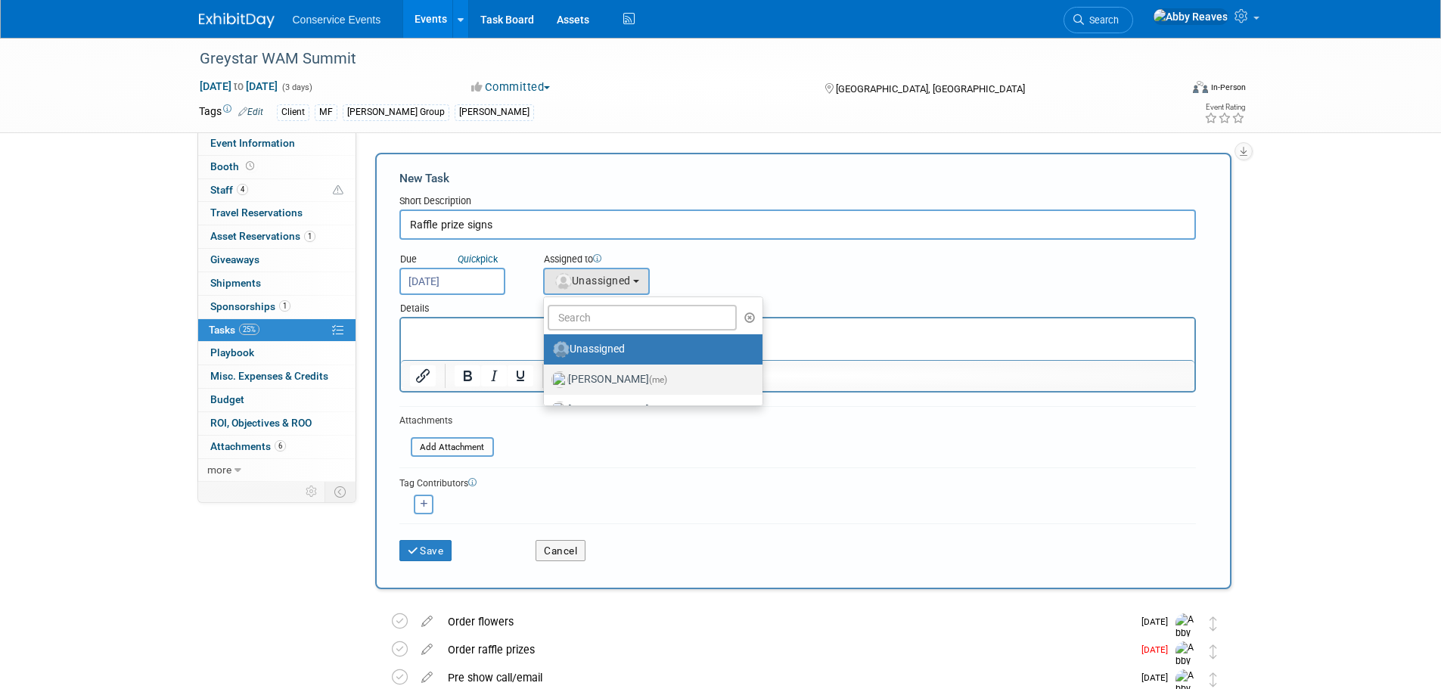
click at [594, 378] on label "[PERSON_NAME] (me)" at bounding box center [649, 380] width 196 height 24
click at [546, 378] on input "[PERSON_NAME] (me)" at bounding box center [541, 378] width 10 height 10
select select "888e4ed3-42fd-4820-a89e-ed4ce941d196"
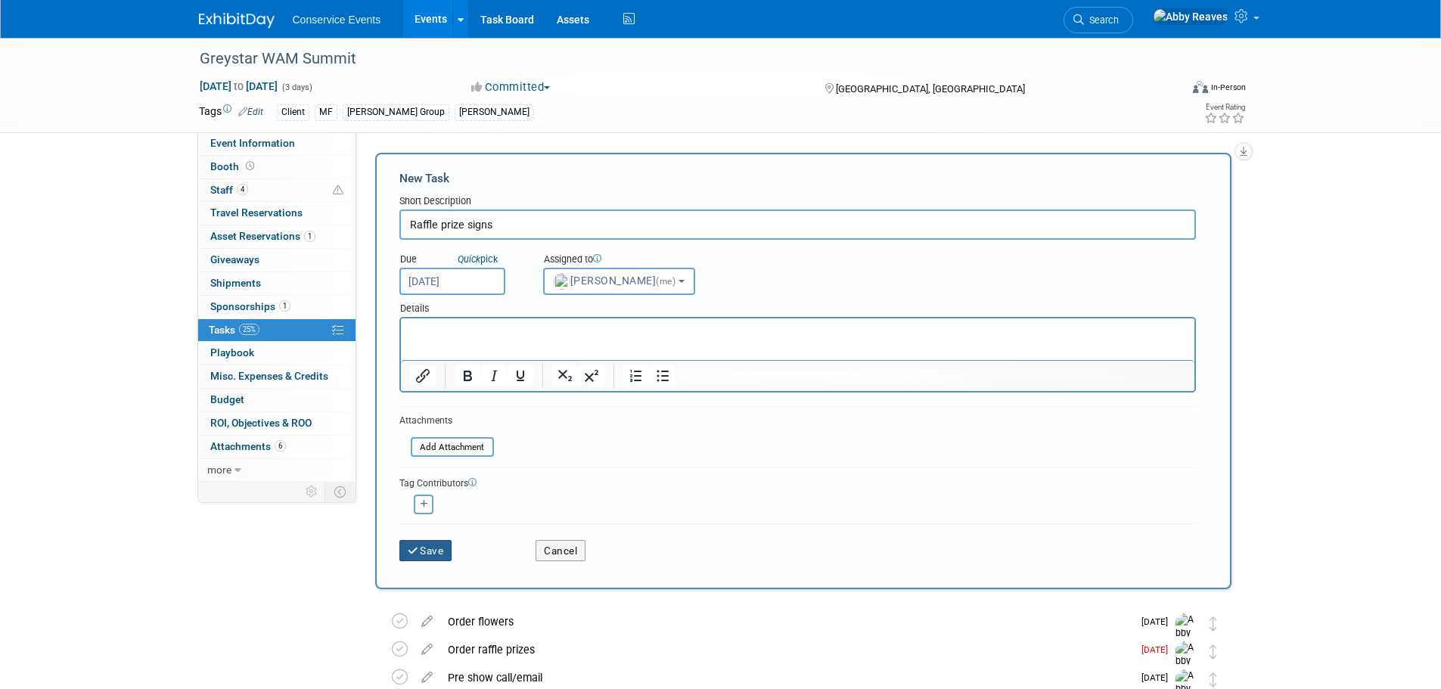
click at [439, 551] on button "Save" at bounding box center [425, 550] width 53 height 21
